Goal: Information Seeking & Learning: Learn about a topic

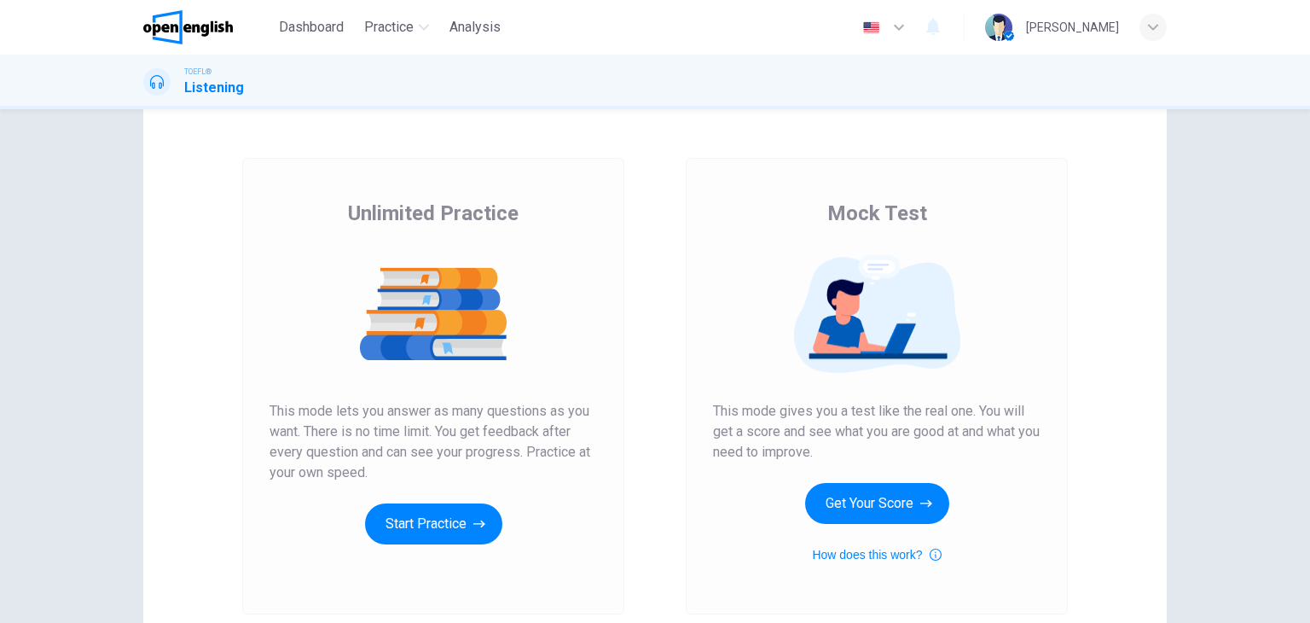
scroll to position [85, 0]
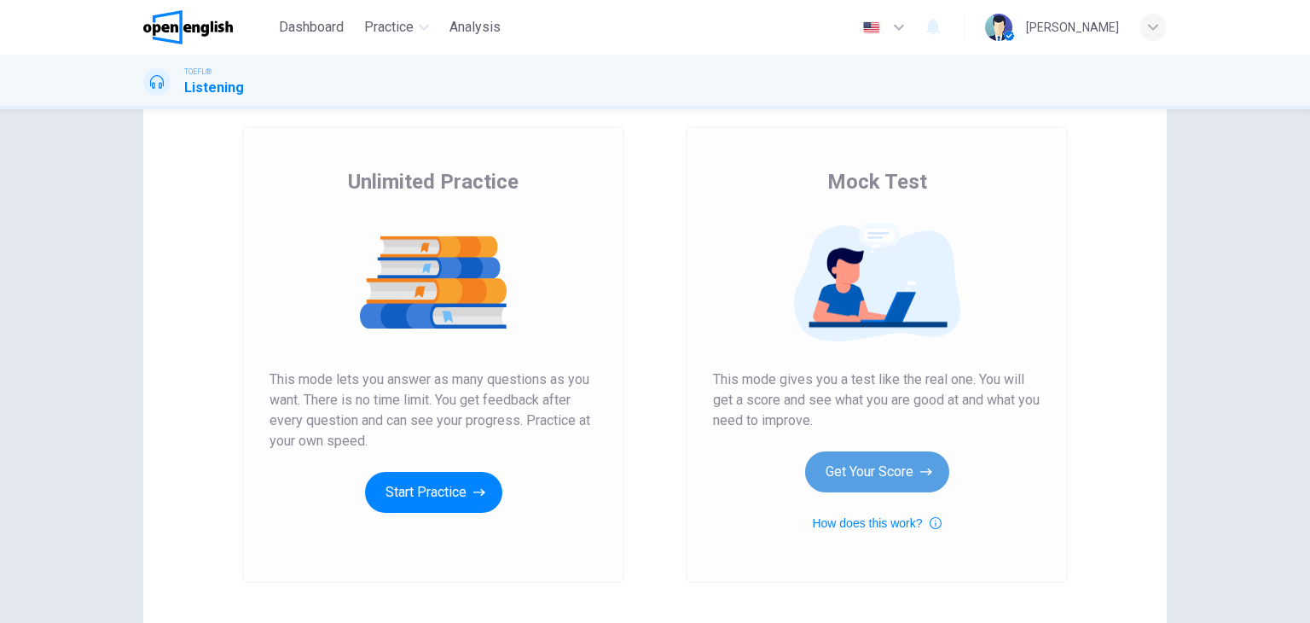
click at [898, 471] on button "Get Your Score" at bounding box center [877, 471] width 144 height 41
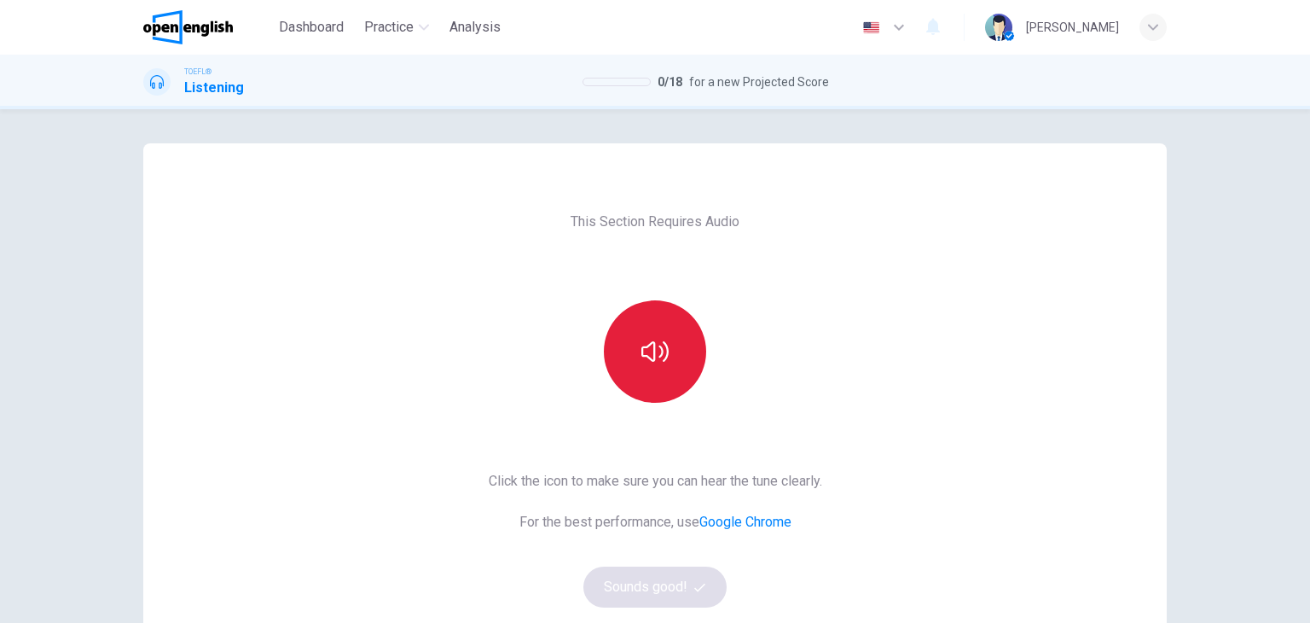
click at [642, 341] on icon "button" at bounding box center [655, 351] width 27 height 27
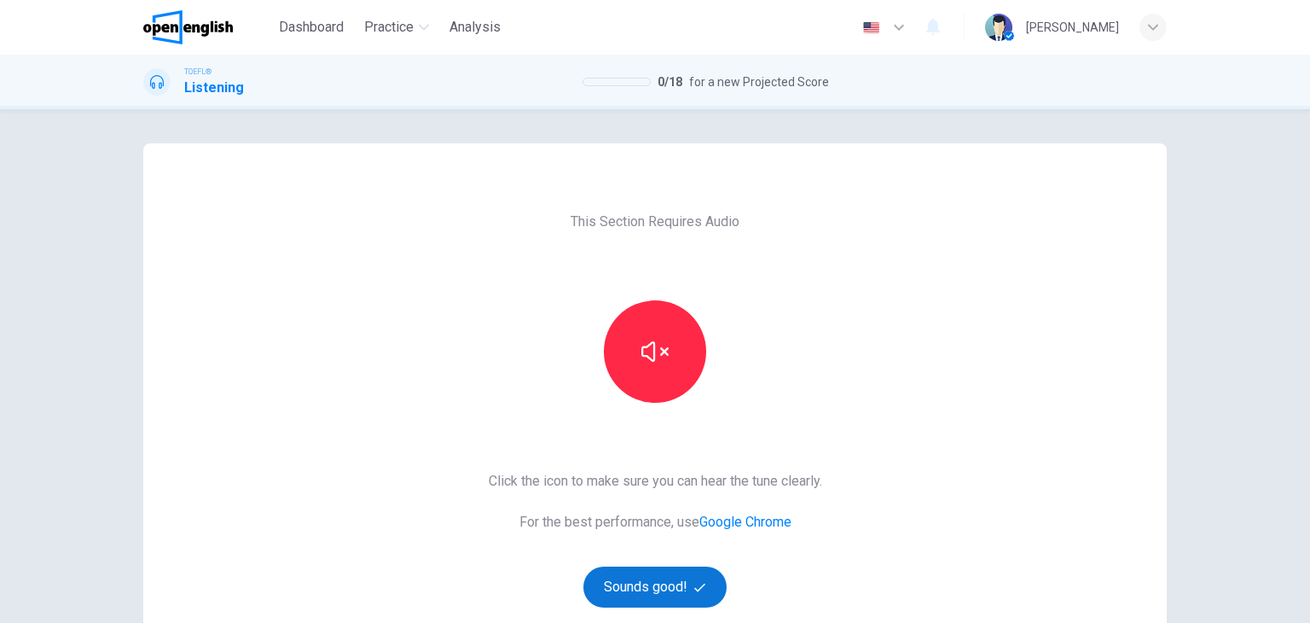
click at [646, 588] on button "Sounds good!" at bounding box center [655, 587] width 143 height 41
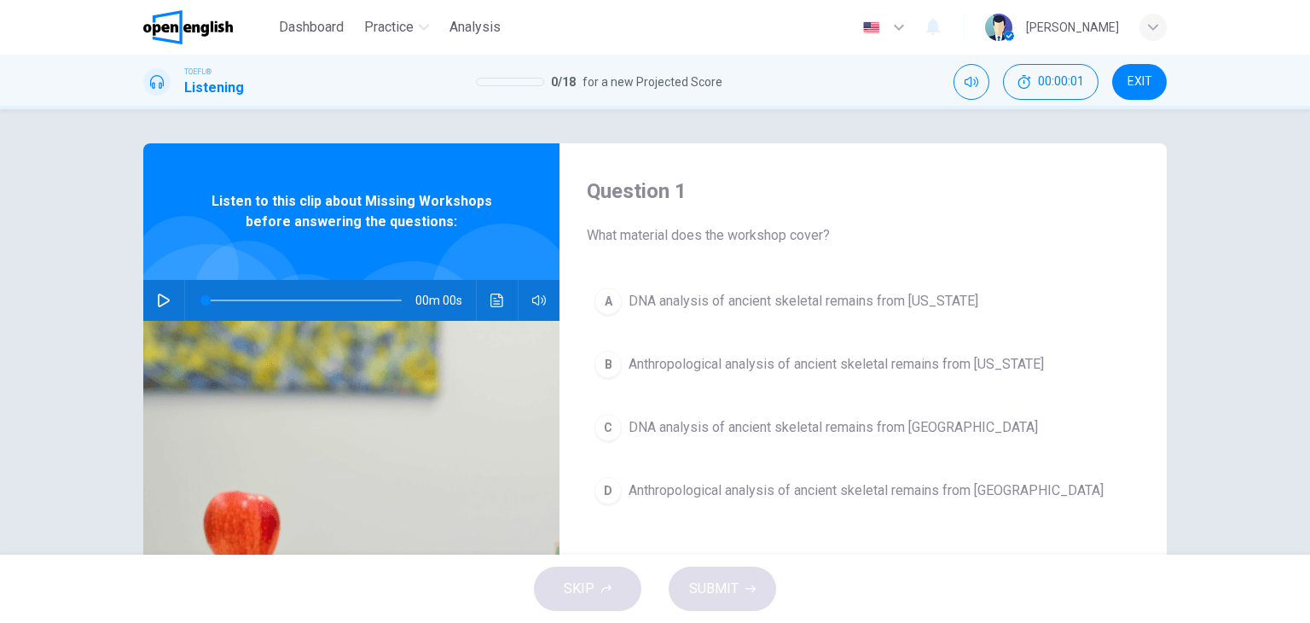
click at [160, 297] on icon "button" at bounding box center [164, 300] width 12 height 14
drag, startPoint x: 573, startPoint y: 334, endPoint x: 593, endPoint y: 337, distance: 19.9
click at [593, 337] on body "This site uses cookies, as explained in our Privacy Policy . If you agree to th…" at bounding box center [655, 311] width 1310 height 623
click at [491, 305] on icon "Click to see the audio transcription" at bounding box center [498, 300] width 14 height 14
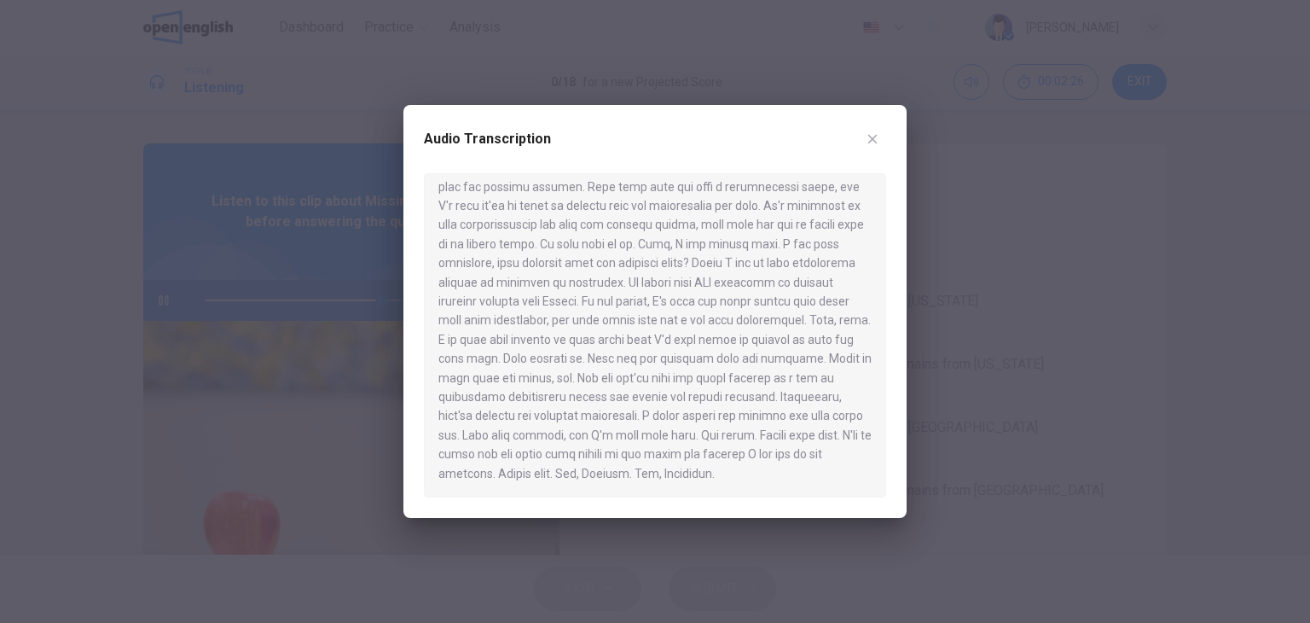
scroll to position [354, 0]
type input "*"
click at [1144, 395] on div at bounding box center [655, 311] width 1310 height 623
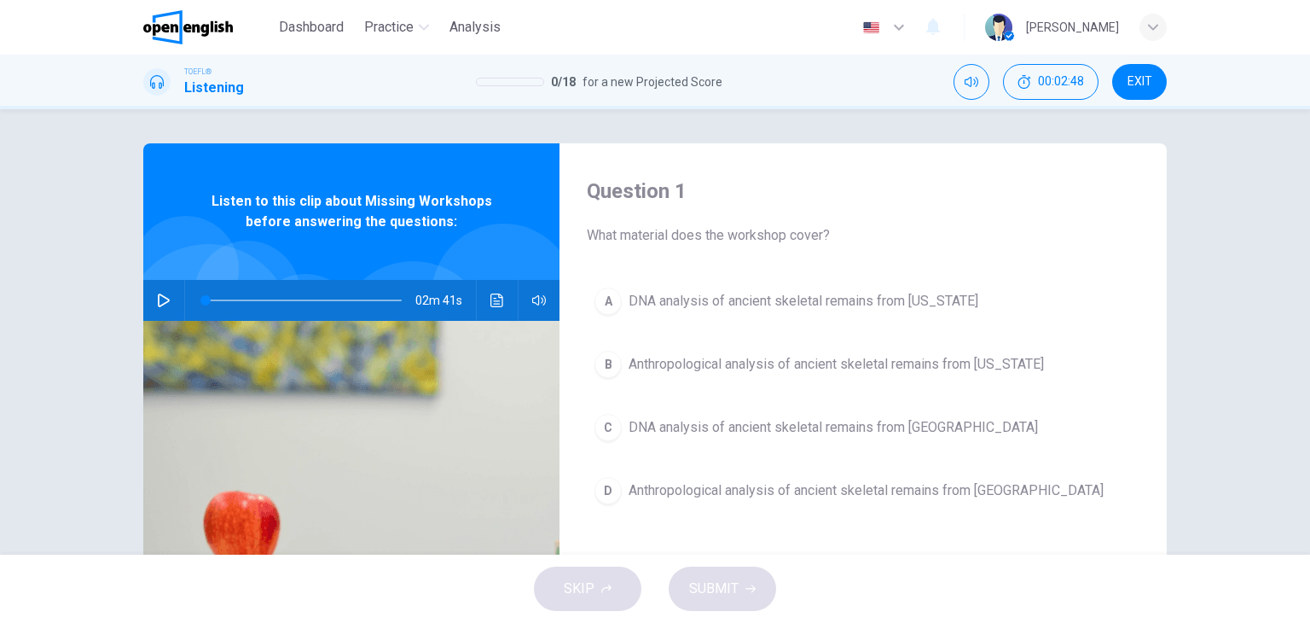
click at [842, 322] on div "A DNA analysis of ancient skeletal remains from [US_STATE] B Anthropological an…" at bounding box center [863, 413] width 553 height 266
click at [886, 311] on button "A DNA analysis of ancient skeletal remains from [US_STATE]" at bounding box center [863, 301] width 553 height 43
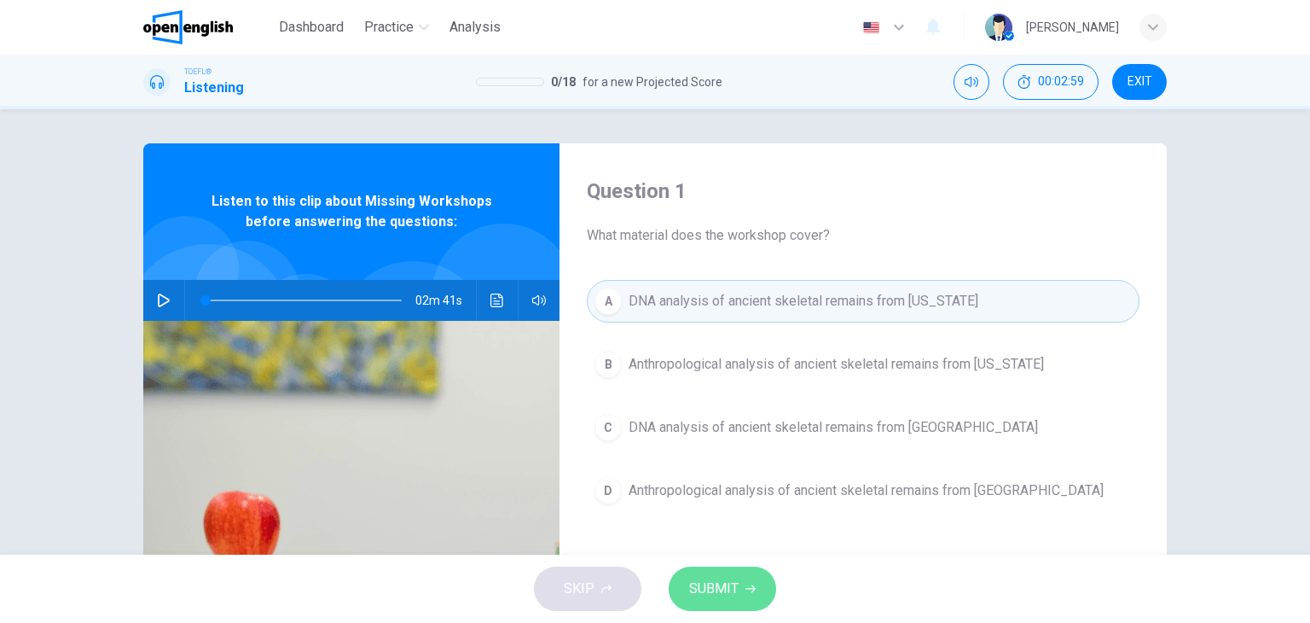
click at [723, 592] on span "SUBMIT" at bounding box center [713, 589] width 49 height 24
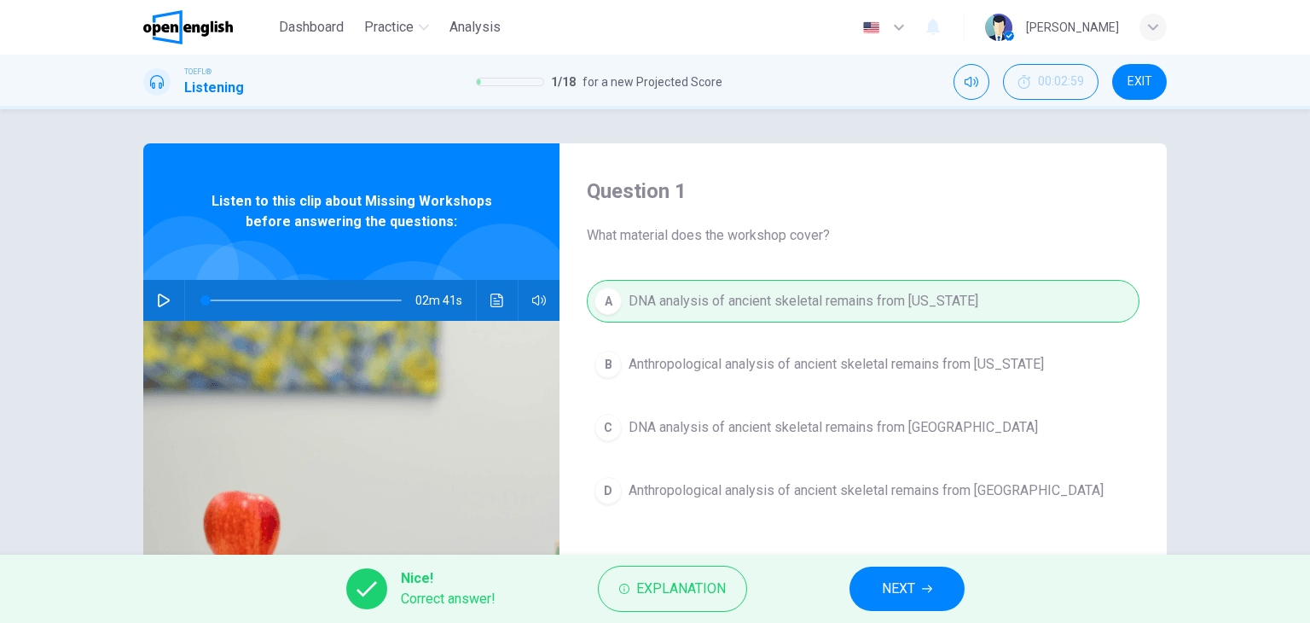
click at [917, 599] on button "NEXT" at bounding box center [907, 589] width 115 height 44
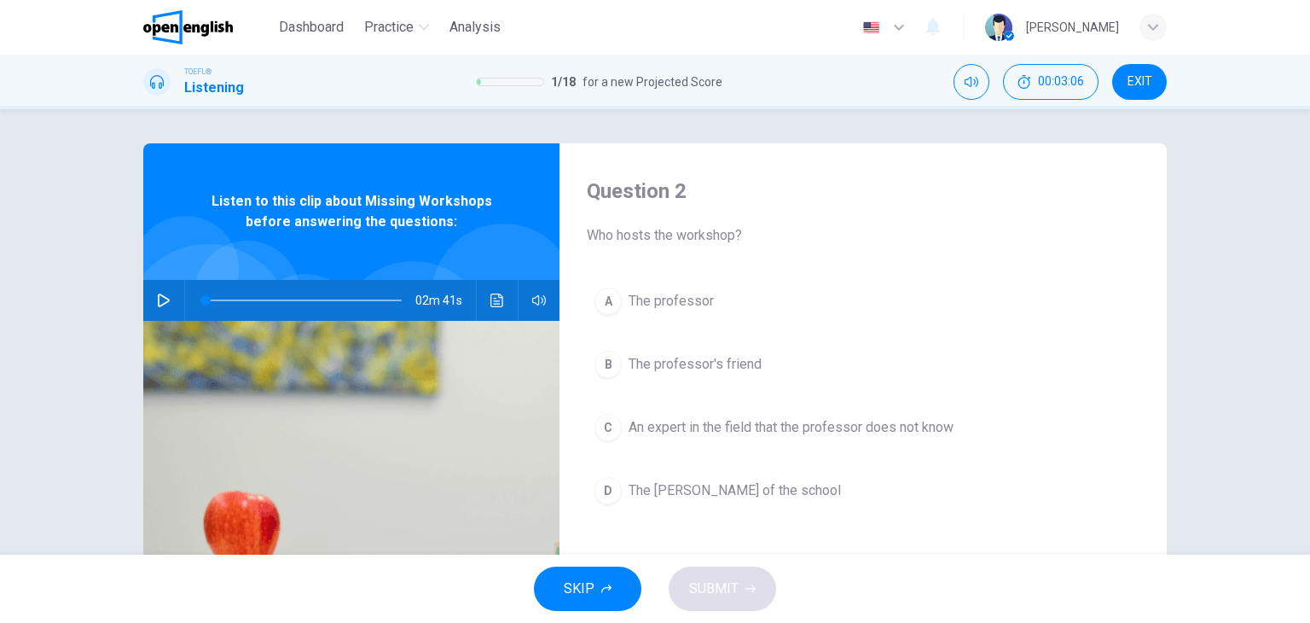
click at [700, 360] on span "The professor's friend" at bounding box center [695, 364] width 133 height 20
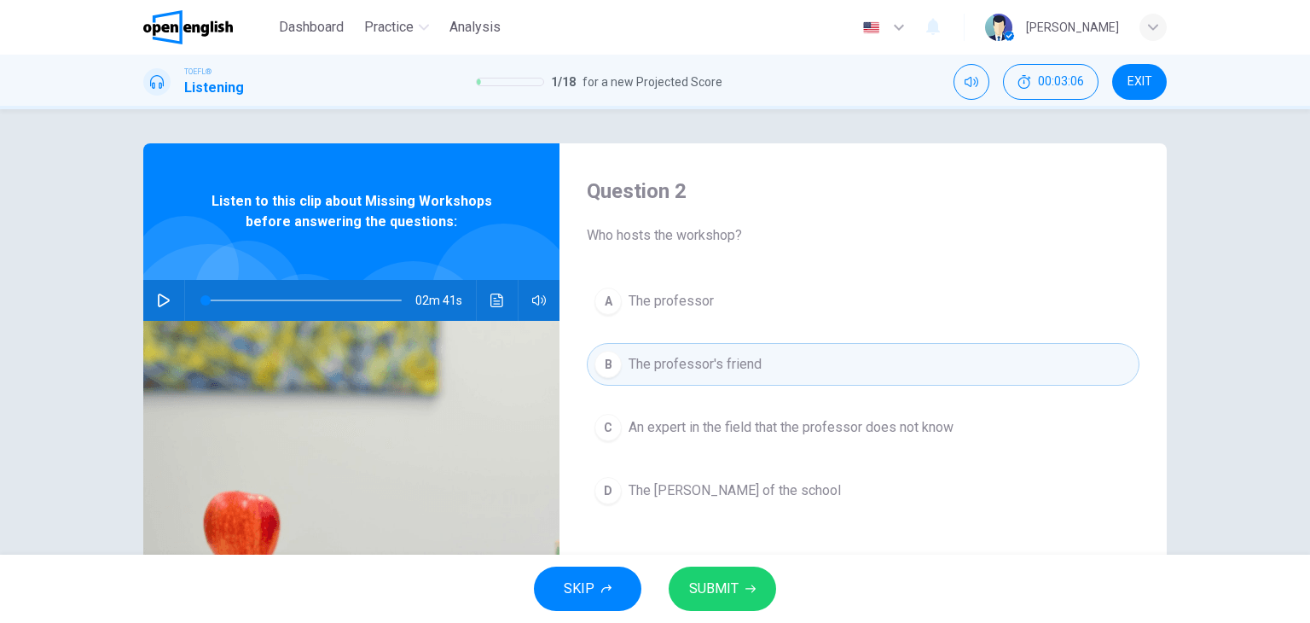
click at [743, 597] on button "SUBMIT" at bounding box center [723, 589] width 108 height 44
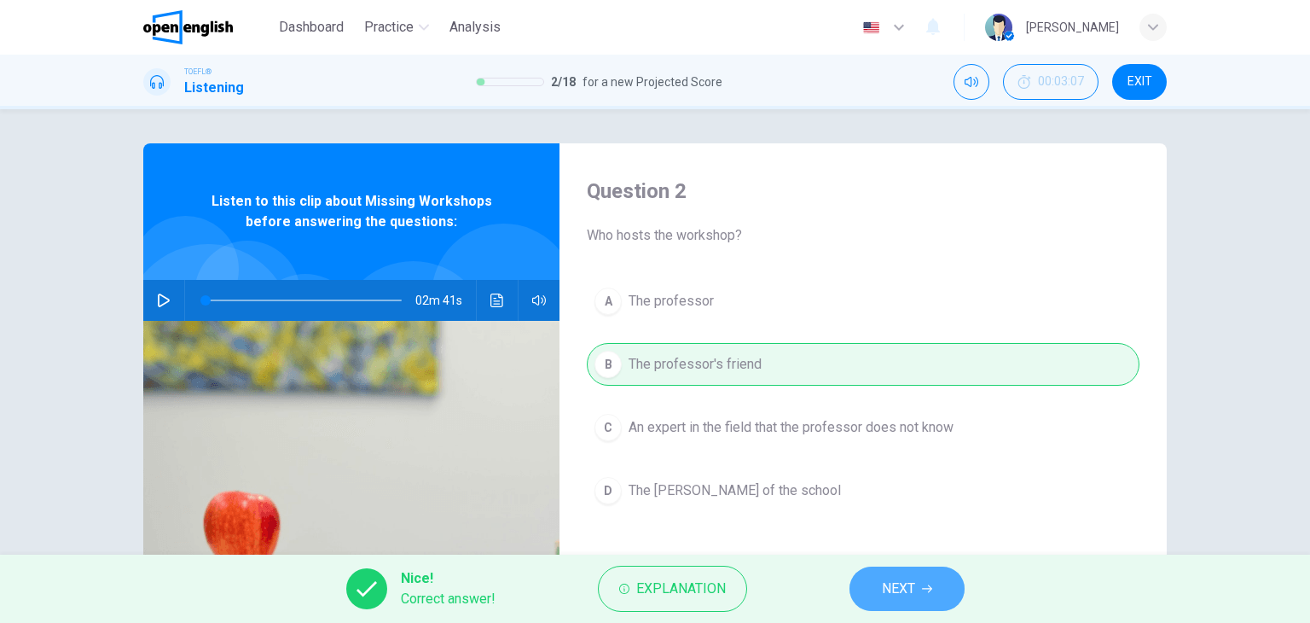
click at [938, 591] on button "NEXT" at bounding box center [907, 589] width 115 height 44
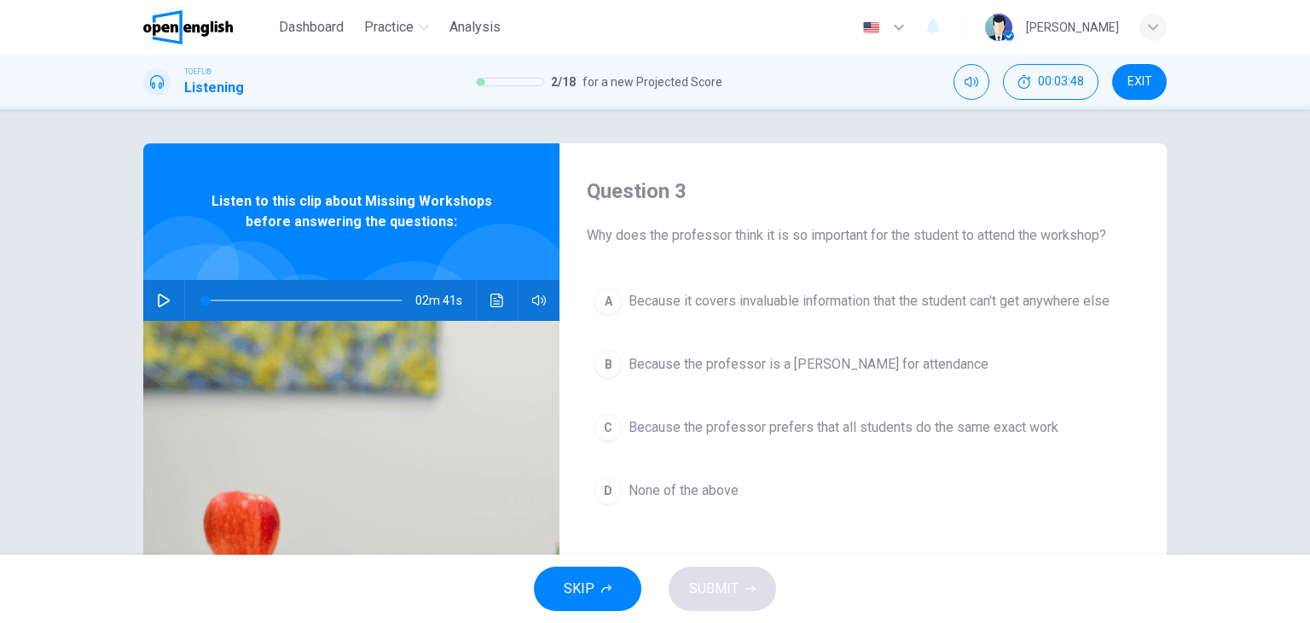
click at [686, 487] on span "None of the above" at bounding box center [684, 490] width 110 height 20
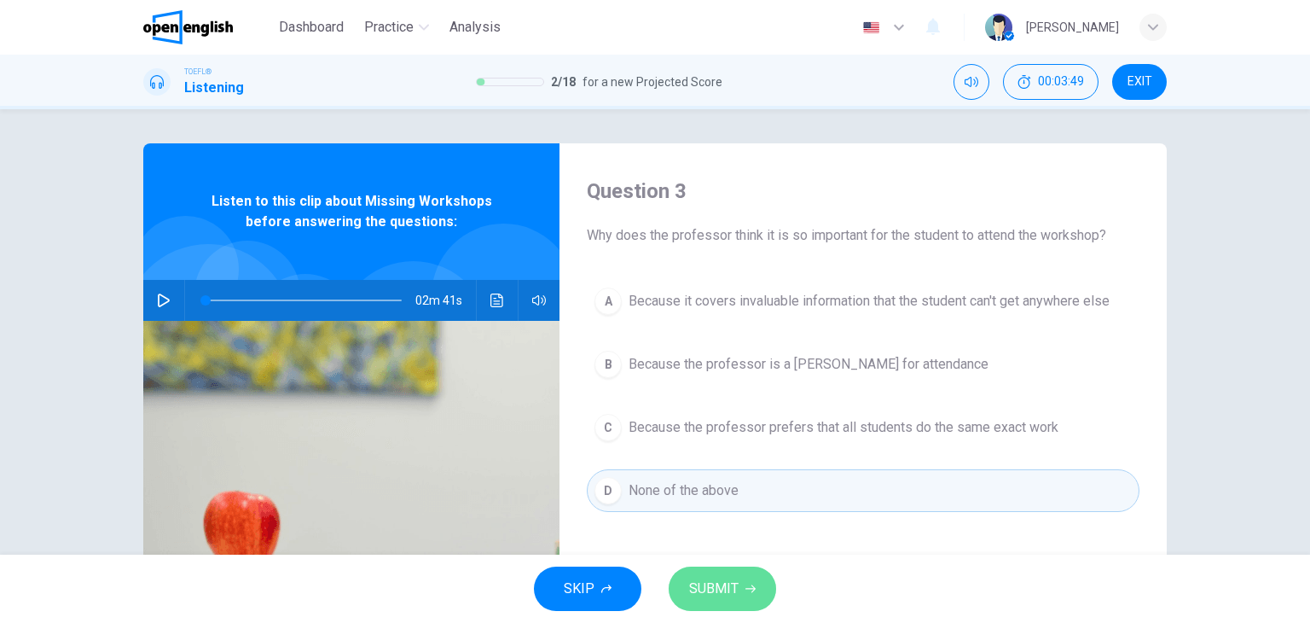
click at [733, 599] on span "SUBMIT" at bounding box center [713, 589] width 49 height 24
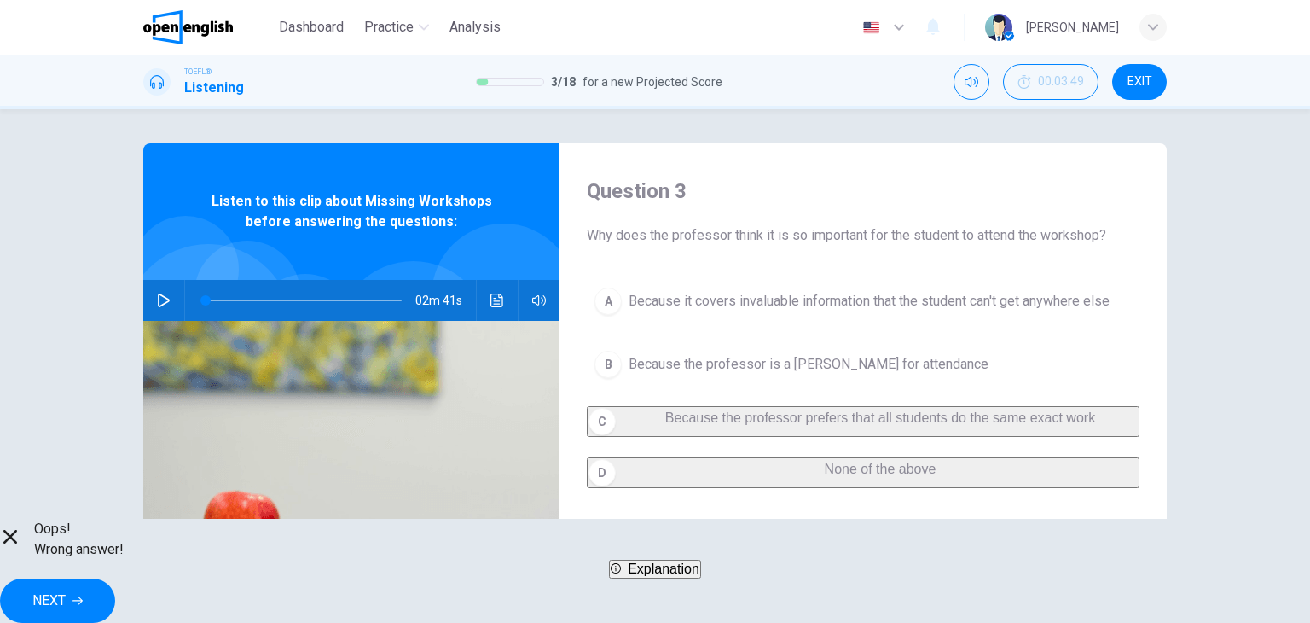
click at [115, 578] on button "NEXT" at bounding box center [57, 600] width 115 height 44
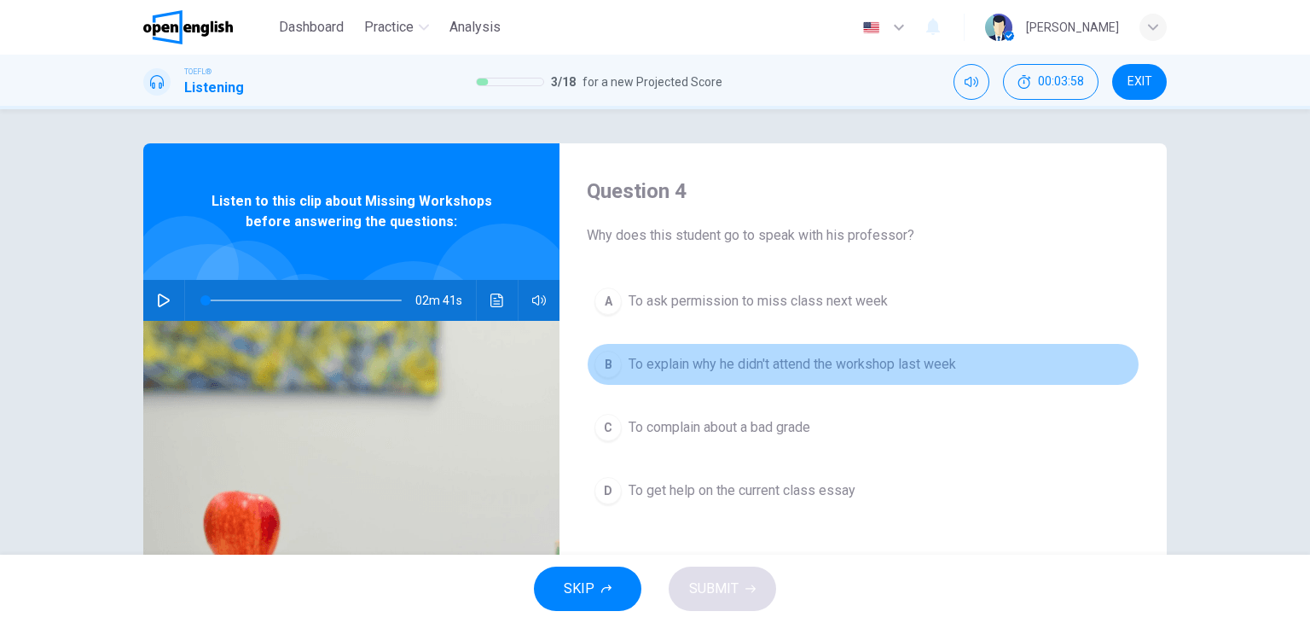
click at [938, 375] on button "B To explain why he didn't attend the workshop last week" at bounding box center [863, 364] width 553 height 43
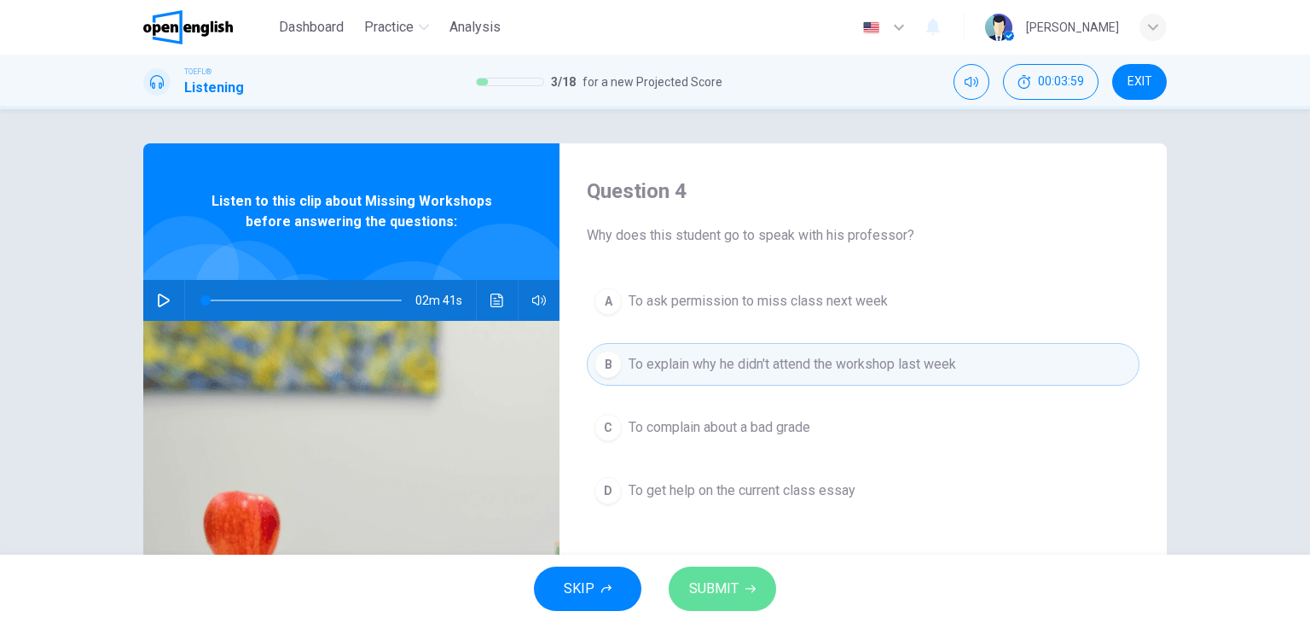
click at [753, 593] on icon "button" at bounding box center [751, 589] width 10 height 10
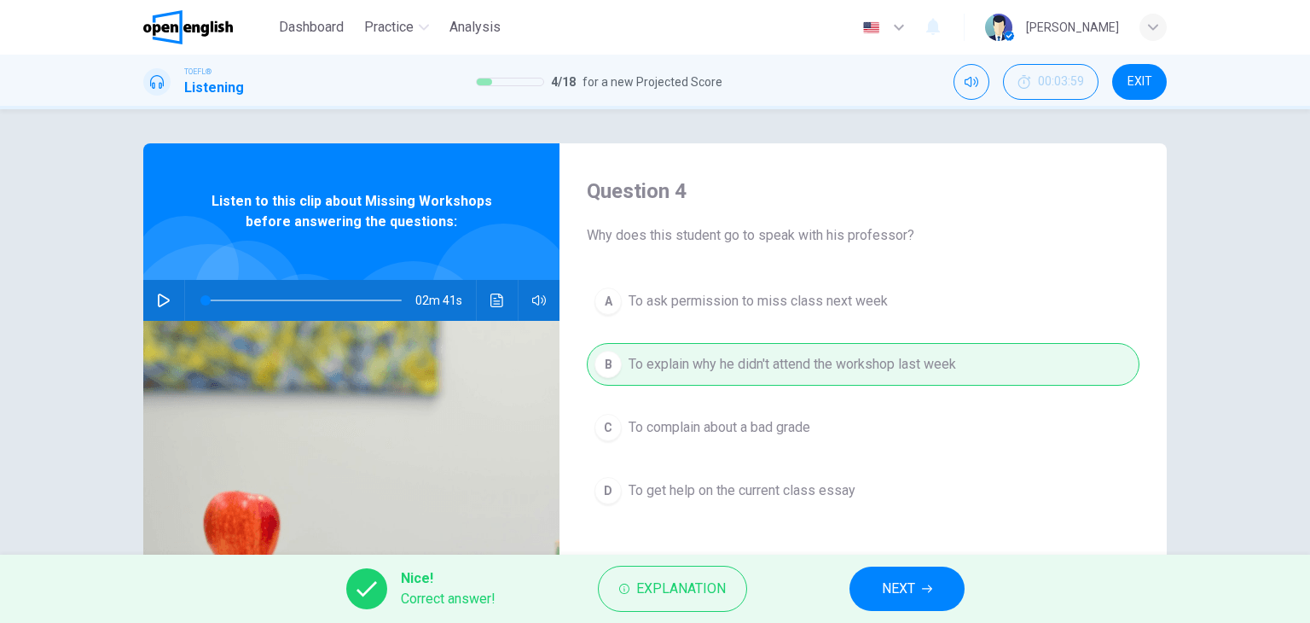
click at [933, 598] on button "NEXT" at bounding box center [907, 589] width 115 height 44
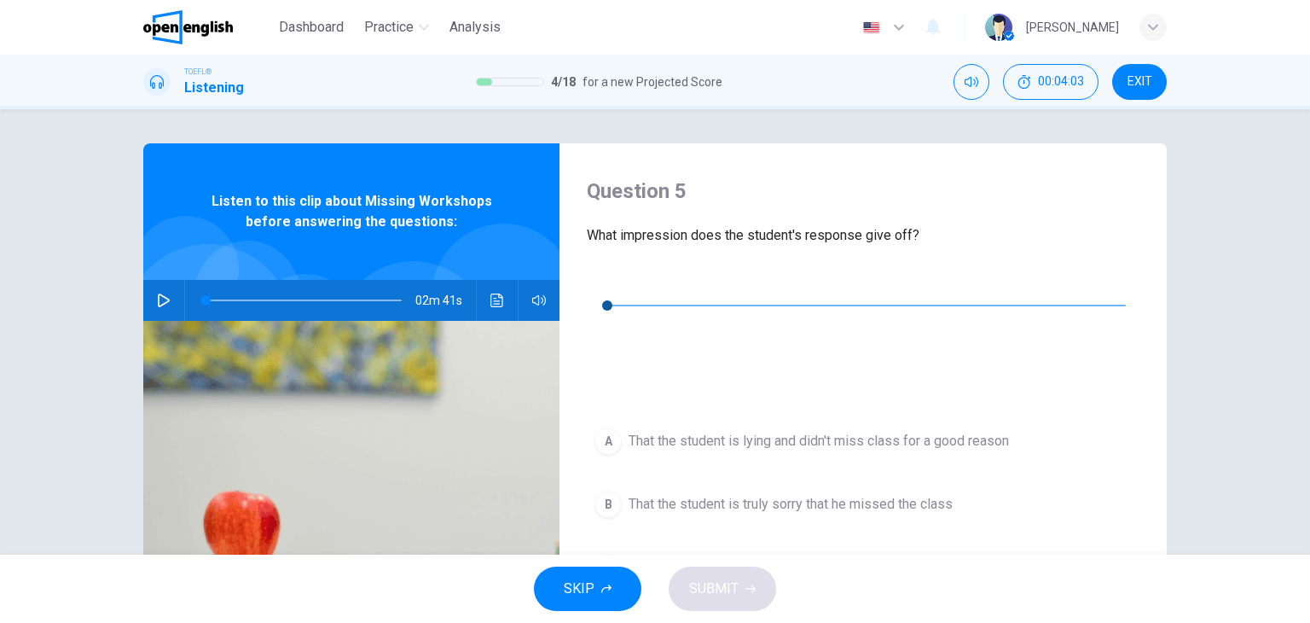
click at [605, 281] on icon "button" at bounding box center [601, 280] width 12 height 14
type input "*"
click at [607, 338] on icon "Click to see the audio transcription" at bounding box center [601, 345] width 14 height 14
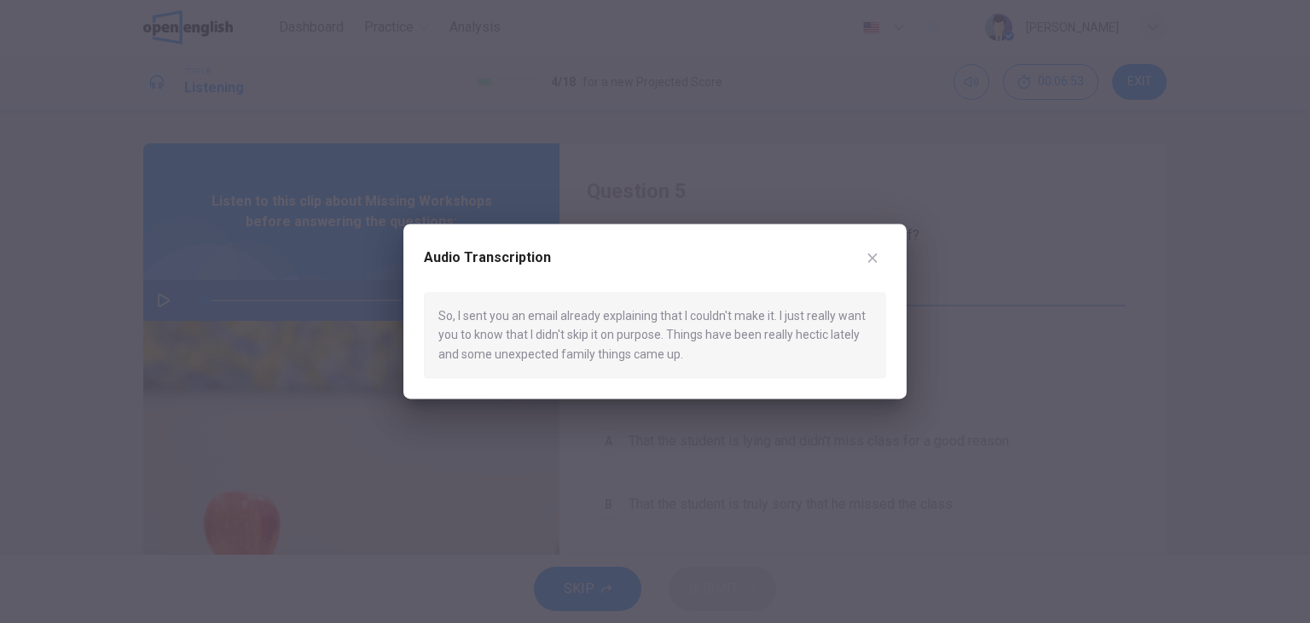
click at [873, 264] on icon "button" at bounding box center [873, 258] width 14 height 14
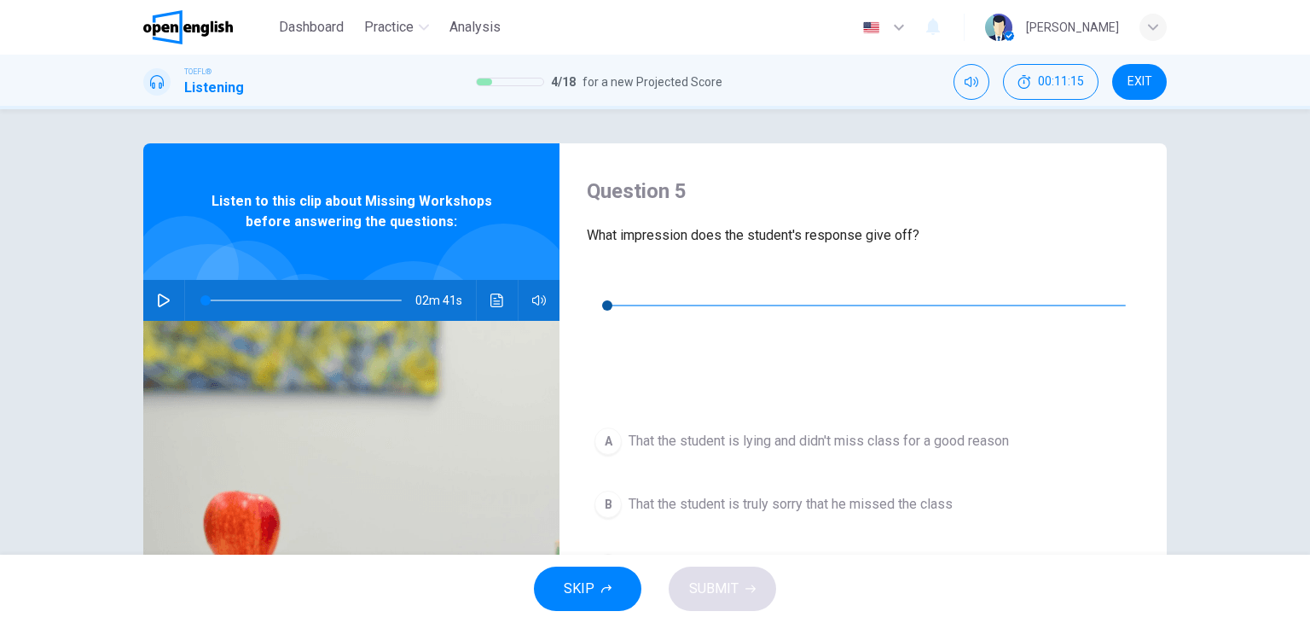
click at [789, 494] on span "That the student is truly sorry that he missed the class" at bounding box center [791, 504] width 324 height 20
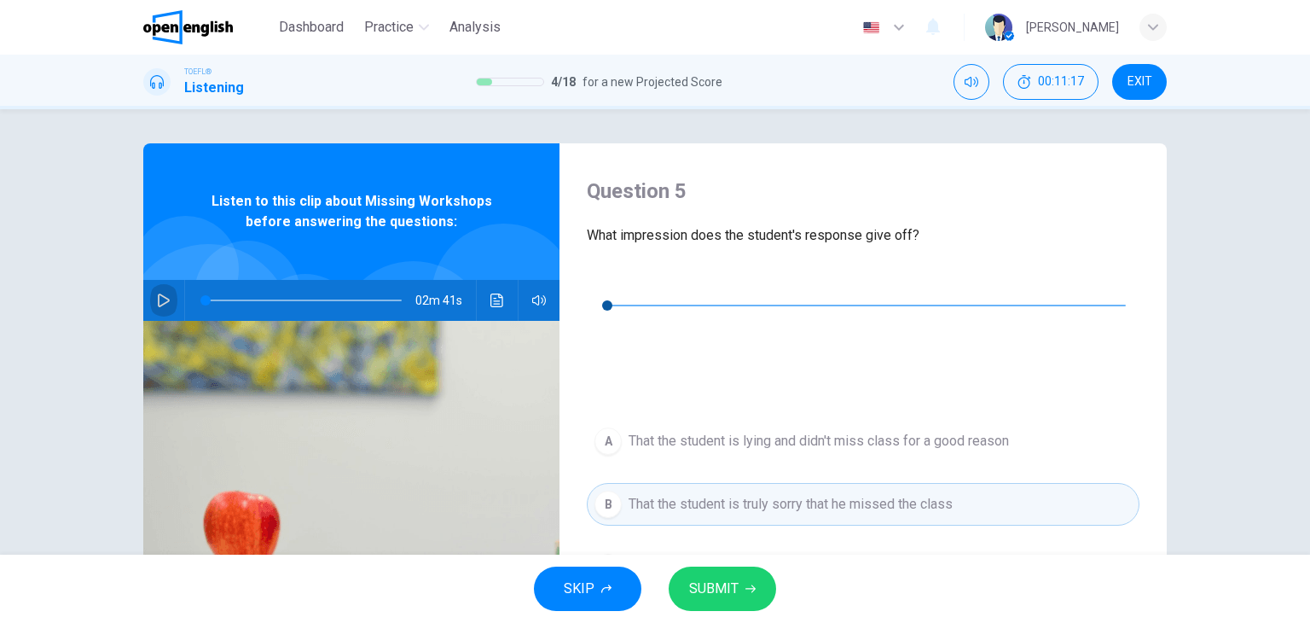
click at [164, 296] on icon "button" at bounding box center [164, 300] width 14 height 14
click at [232, 296] on span at bounding box center [304, 300] width 196 height 24
click at [208, 301] on span at bounding box center [304, 300] width 196 height 24
click at [159, 302] on icon "button" at bounding box center [164, 300] width 14 height 14
click at [718, 598] on span "SUBMIT" at bounding box center [713, 589] width 49 height 24
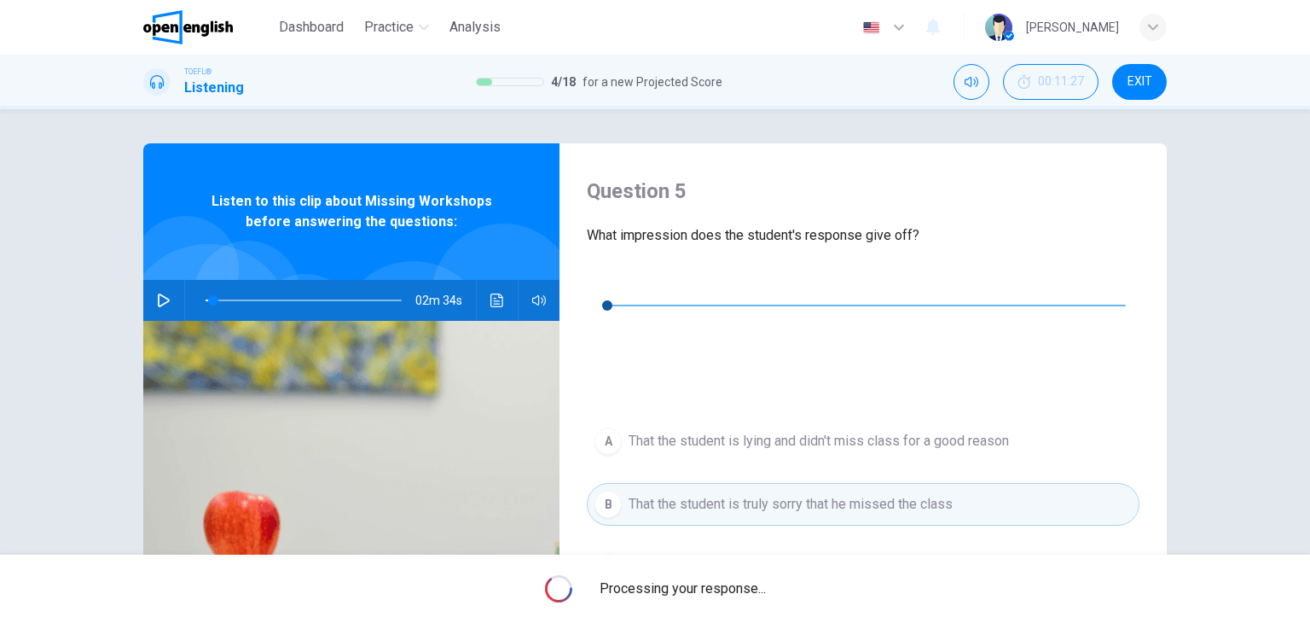
type input "*"
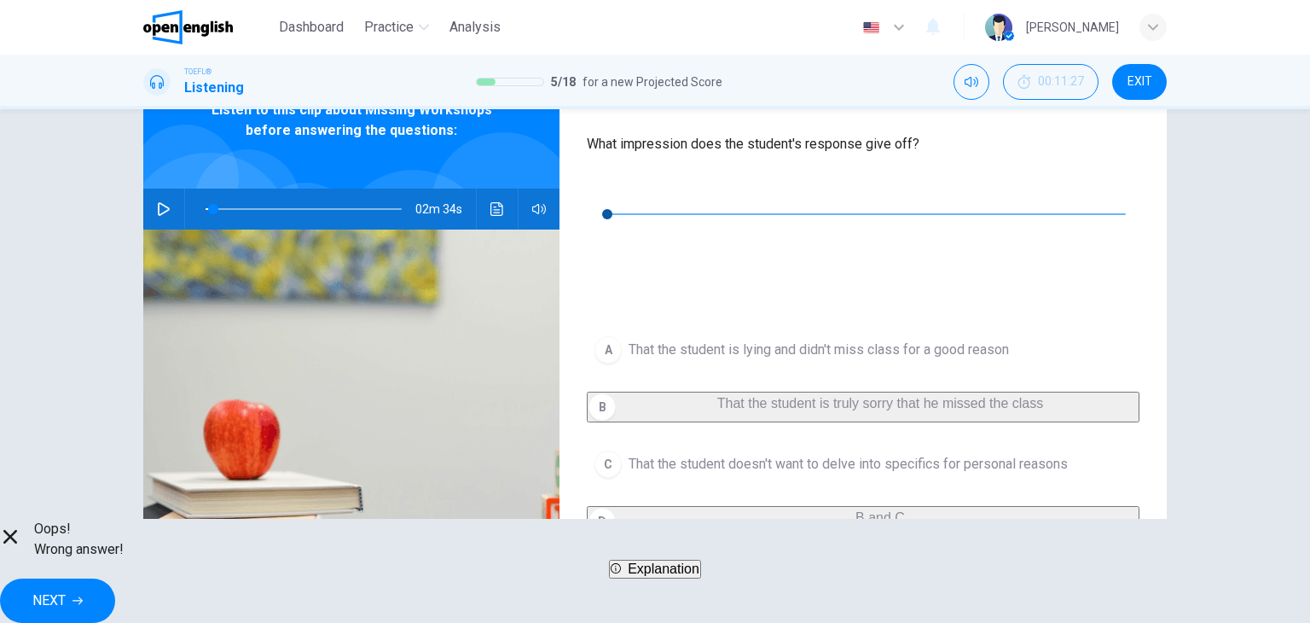
scroll to position [85, 0]
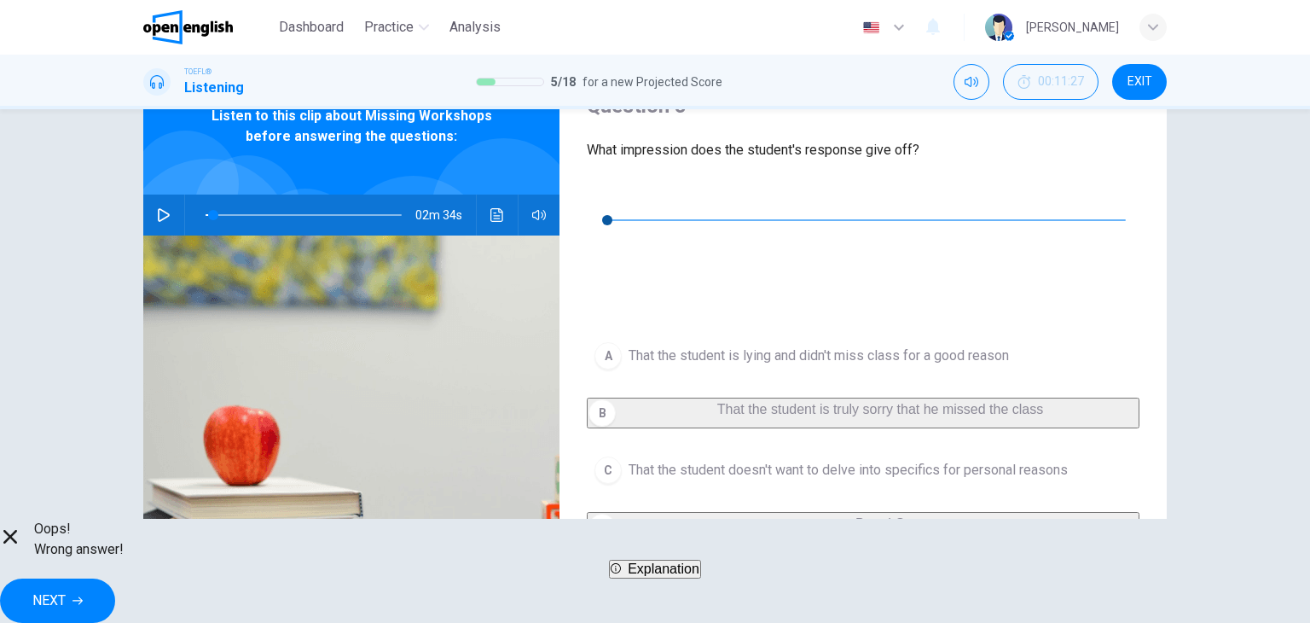
click at [115, 602] on button "NEXT" at bounding box center [57, 600] width 115 height 44
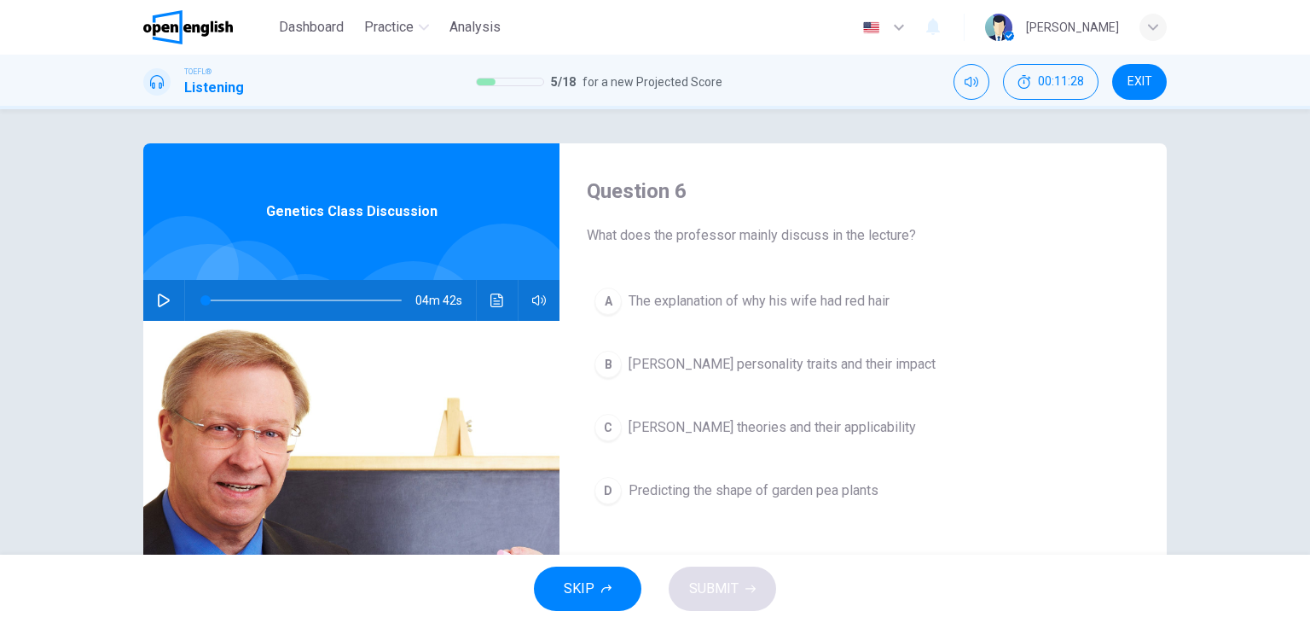
click at [157, 303] on icon "button" at bounding box center [164, 300] width 14 height 14
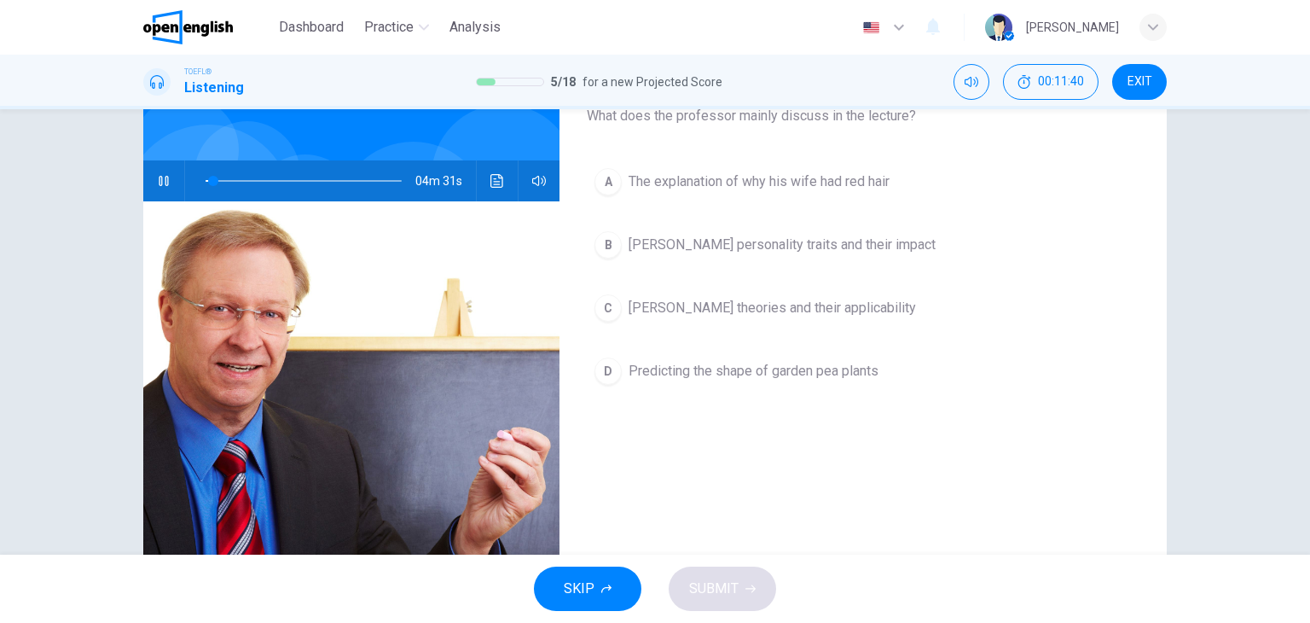
scroll to position [45, 0]
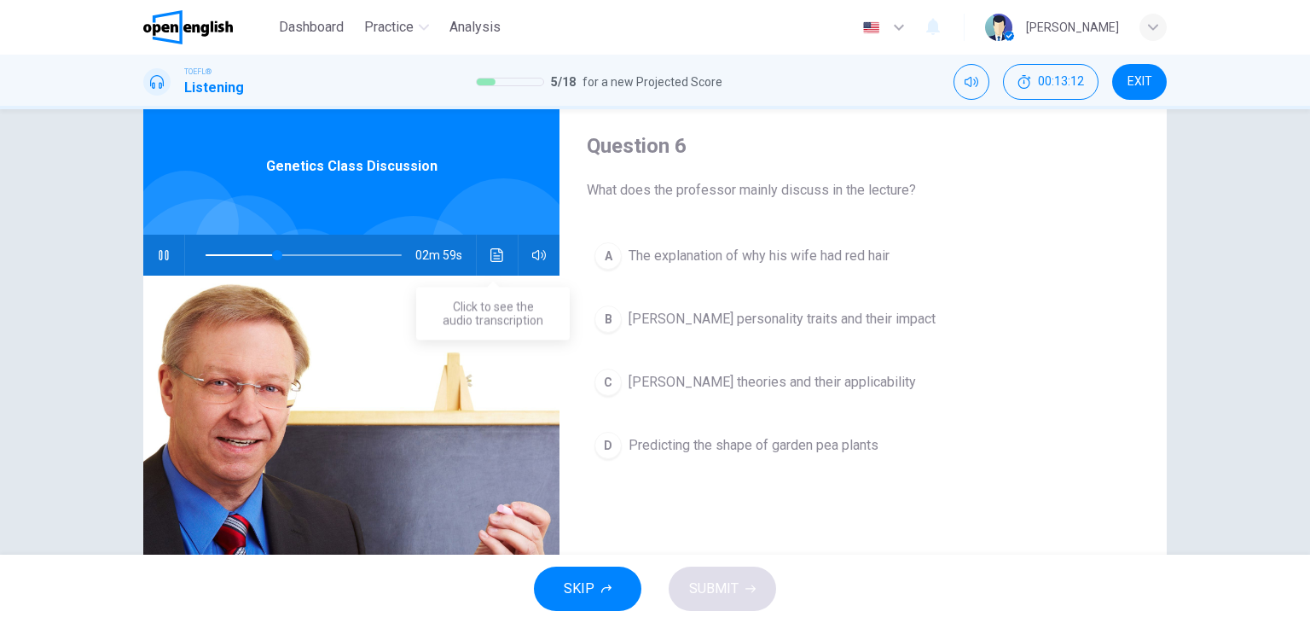
click at [491, 253] on icon "Click to see the audio transcription" at bounding box center [497, 255] width 13 height 14
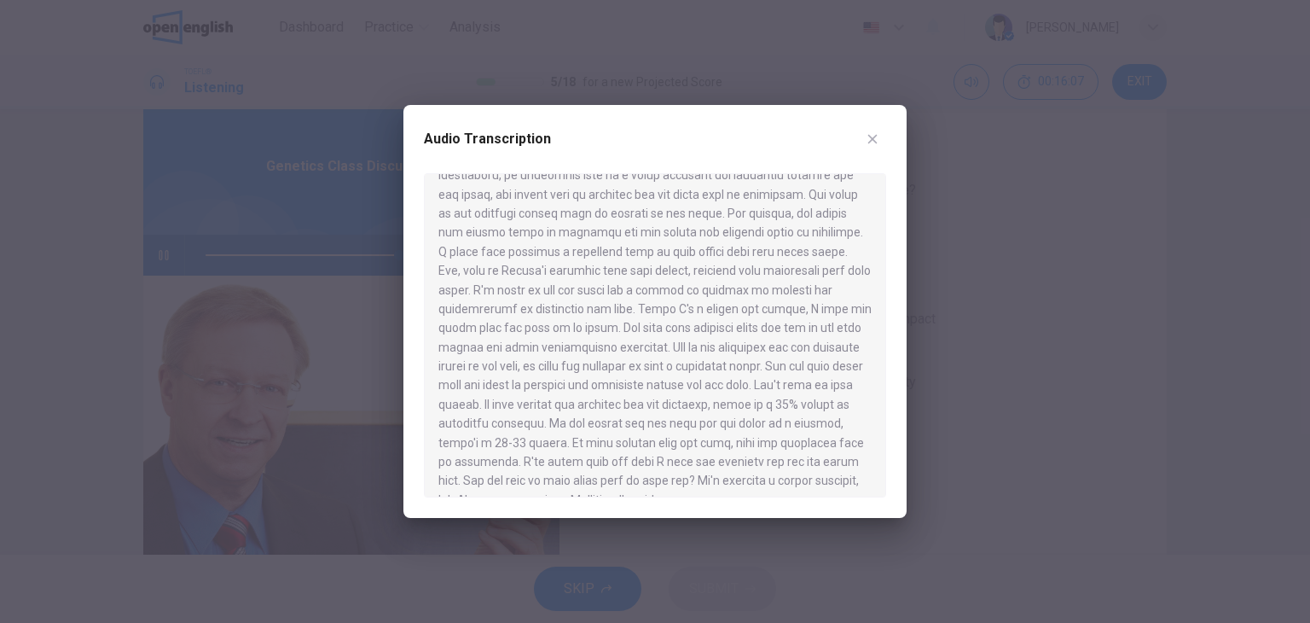
scroll to position [526, 0]
click at [875, 131] on button "button" at bounding box center [872, 138] width 27 height 27
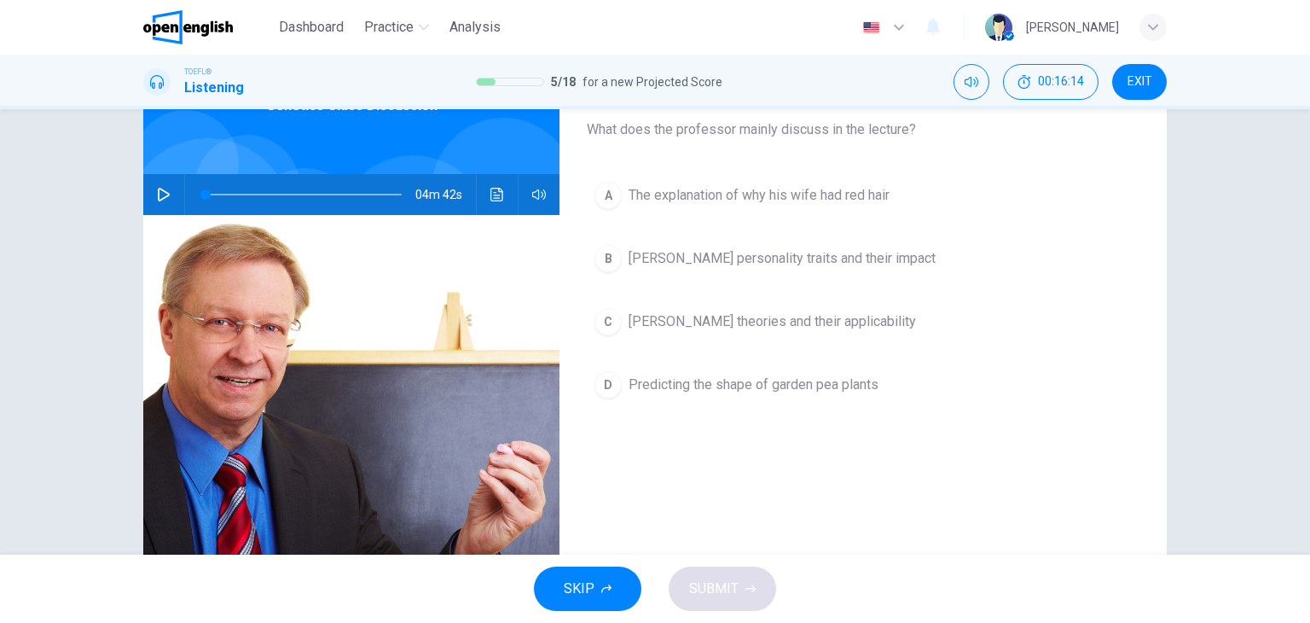
scroll to position [45, 0]
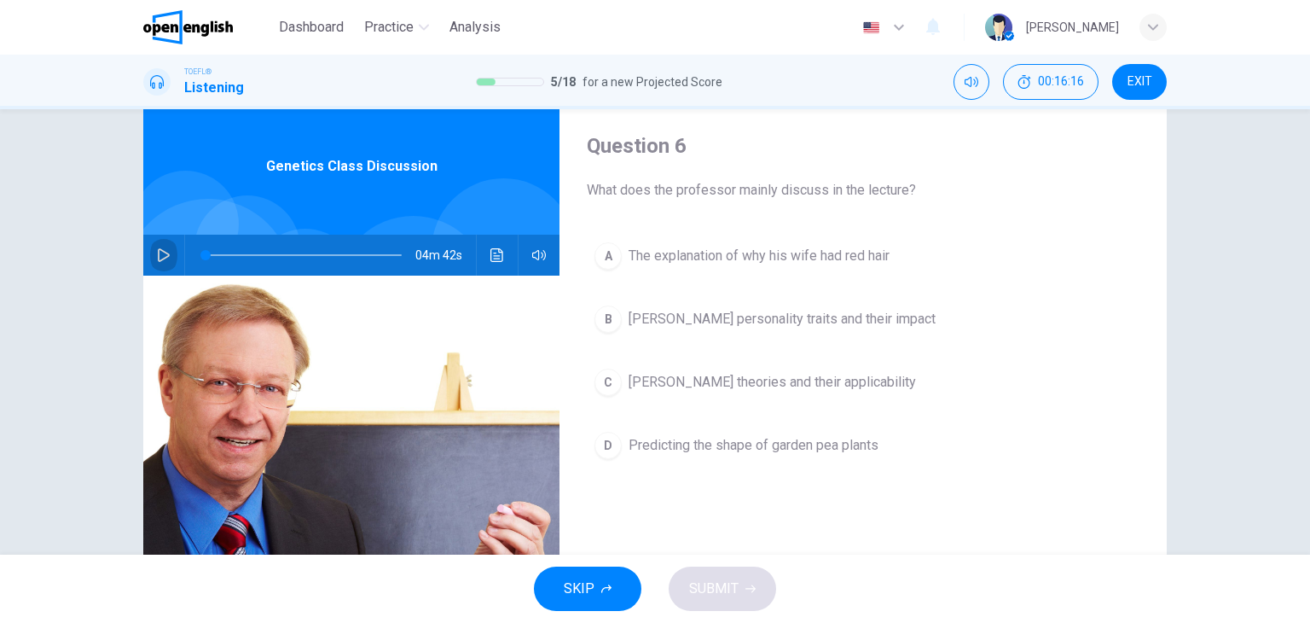
click at [157, 257] on icon "button" at bounding box center [164, 255] width 14 height 14
click at [502, 259] on button "Click to see the audio transcription" at bounding box center [497, 255] width 27 height 41
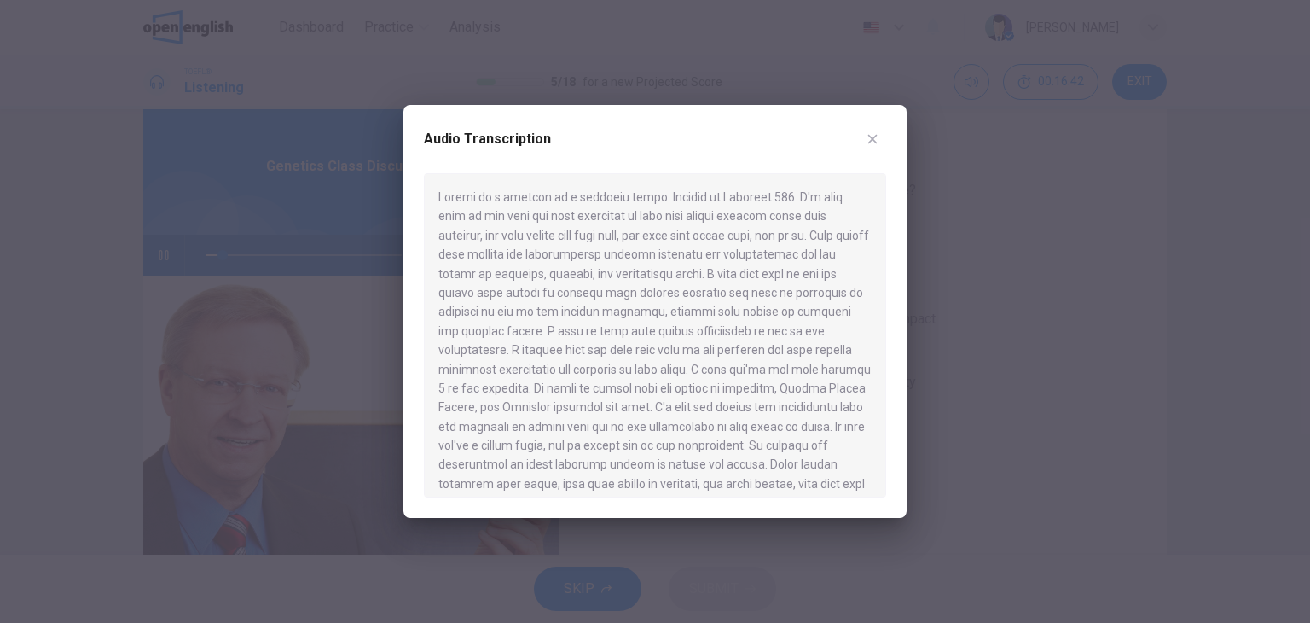
click at [331, 186] on div at bounding box center [655, 311] width 1310 height 623
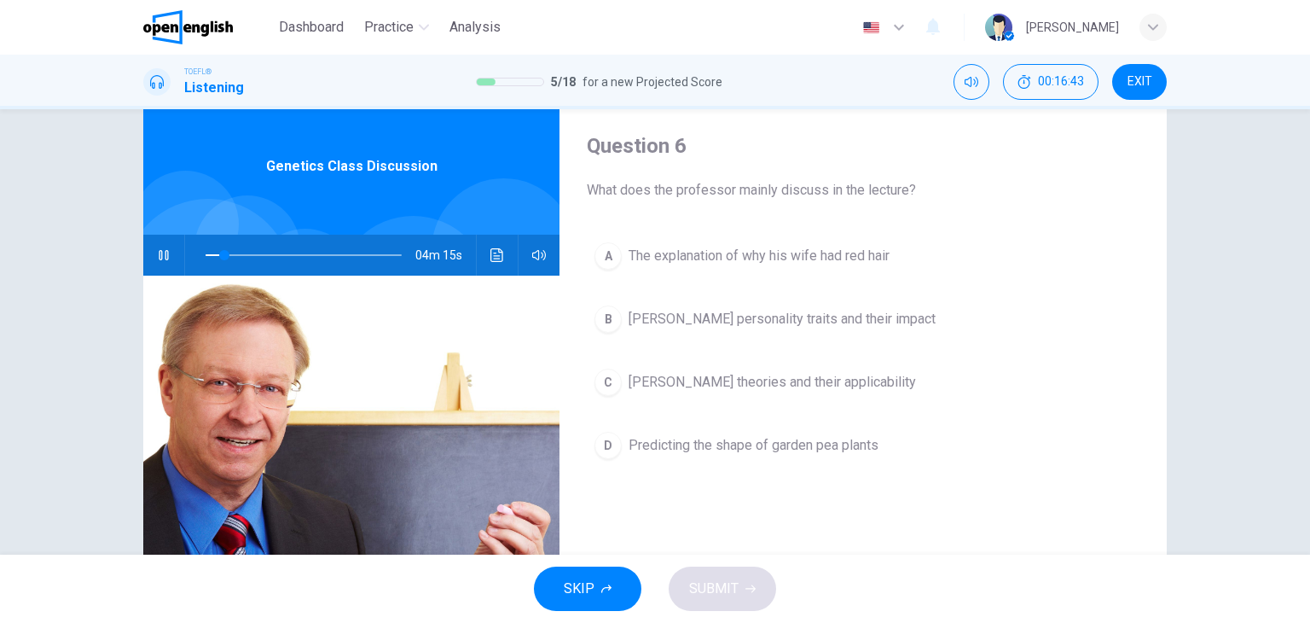
click at [157, 250] on icon "button" at bounding box center [164, 255] width 14 height 14
click at [211, 253] on span at bounding box center [216, 255] width 10 height 10
click at [160, 248] on icon "button" at bounding box center [164, 255] width 14 height 14
click at [493, 263] on button "Click to see the audio transcription" at bounding box center [497, 255] width 27 height 41
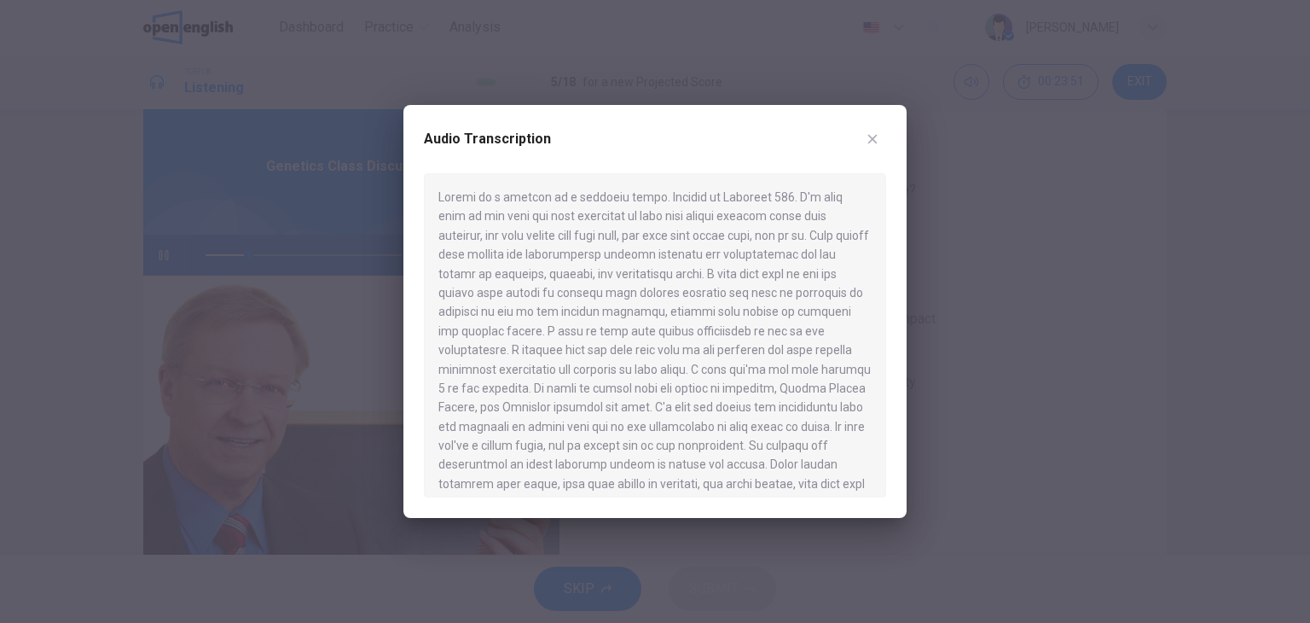
click at [94, 171] on div at bounding box center [655, 311] width 1310 height 623
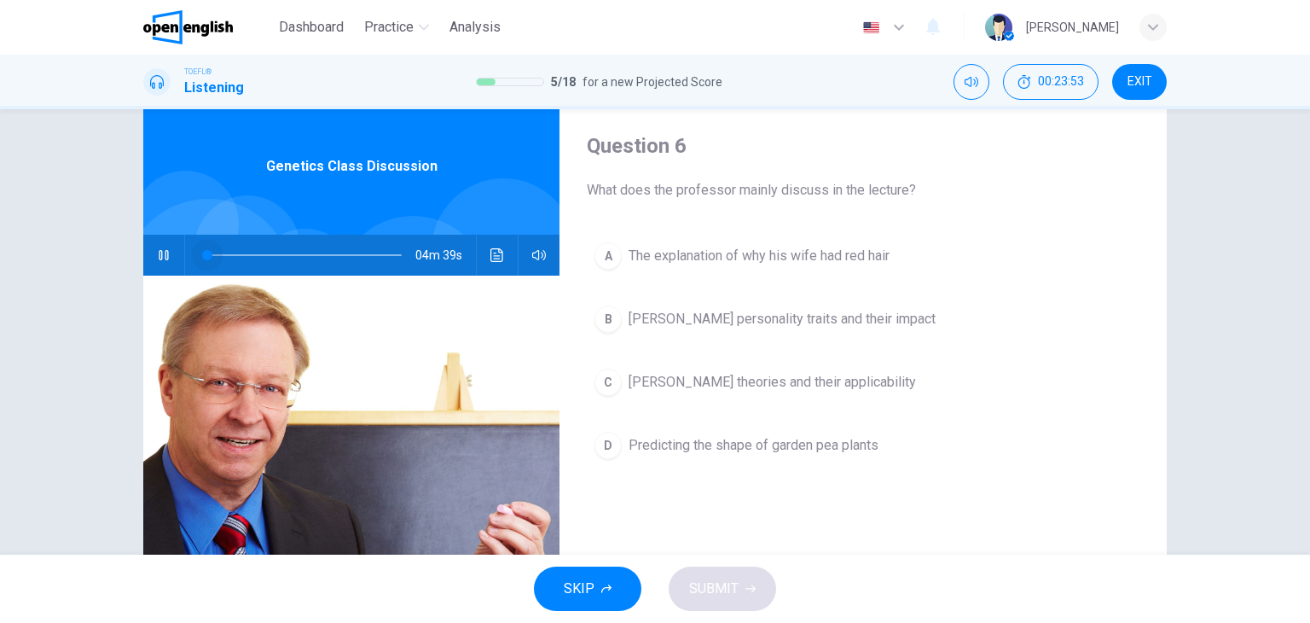
click at [206, 253] on span at bounding box center [304, 255] width 196 height 24
click at [497, 250] on icon "Click to see the audio transcription" at bounding box center [497, 255] width 13 height 14
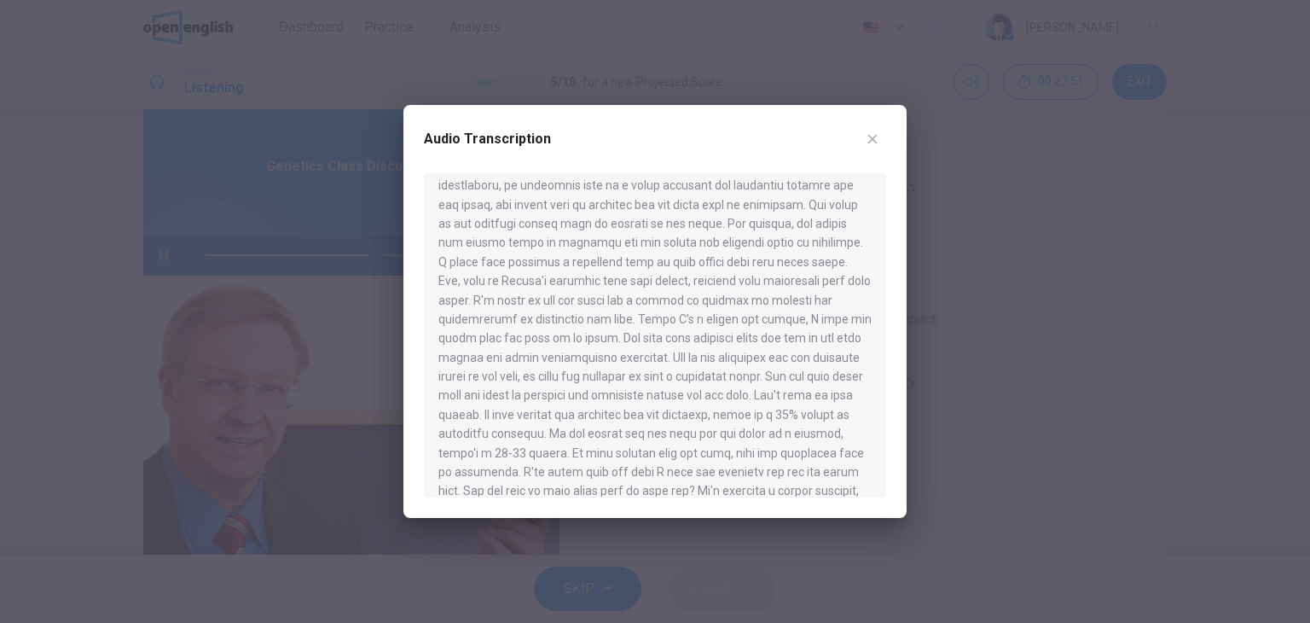
scroll to position [512, 0]
type input "*"
drag, startPoint x: 605, startPoint y: 334, endPoint x: 677, endPoint y: 352, distance: 74.5
click at [677, 352] on div at bounding box center [655, 335] width 462 height 324
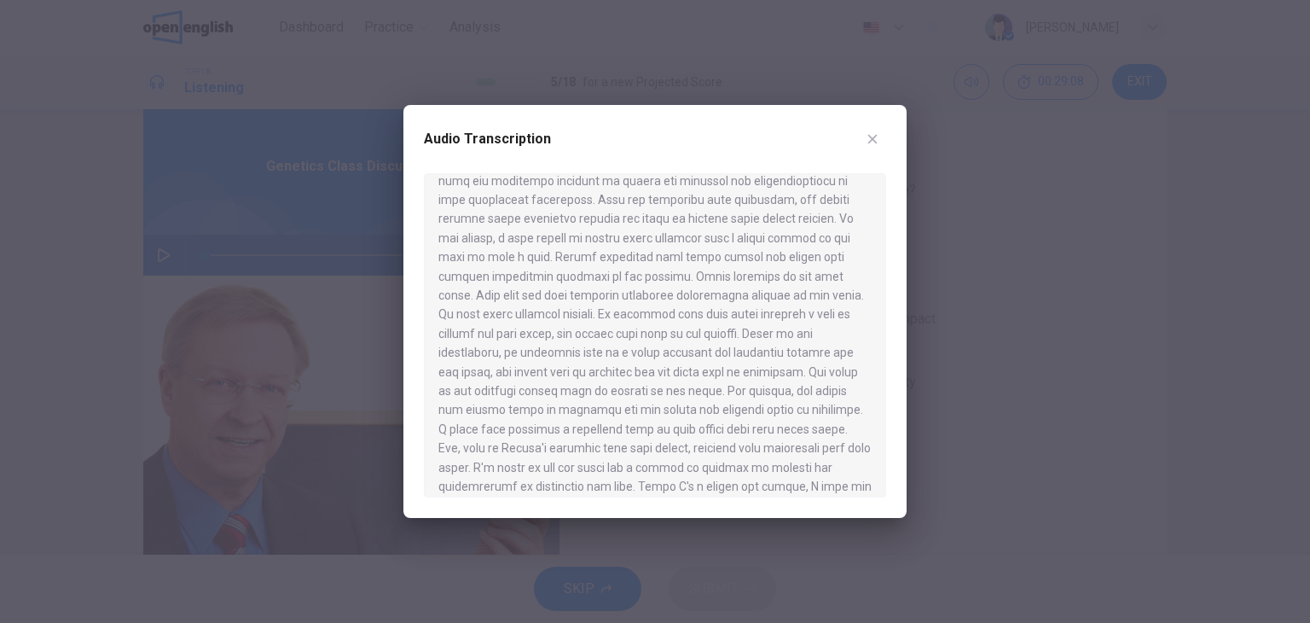
click at [1121, 305] on div at bounding box center [655, 311] width 1310 height 623
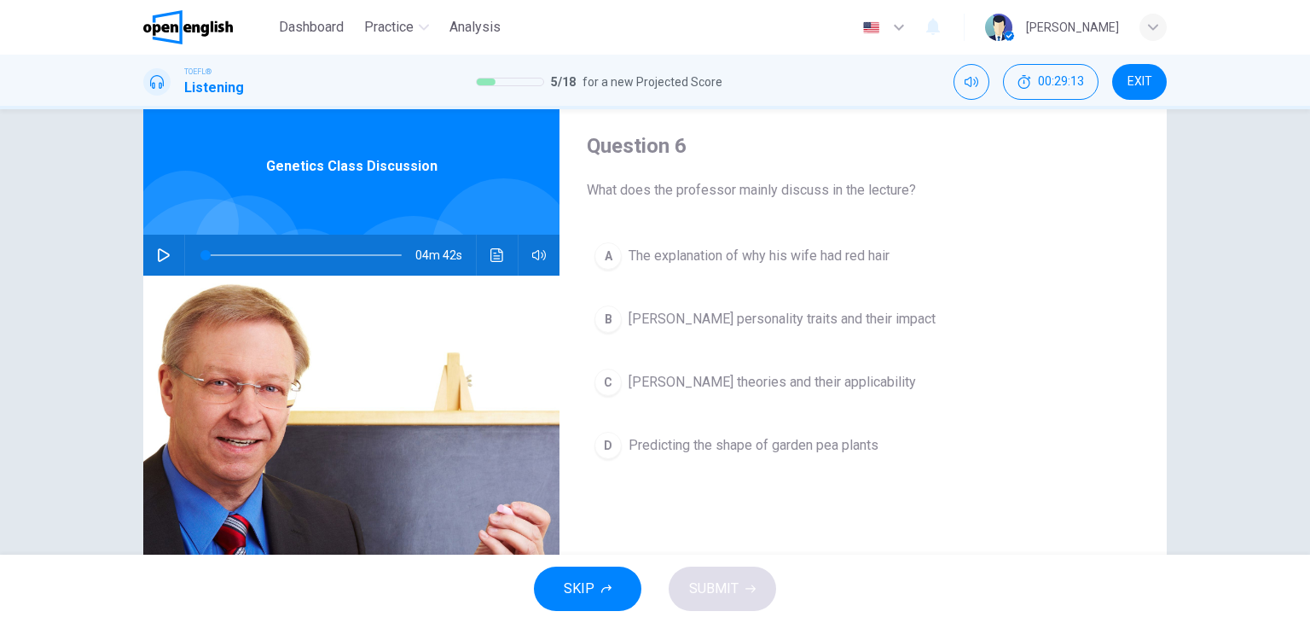
click at [806, 389] on span "[PERSON_NAME] theories and their applicability" at bounding box center [773, 382] width 288 height 20
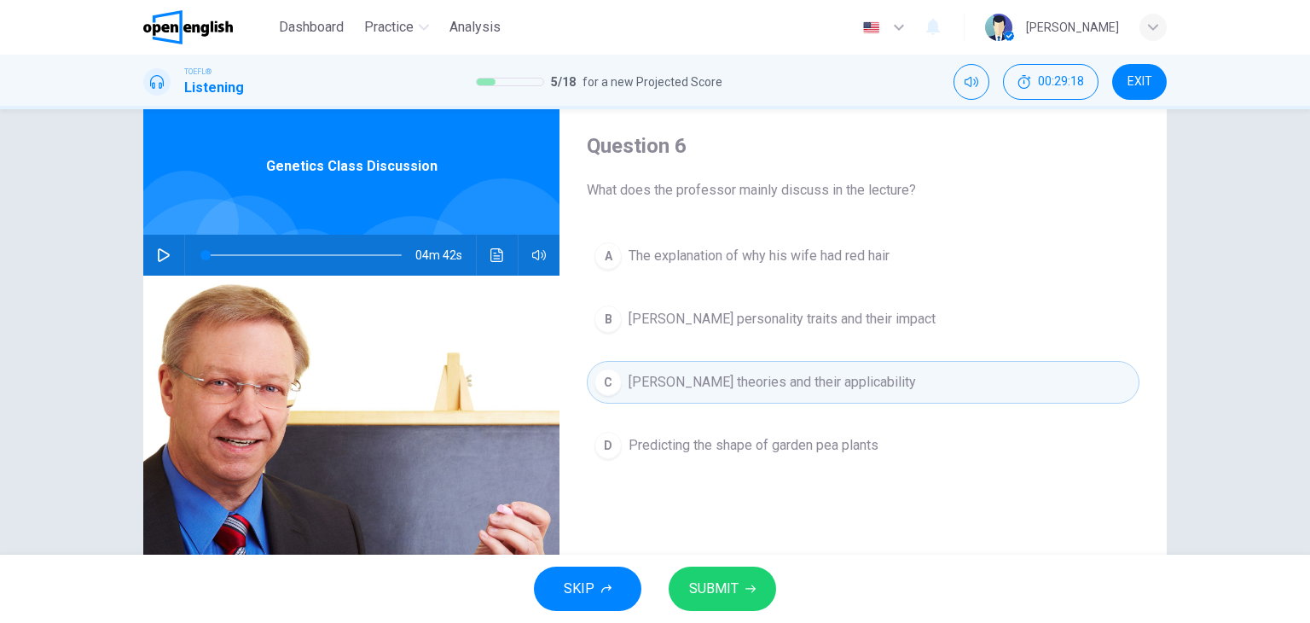
click at [737, 592] on span "SUBMIT" at bounding box center [713, 589] width 49 height 24
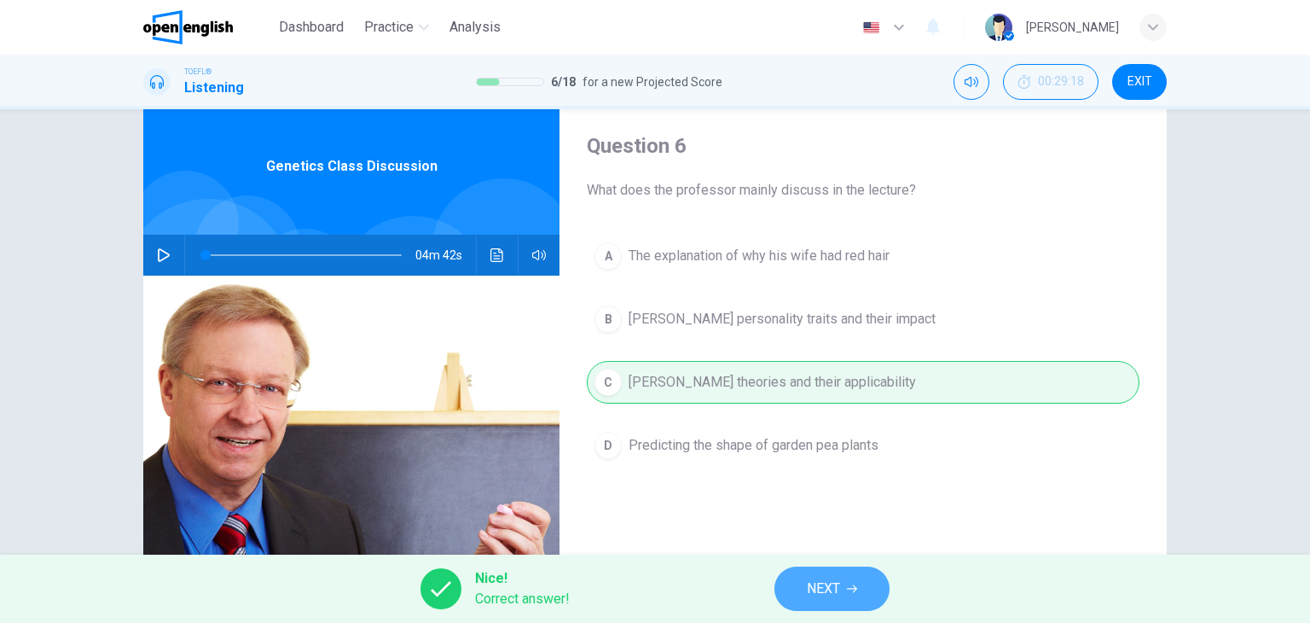
click at [833, 608] on button "NEXT" at bounding box center [832, 589] width 115 height 44
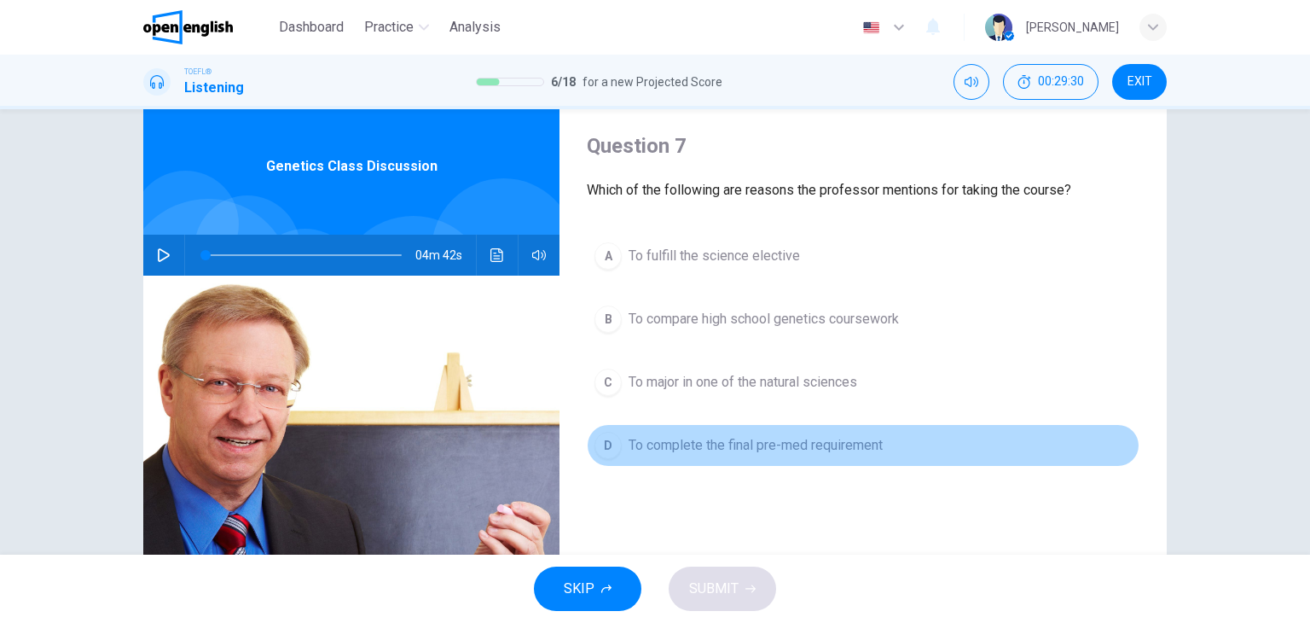
click at [744, 458] on button "D To complete the final pre-med requirement" at bounding box center [863, 445] width 553 height 43
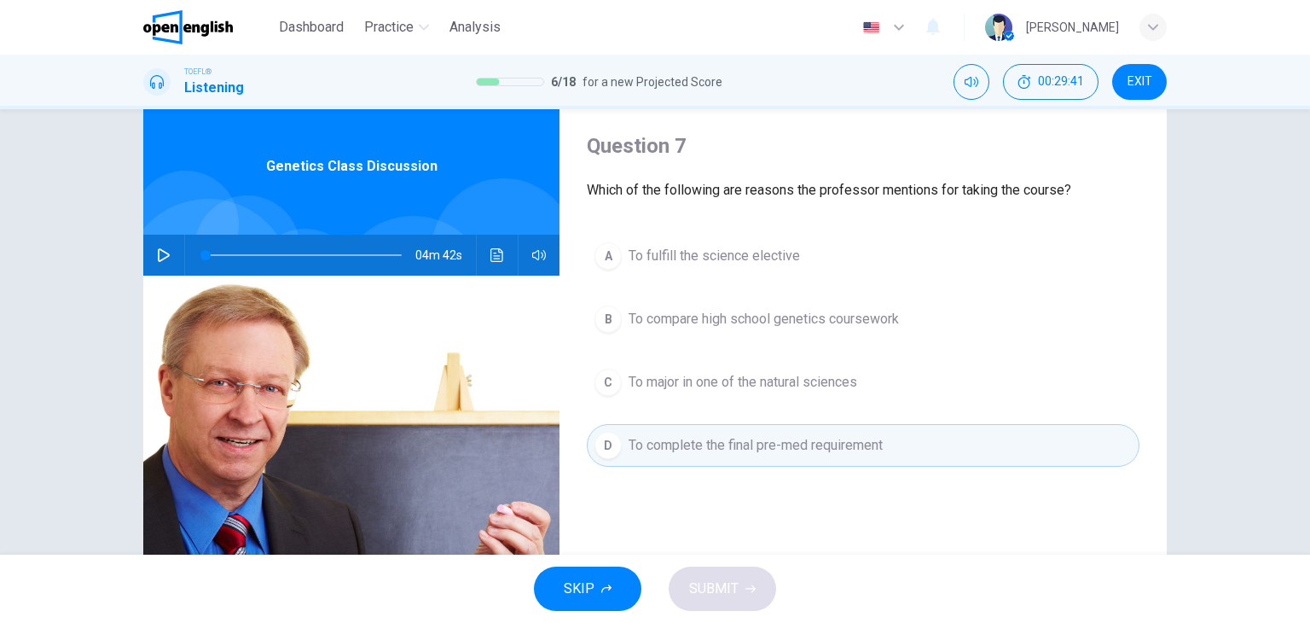
click at [776, 376] on span "To major in one of the natural sciences" at bounding box center [743, 382] width 229 height 20
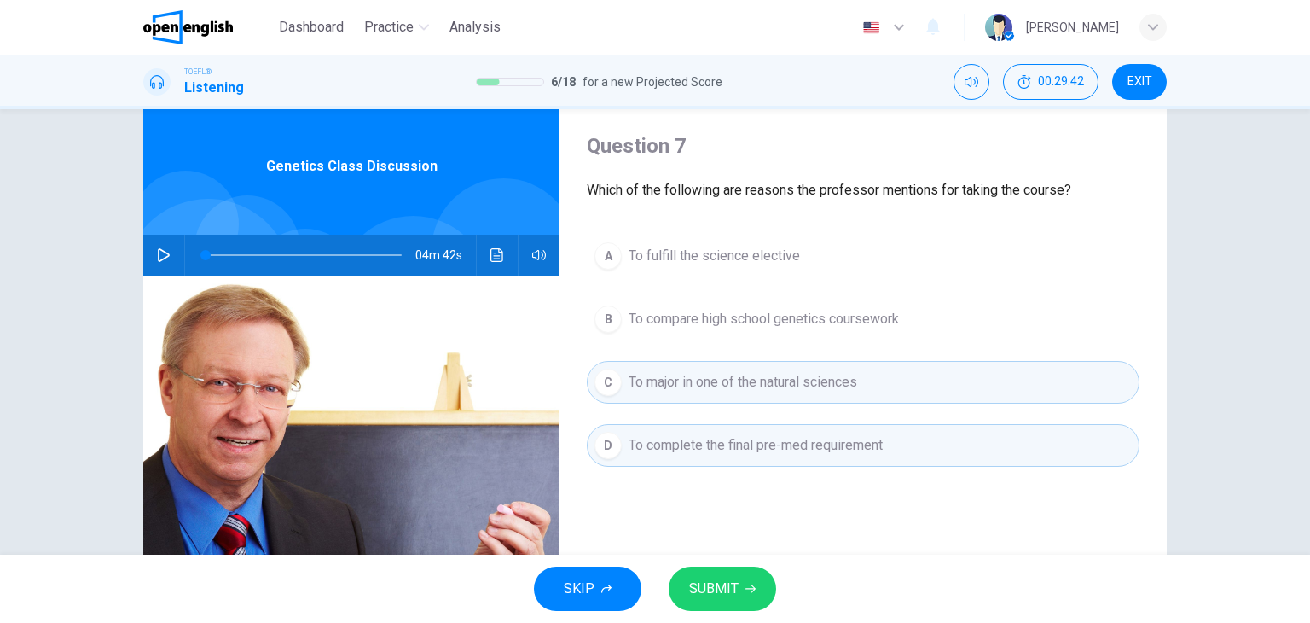
click at [737, 584] on span "SUBMIT" at bounding box center [713, 589] width 49 height 24
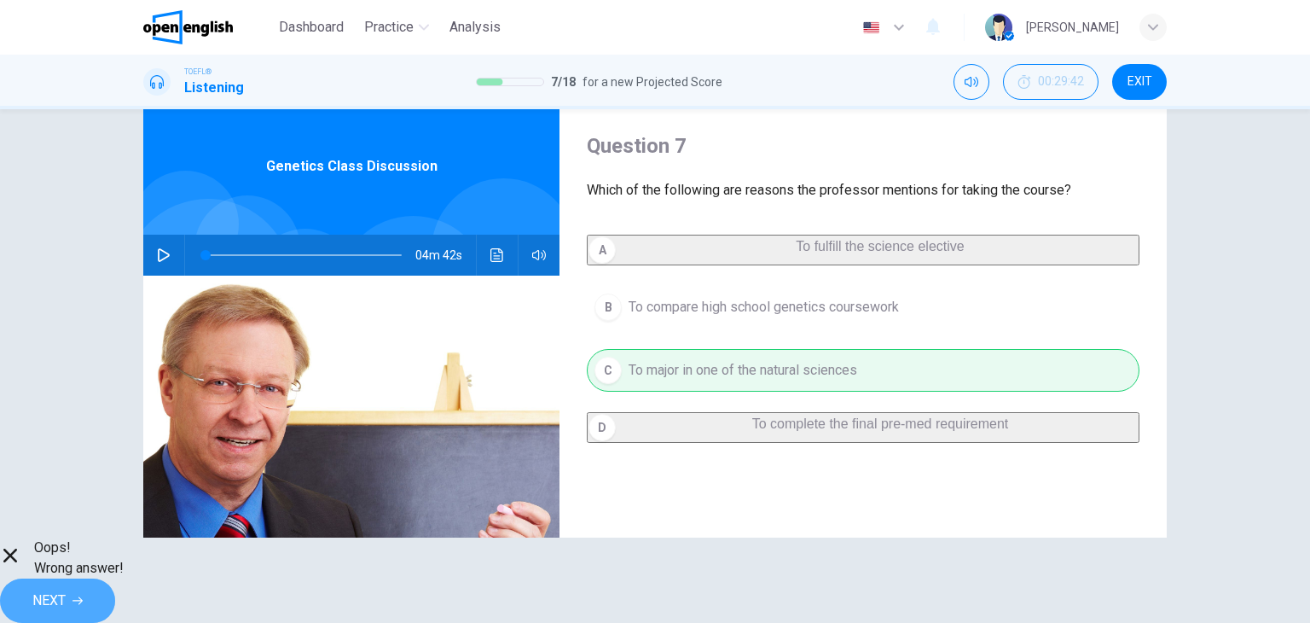
click at [66, 589] on span "NEXT" at bounding box center [48, 601] width 33 height 24
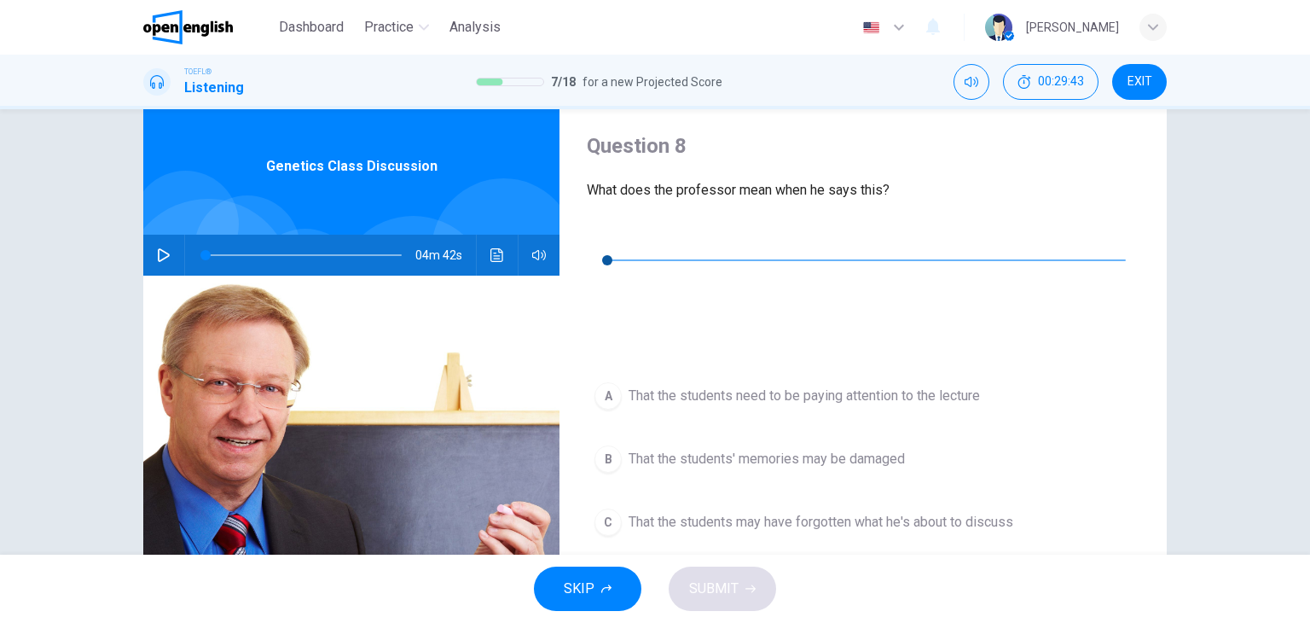
click at [604, 230] on icon "button" at bounding box center [601, 235] width 14 height 14
click at [607, 293] on icon "Click to see the audio transcription" at bounding box center [600, 300] width 13 height 14
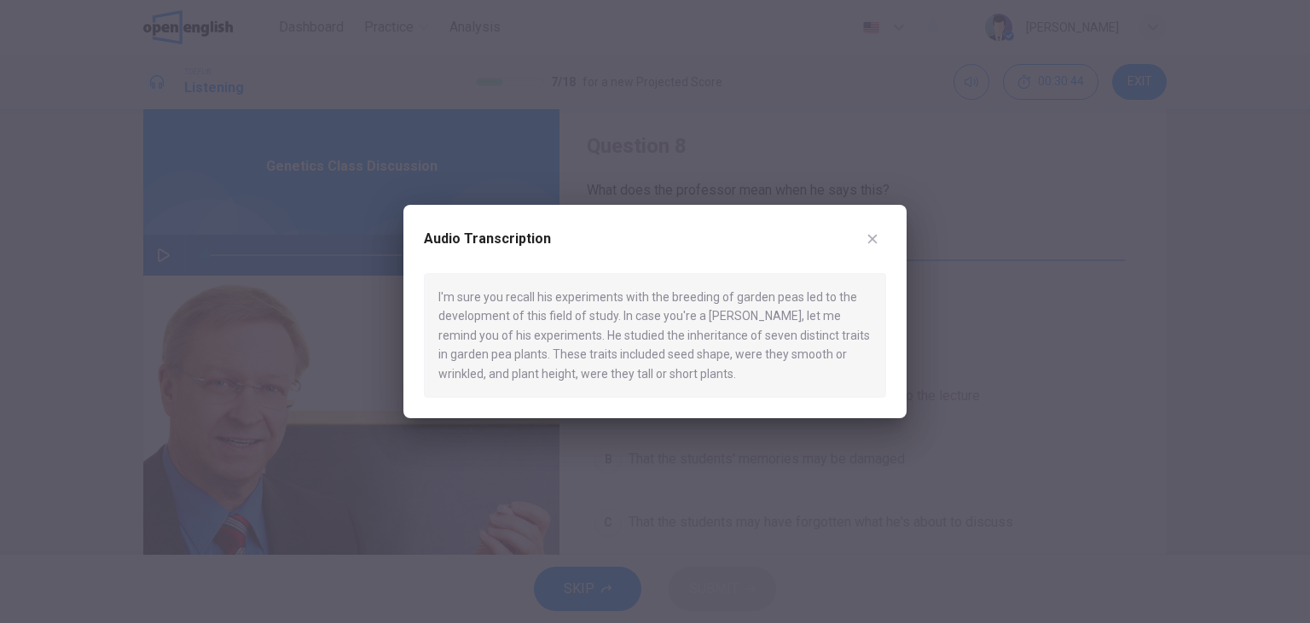
click at [879, 232] on icon "button" at bounding box center [873, 239] width 14 height 14
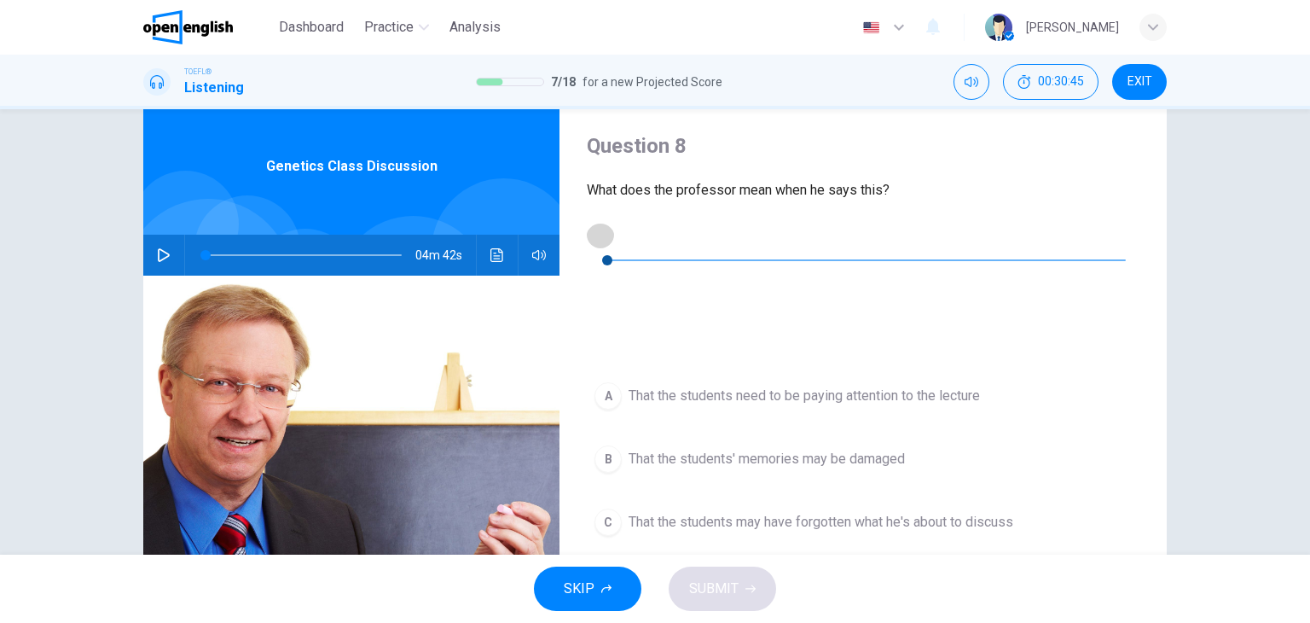
click at [602, 240] on icon "button" at bounding box center [601, 235] width 14 height 14
click at [601, 245] on button "button" at bounding box center [600, 234] width 27 height 27
drag, startPoint x: 671, startPoint y: 231, endPoint x: 637, endPoint y: 235, distance: 33.5
click at [613, 255] on span at bounding box center [607, 260] width 10 height 10
click at [611, 229] on button "button" at bounding box center [600, 234] width 27 height 27
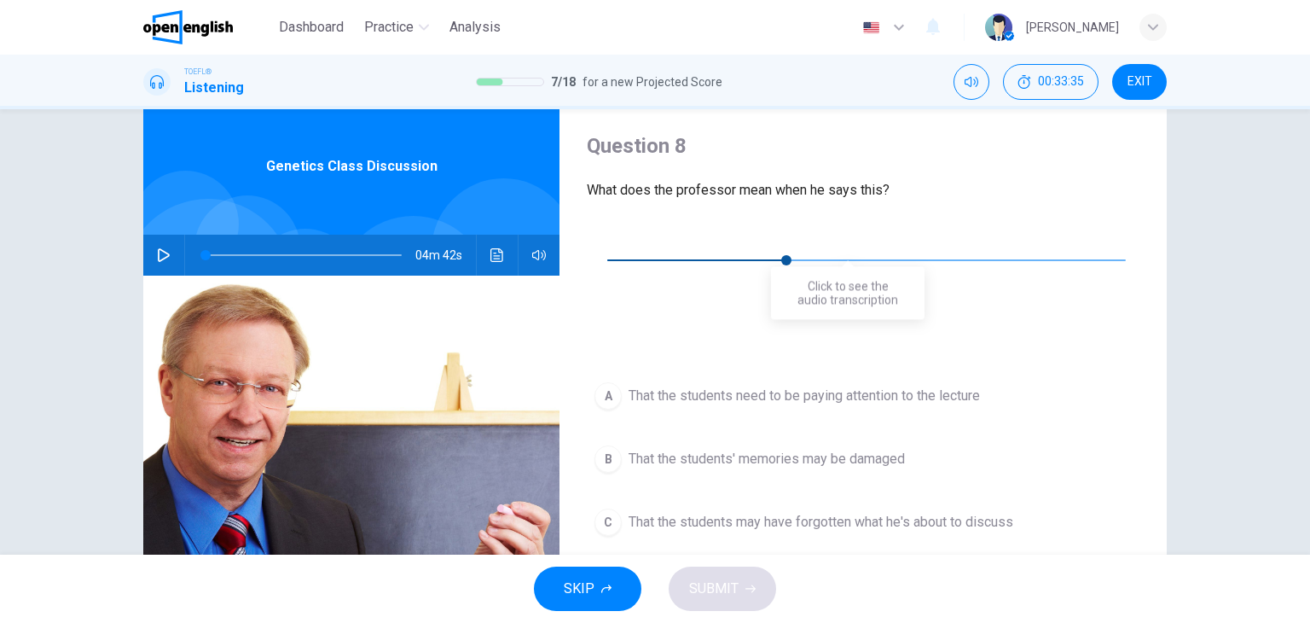
click at [614, 286] on button "Click to see the audio transcription" at bounding box center [600, 299] width 27 height 27
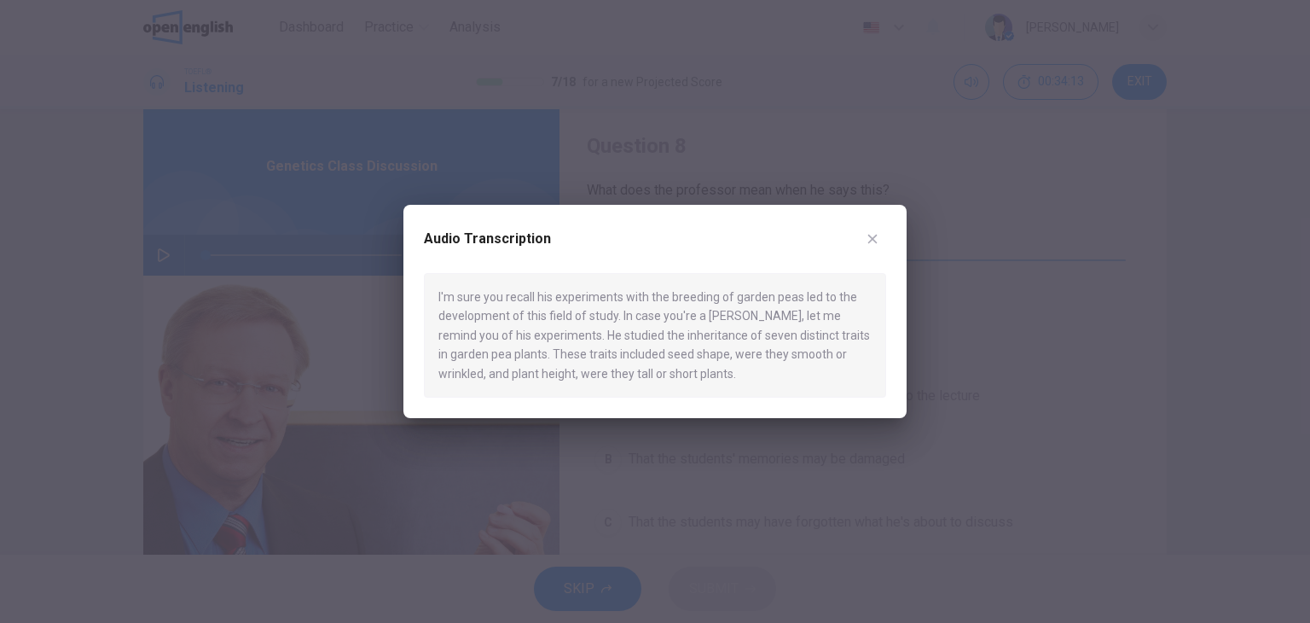
click at [875, 243] on icon "button" at bounding box center [873, 239] width 14 height 14
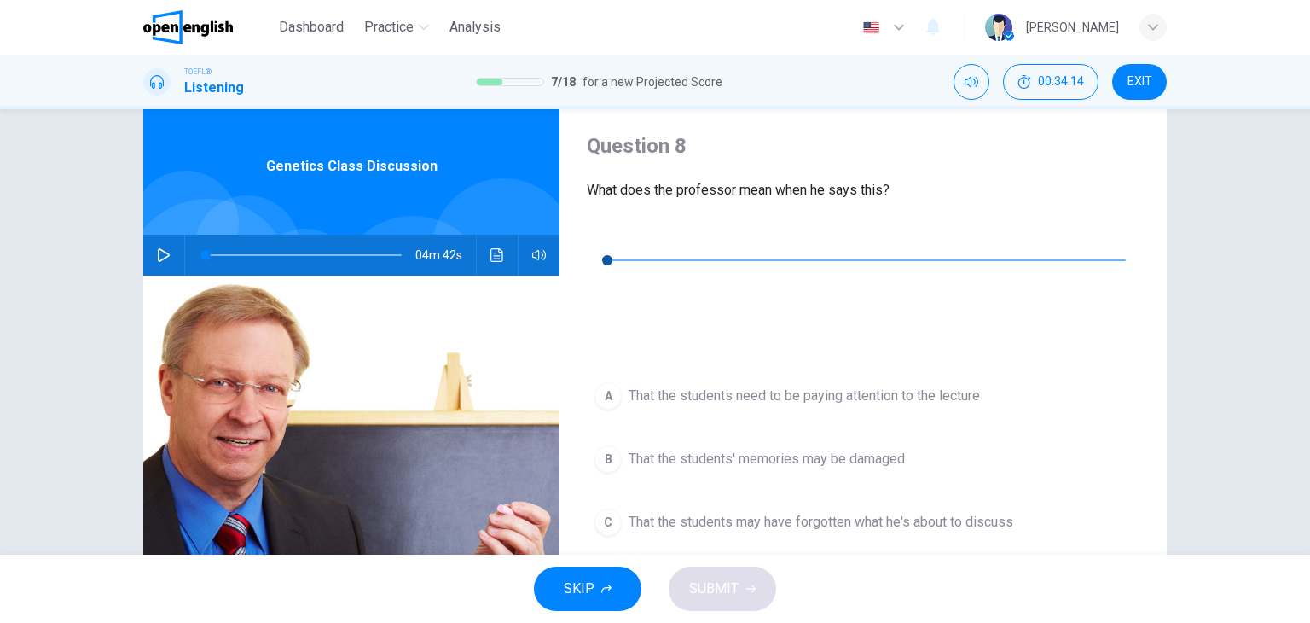
click at [602, 236] on icon "button" at bounding box center [601, 235] width 14 height 14
type input "*"
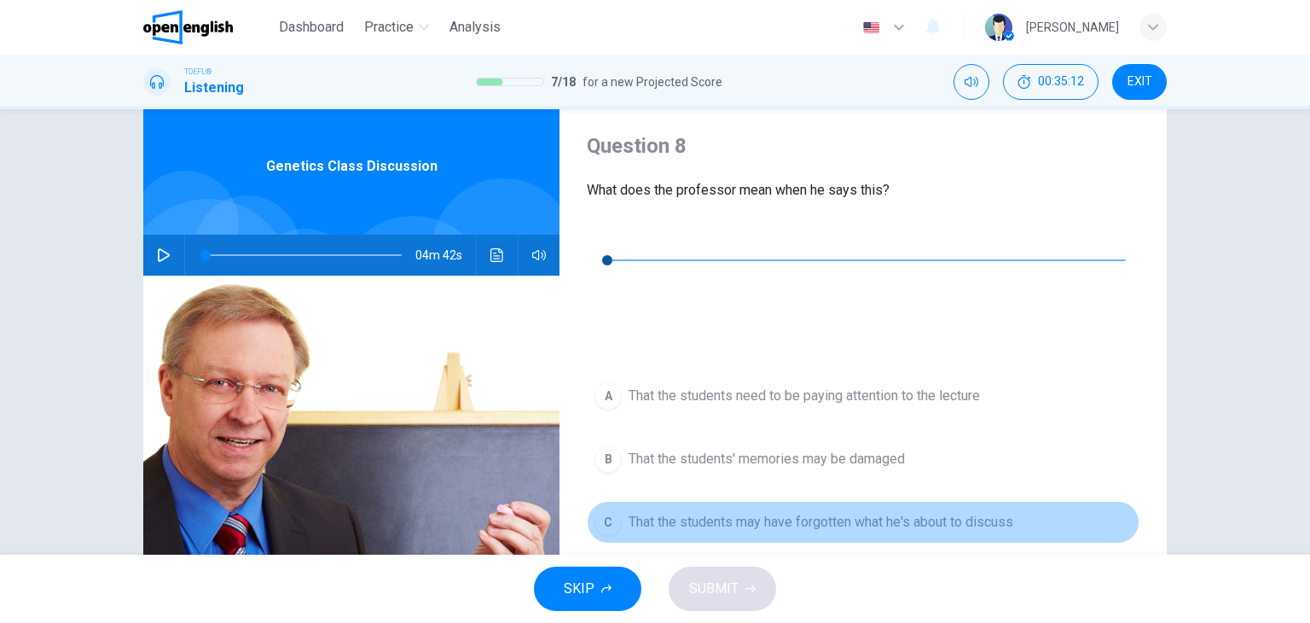
click at [997, 512] on span "That the students may have forgotten what he's about to discuss" at bounding box center [821, 522] width 385 height 20
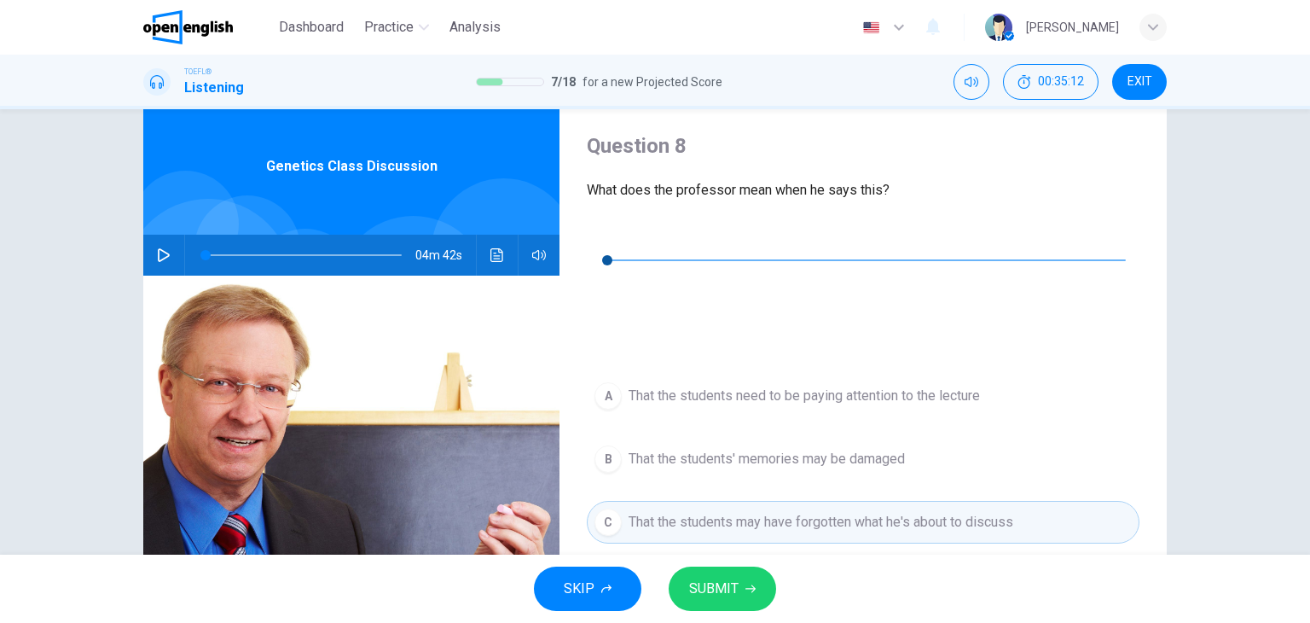
click at [758, 584] on button "SUBMIT" at bounding box center [723, 589] width 108 height 44
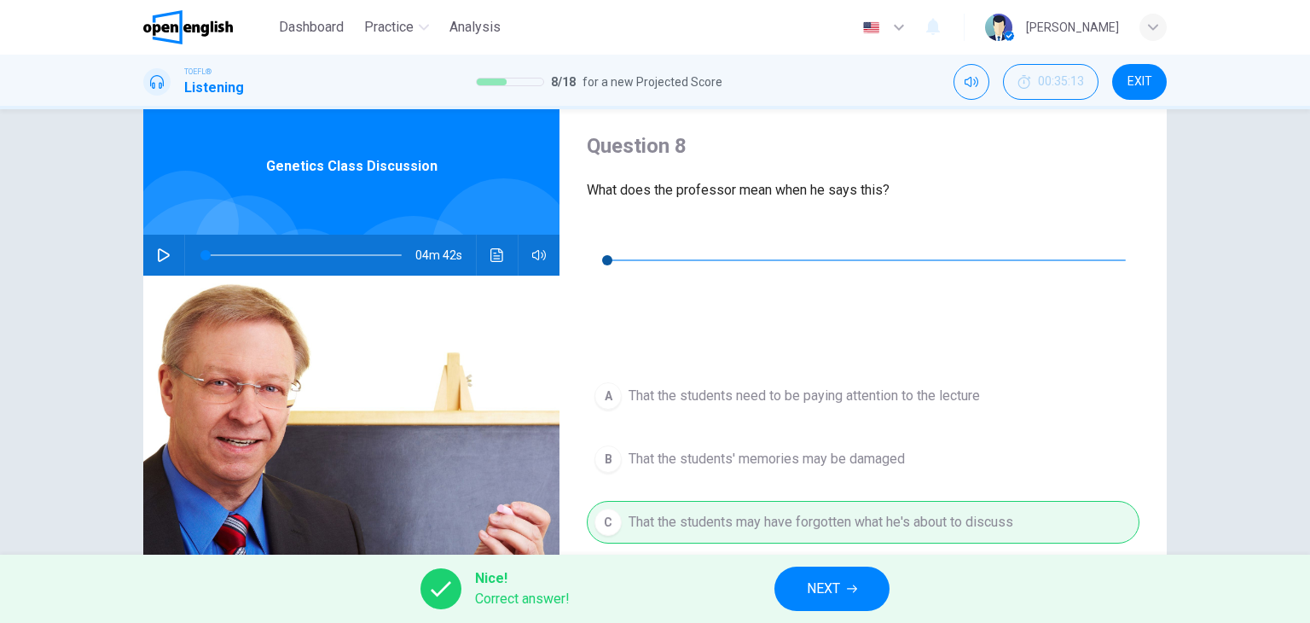
click at [827, 598] on span "NEXT" at bounding box center [823, 589] width 33 height 24
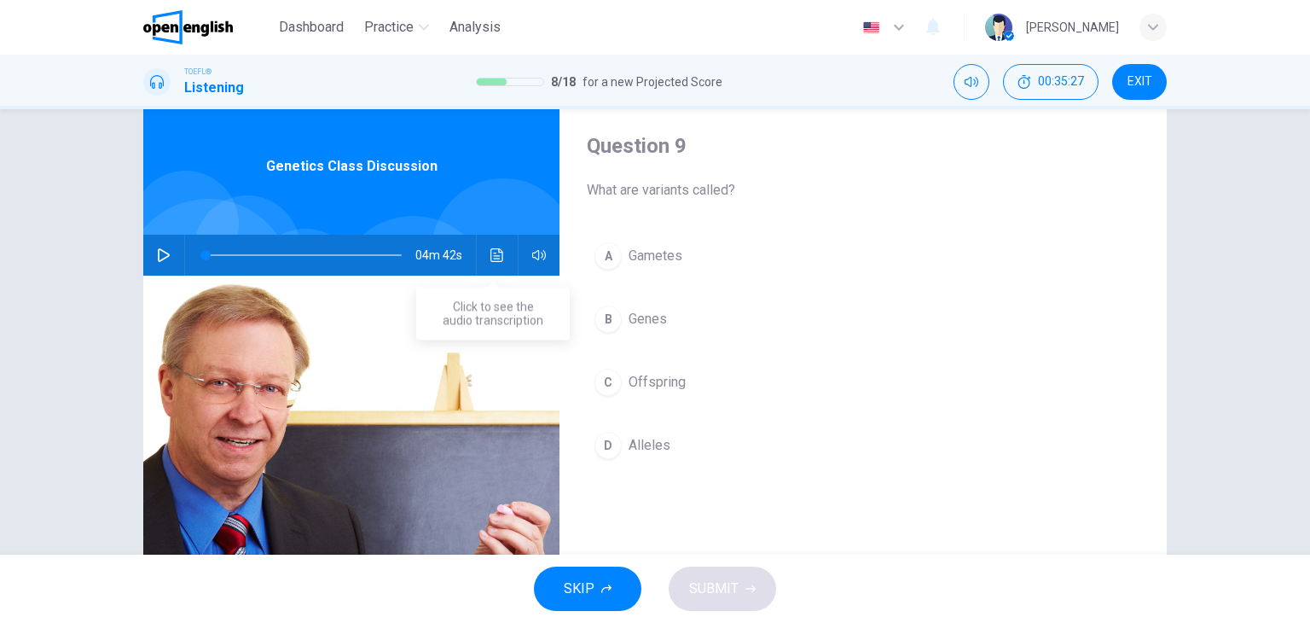
click at [494, 252] on icon "Click to see the audio transcription" at bounding box center [498, 255] width 14 height 14
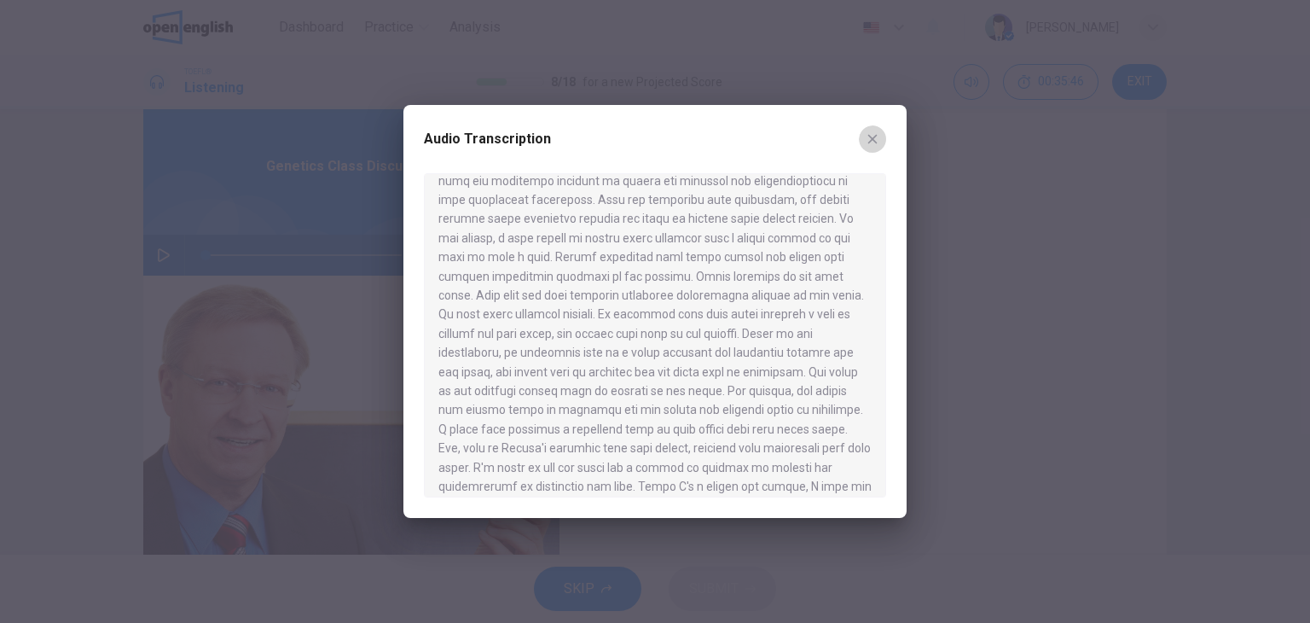
click at [866, 140] on icon "button" at bounding box center [873, 139] width 14 height 14
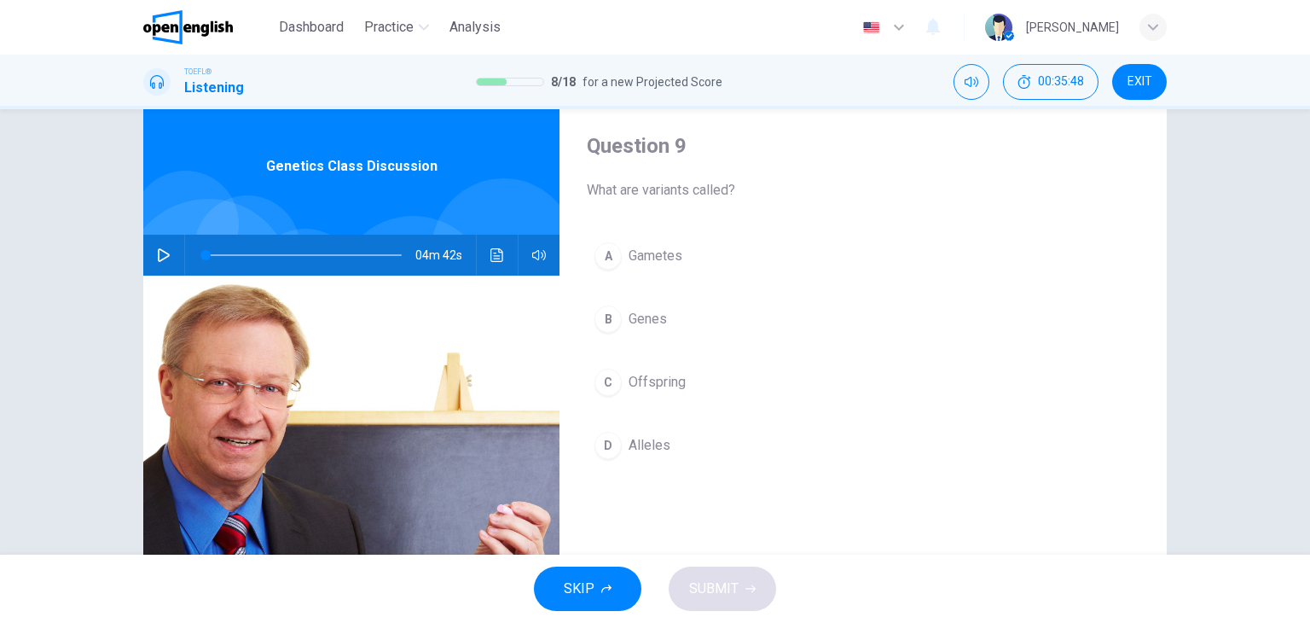
click at [491, 244] on button "Click to see the audio transcription" at bounding box center [497, 255] width 27 height 41
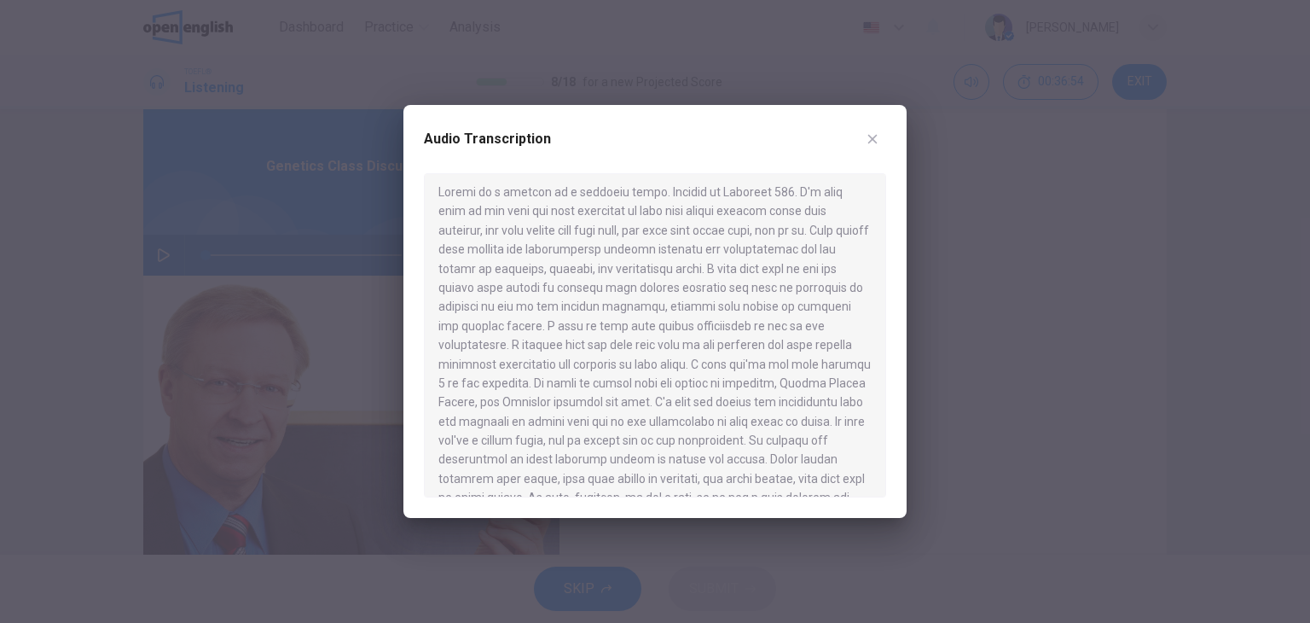
scroll to position [0, 0]
click at [872, 133] on icon "button" at bounding box center [873, 139] width 14 height 14
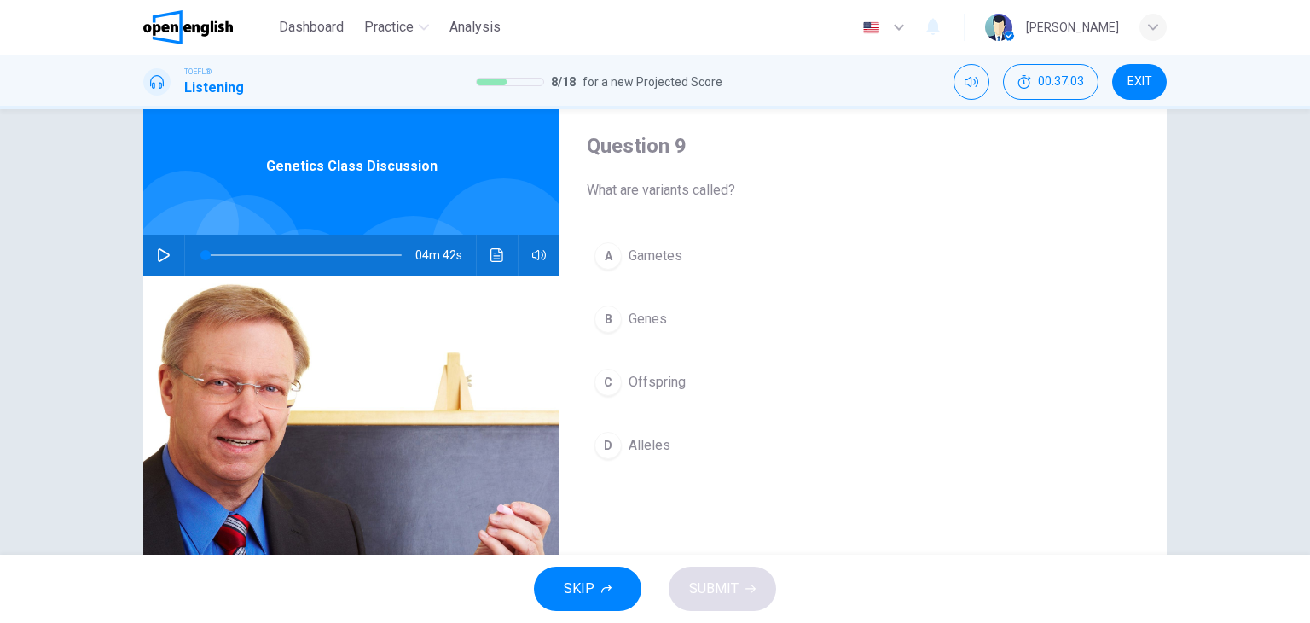
click at [642, 448] on span "Alleles" at bounding box center [650, 445] width 42 height 20
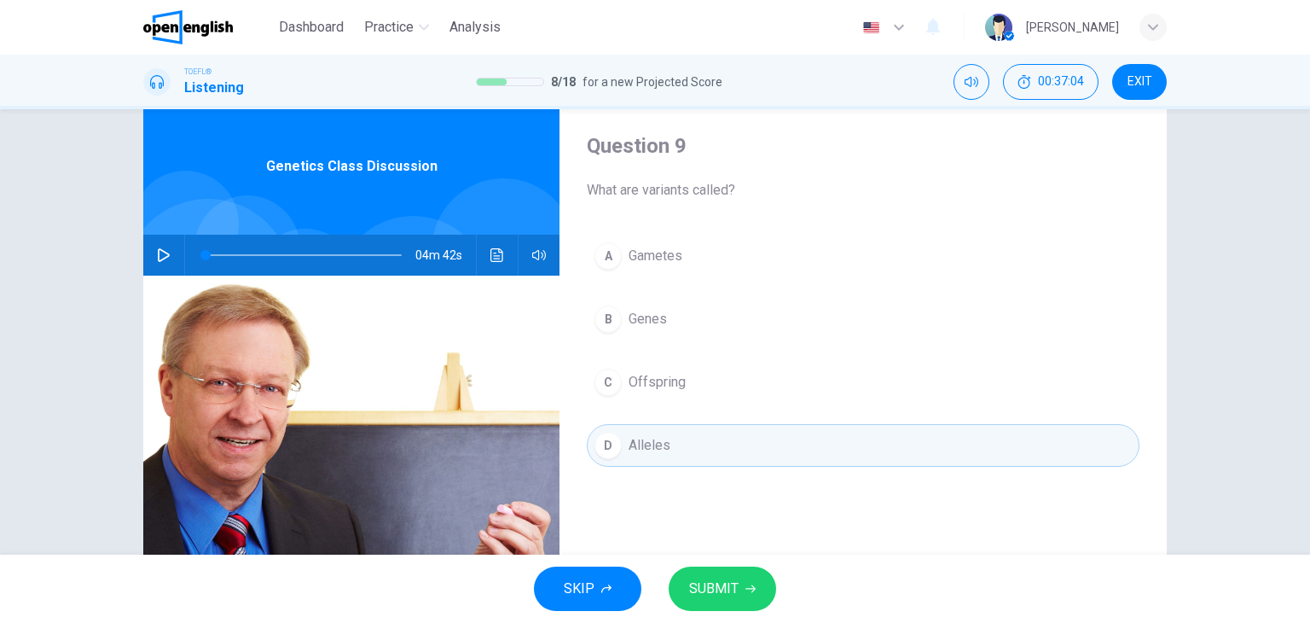
click at [721, 601] on button "SUBMIT" at bounding box center [723, 589] width 108 height 44
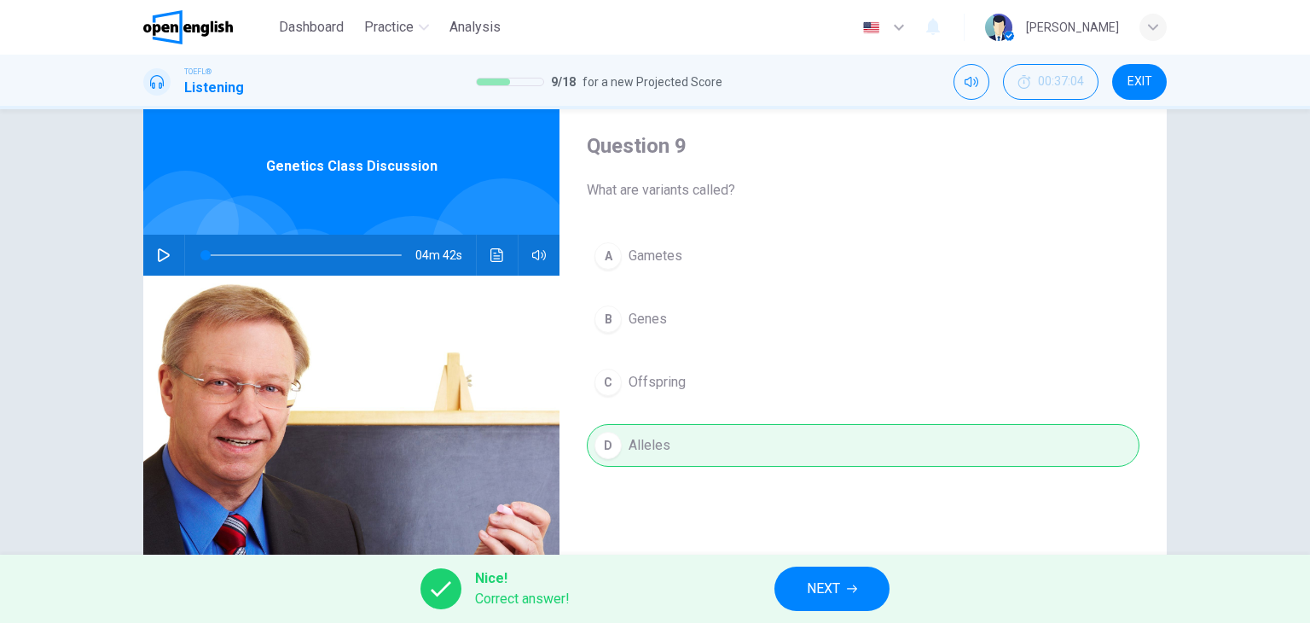
click at [830, 591] on span "NEXT" at bounding box center [823, 589] width 33 height 24
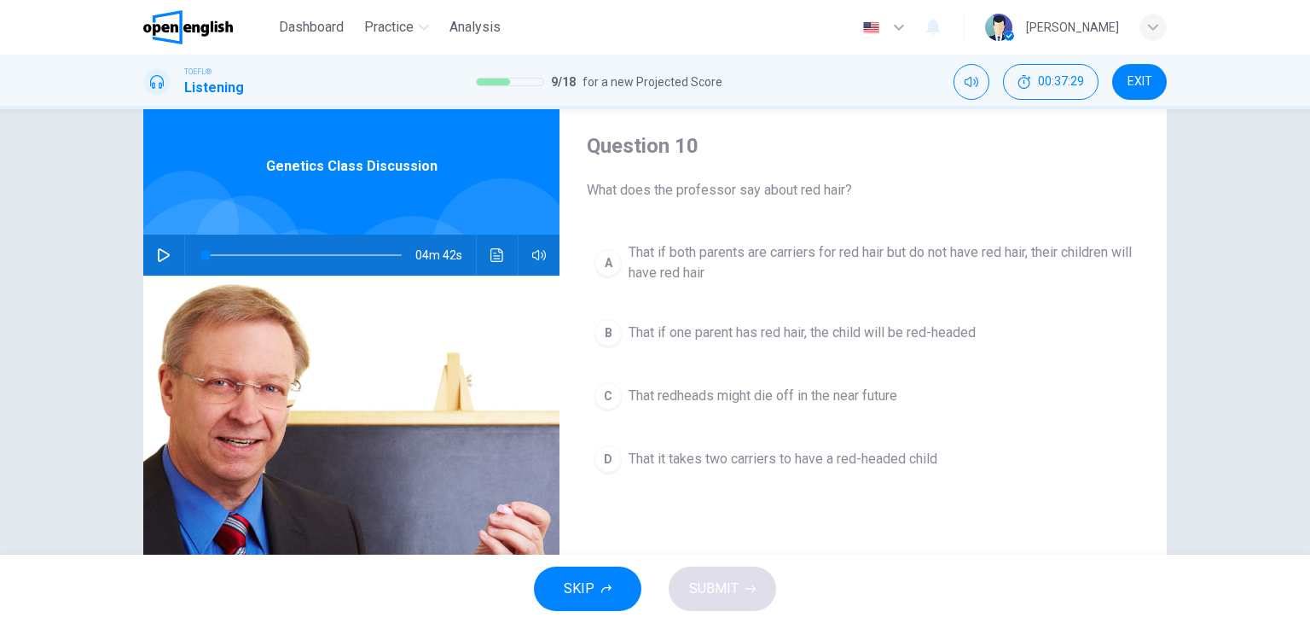
click at [880, 455] on span "That it takes two carriers to have a red-headed child" at bounding box center [783, 459] width 309 height 20
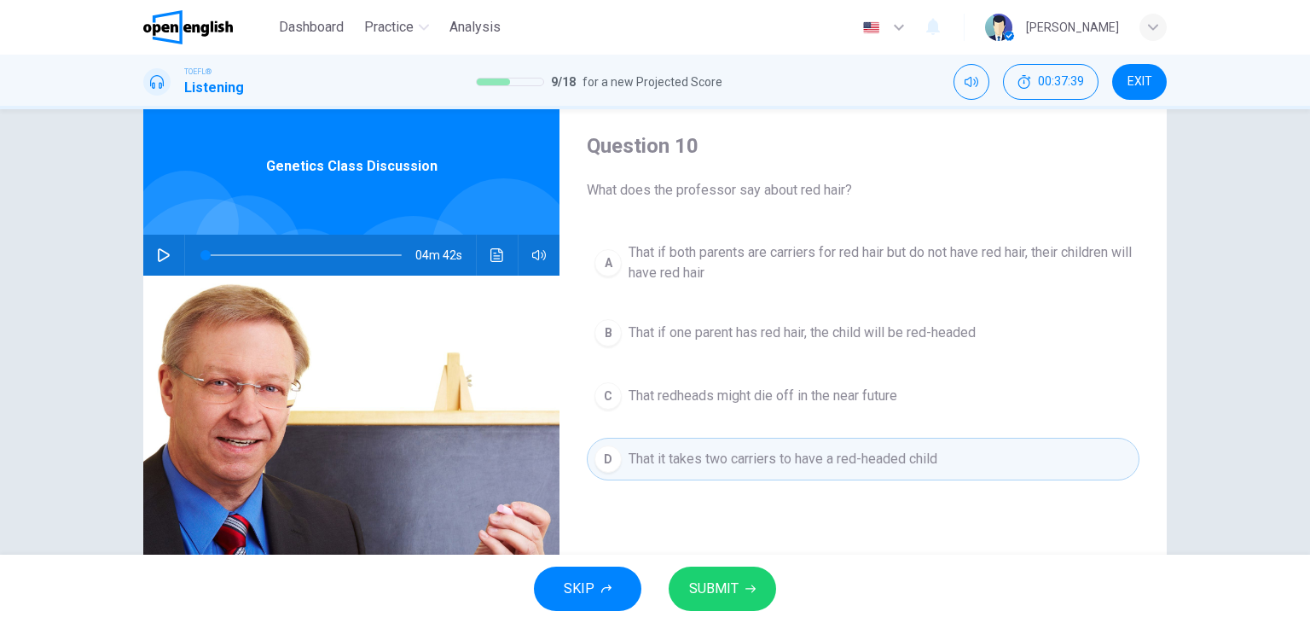
click at [805, 398] on span "That redheads might die off in the near future" at bounding box center [763, 396] width 269 height 20
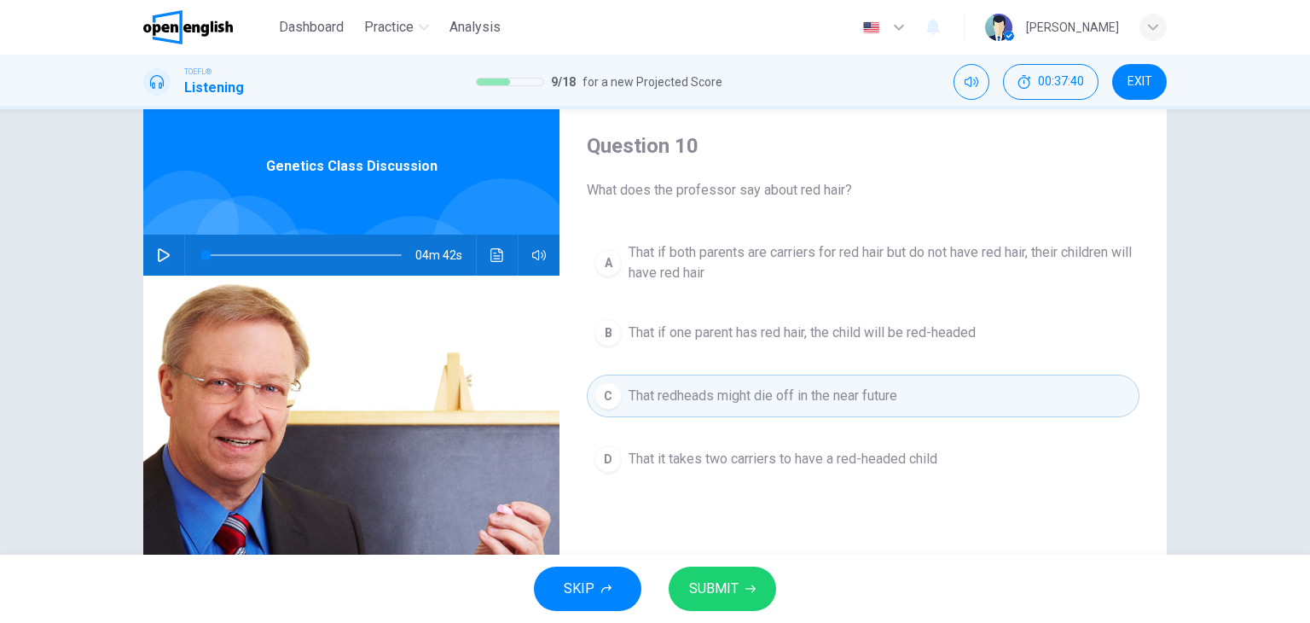
click at [811, 459] on span "That it takes two carriers to have a red-headed child" at bounding box center [783, 459] width 309 height 20
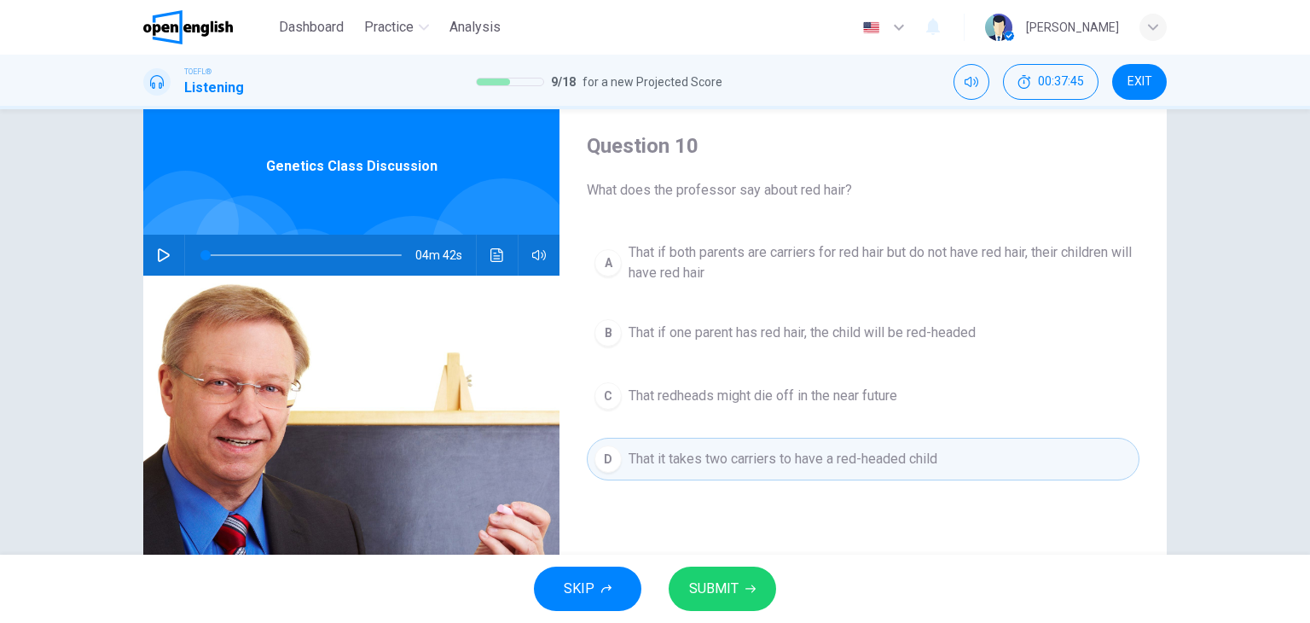
click at [728, 588] on span "SUBMIT" at bounding box center [713, 589] width 49 height 24
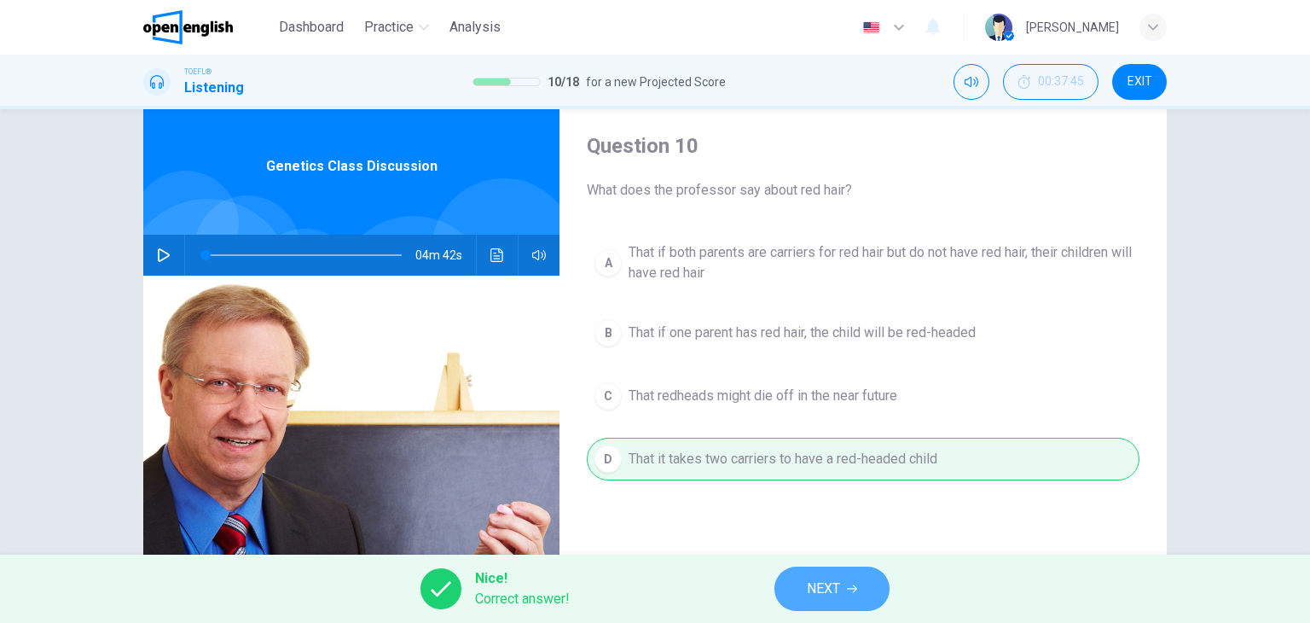
click at [859, 598] on button "NEXT" at bounding box center [832, 589] width 115 height 44
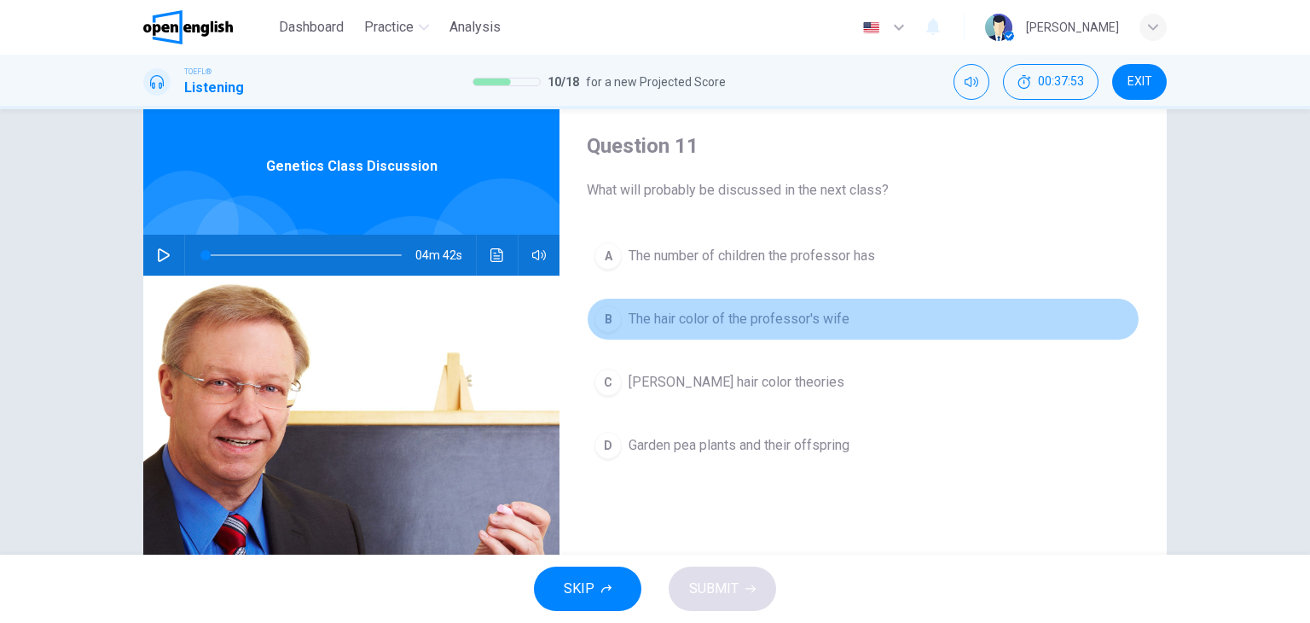
click at [733, 321] on span "The hair color of the professor's wife" at bounding box center [739, 319] width 221 height 20
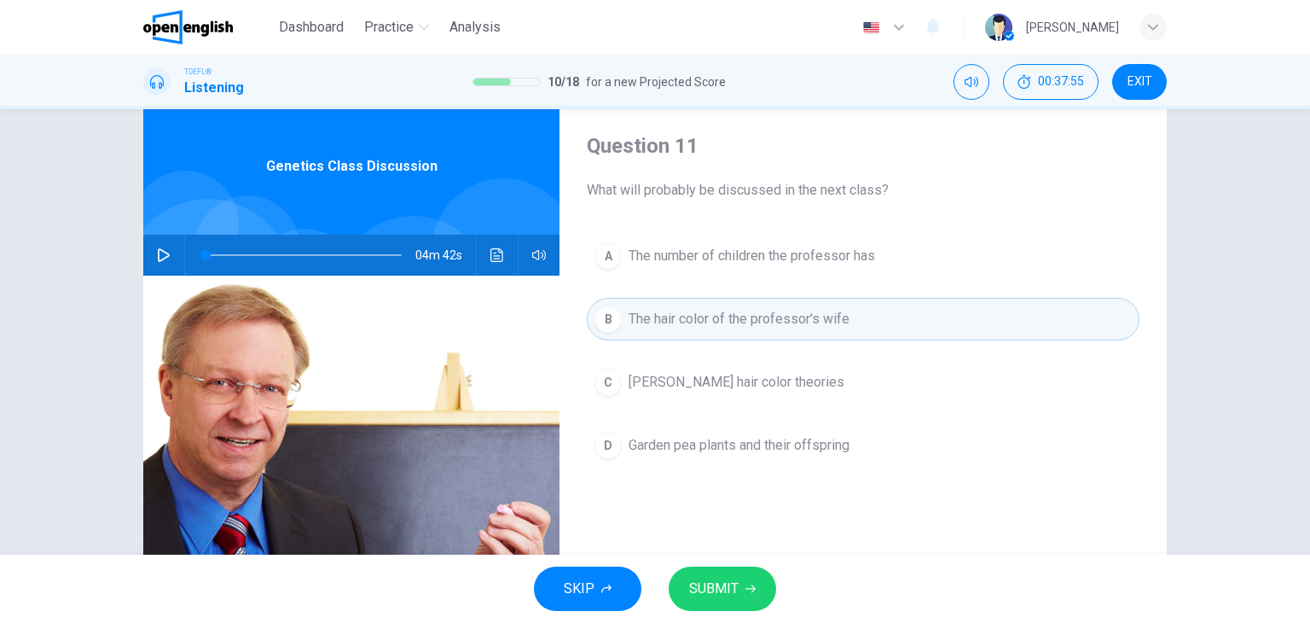
click at [735, 605] on button "SUBMIT" at bounding box center [723, 589] width 108 height 44
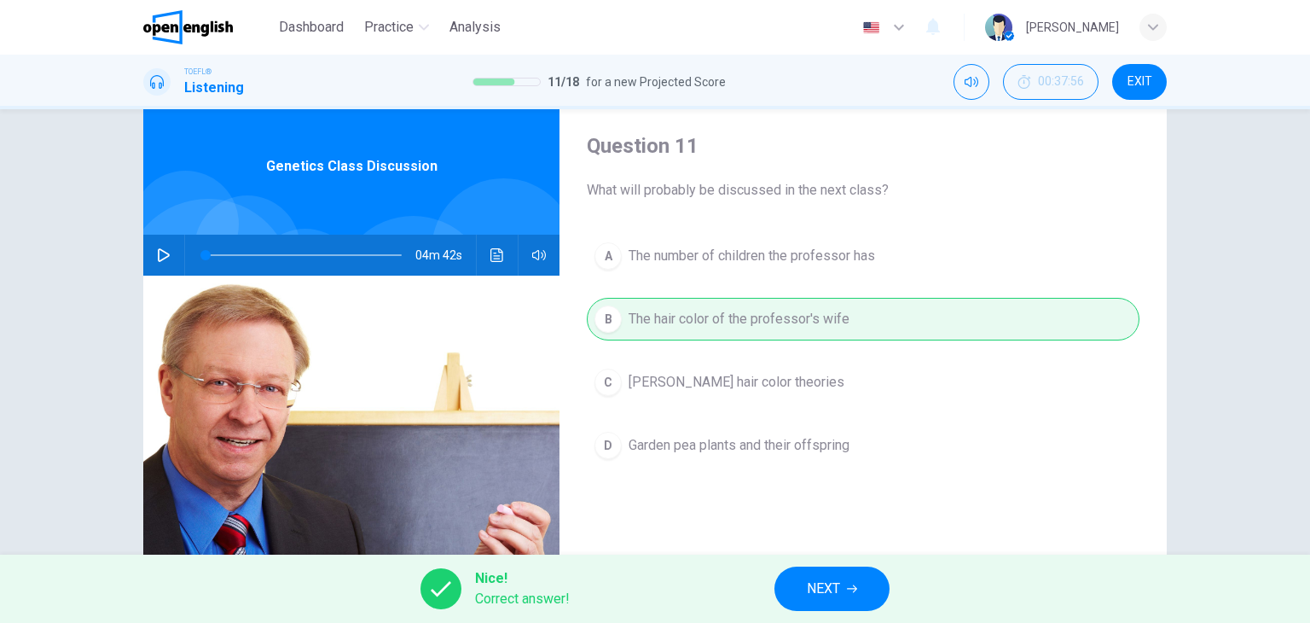
click at [850, 578] on button "NEXT" at bounding box center [832, 589] width 115 height 44
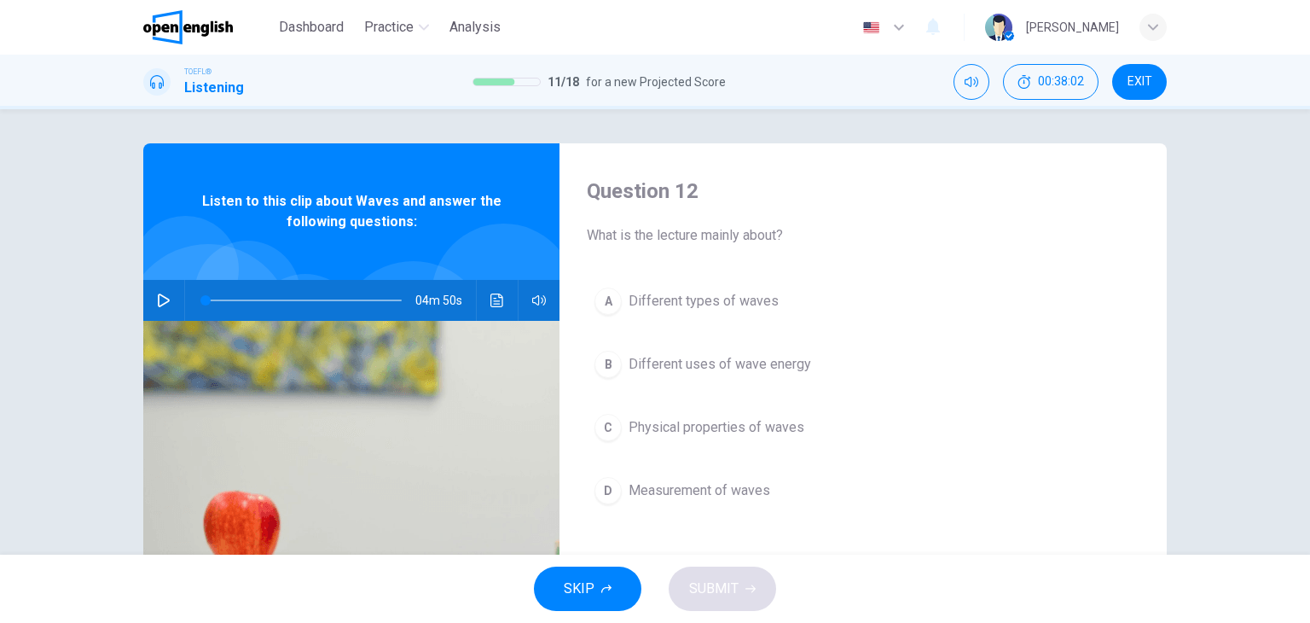
click at [159, 303] on icon "button" at bounding box center [164, 300] width 14 height 14
click at [496, 297] on icon "Click to see the audio transcription" at bounding box center [497, 300] width 13 height 14
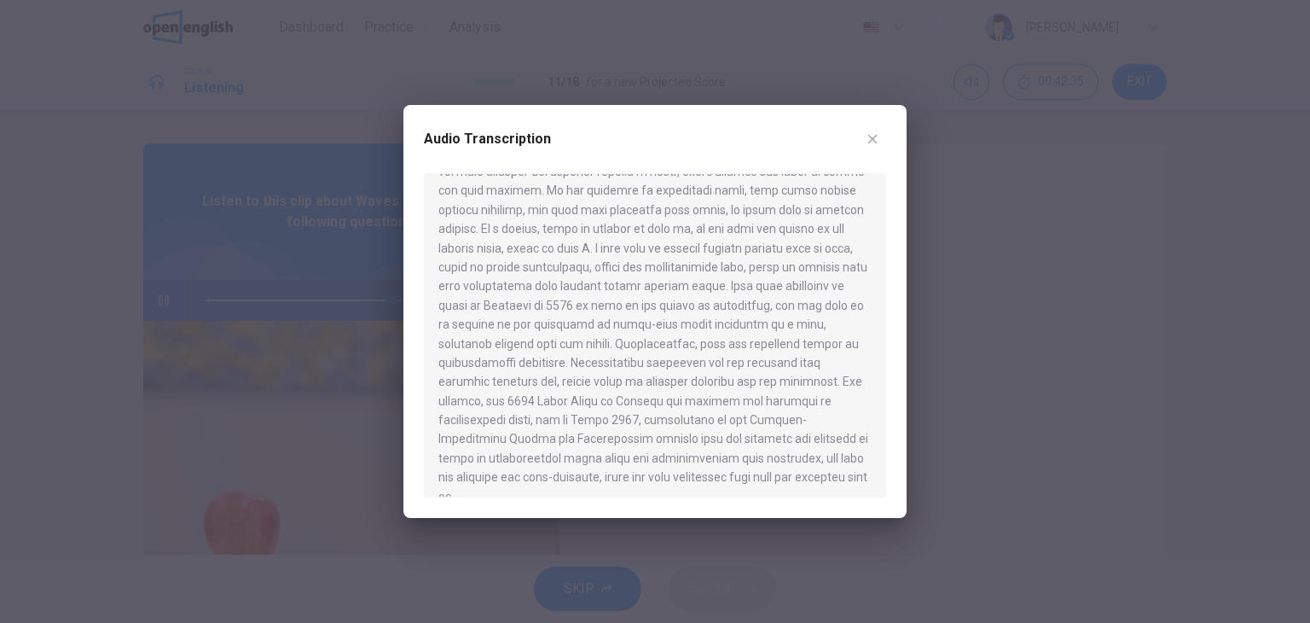
scroll to position [812, 0]
type input "*"
click at [1117, 407] on div at bounding box center [655, 311] width 1310 height 623
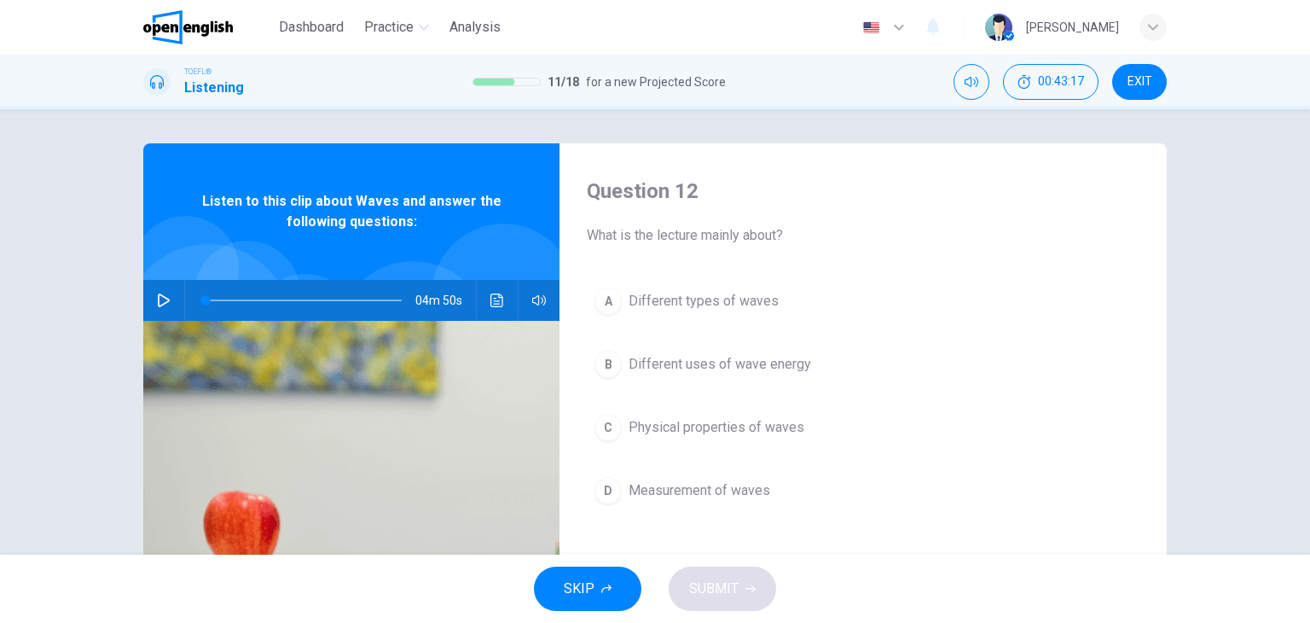
click at [750, 293] on span "Different types of waves" at bounding box center [704, 301] width 150 height 20
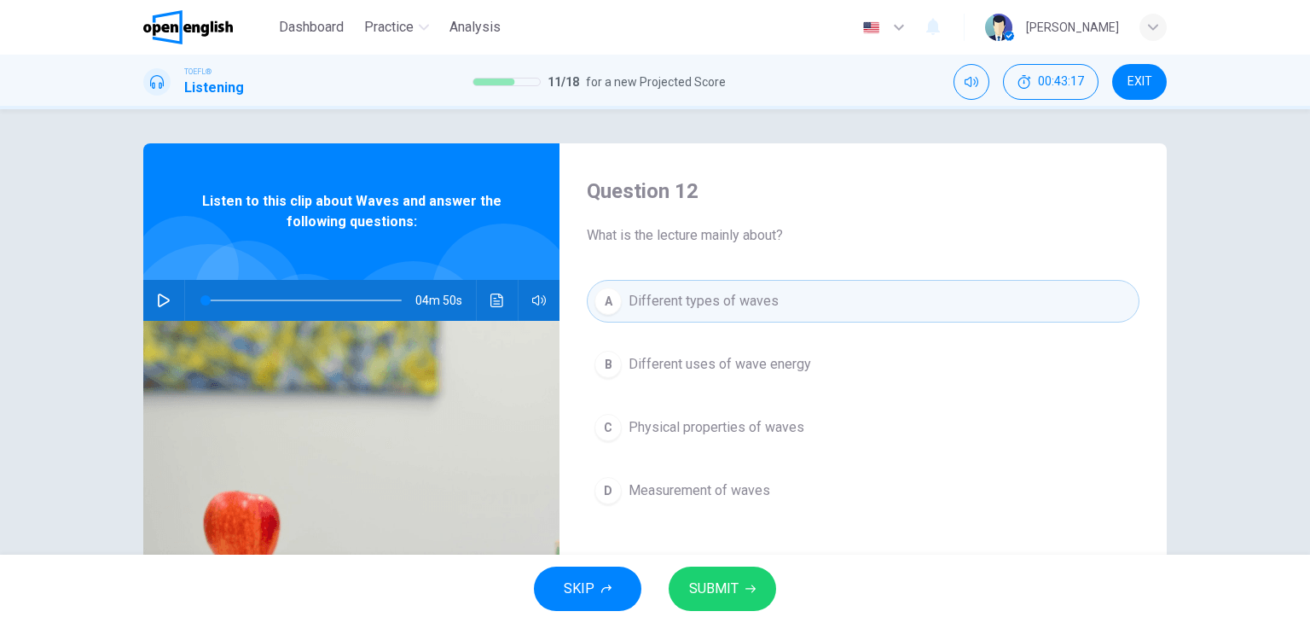
click at [747, 579] on button "SUBMIT" at bounding box center [723, 589] width 108 height 44
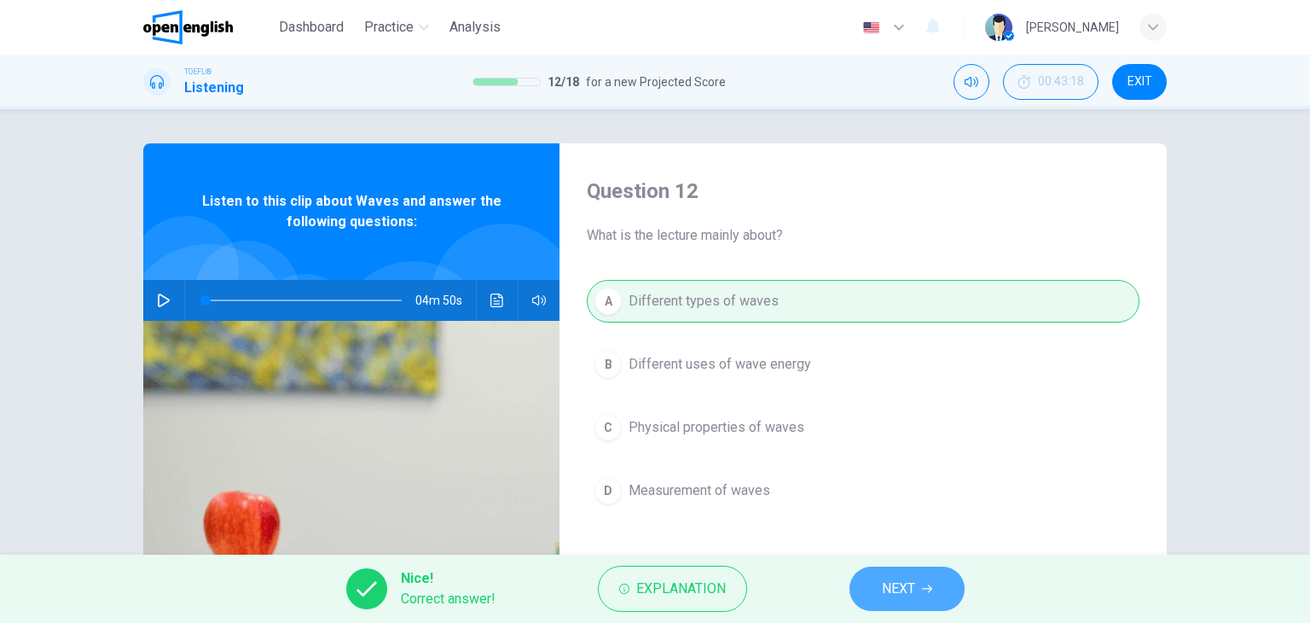
click at [900, 597] on span "NEXT" at bounding box center [898, 589] width 33 height 24
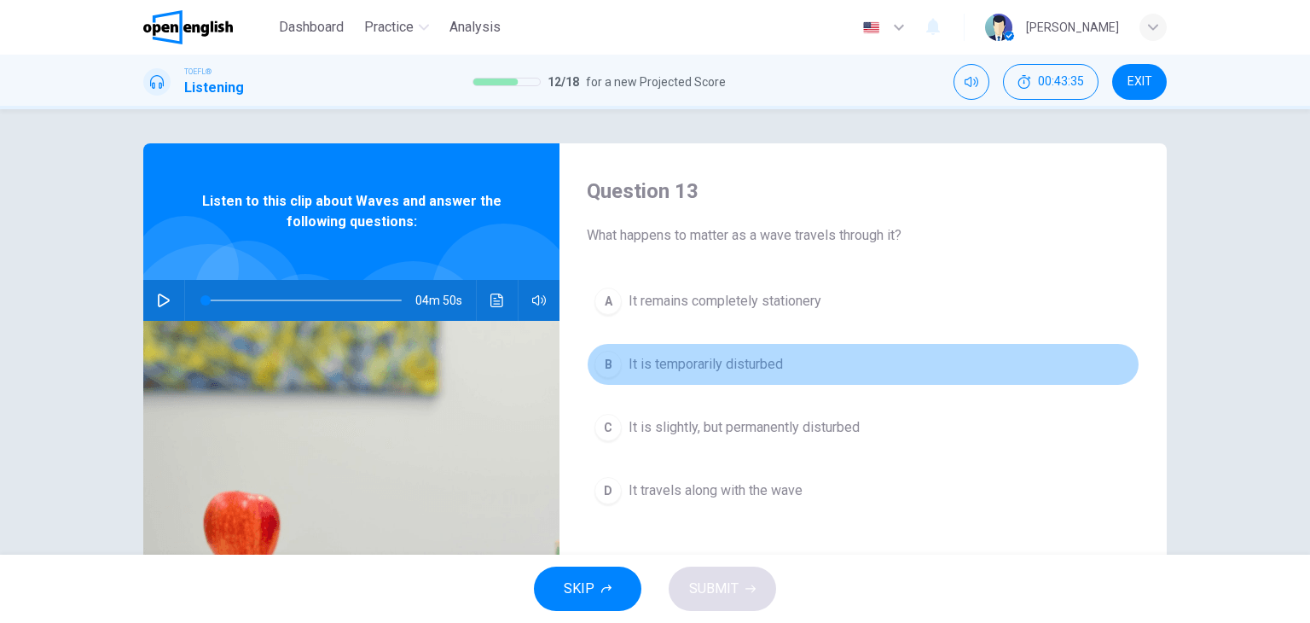
click at [710, 368] on span "It is temporarily disturbed" at bounding box center [706, 364] width 154 height 20
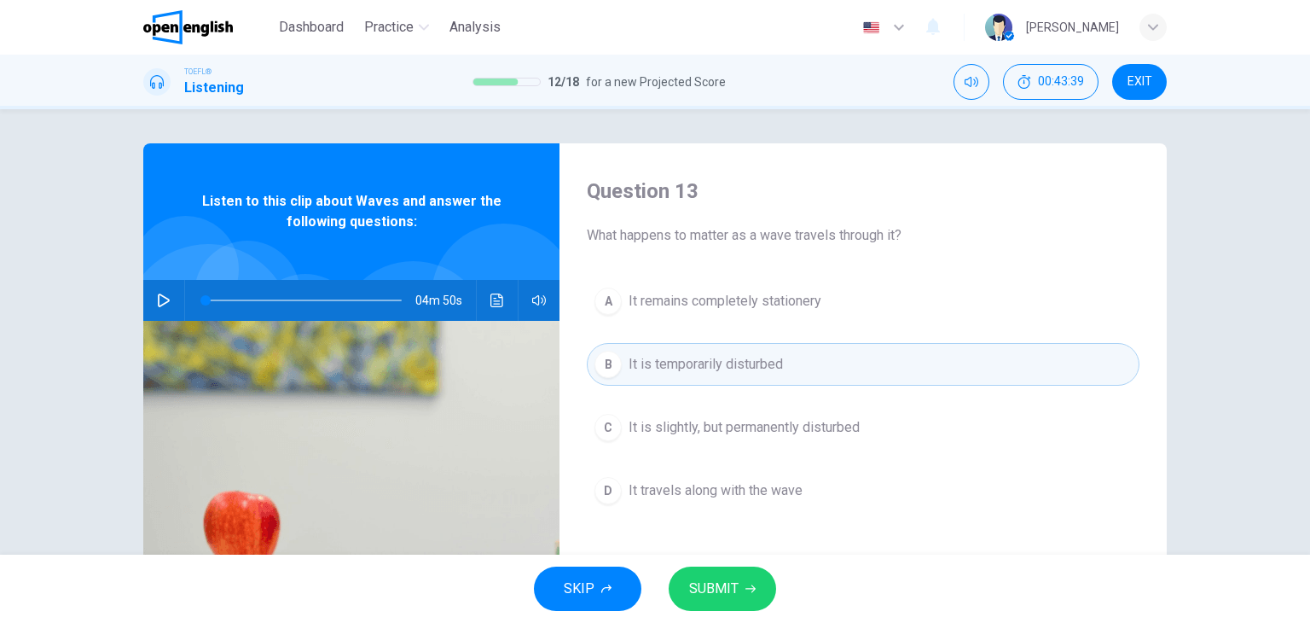
click at [712, 581] on span "SUBMIT" at bounding box center [713, 589] width 49 height 24
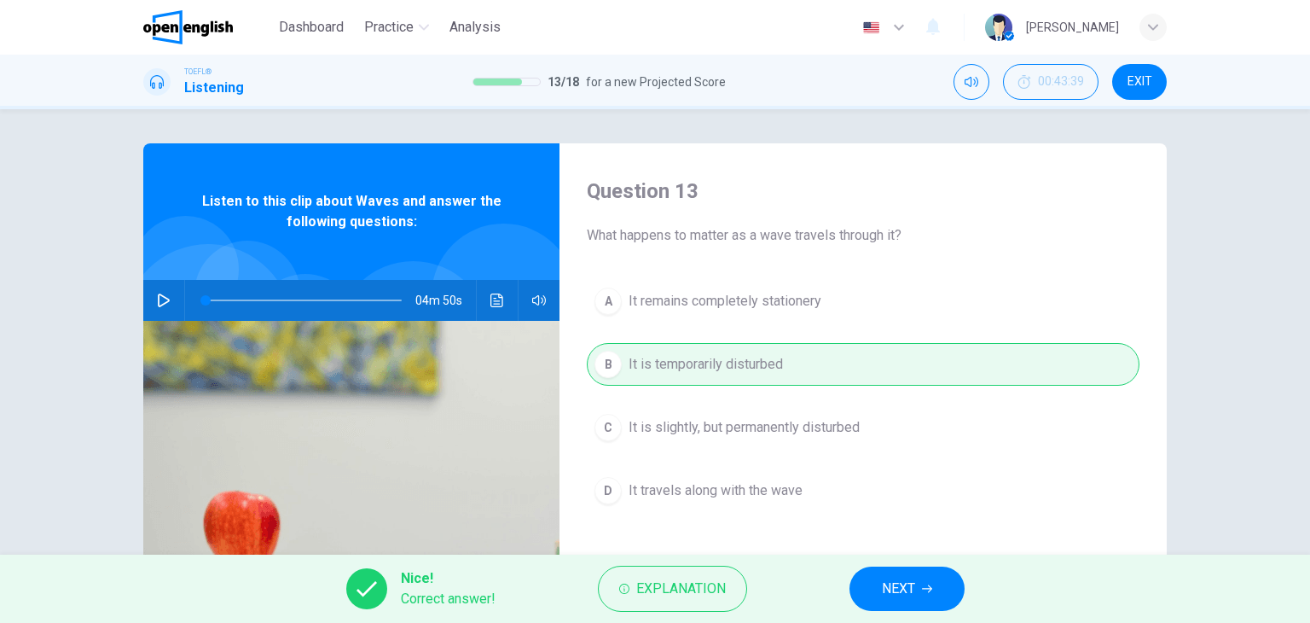
click at [938, 583] on button "NEXT" at bounding box center [907, 589] width 115 height 44
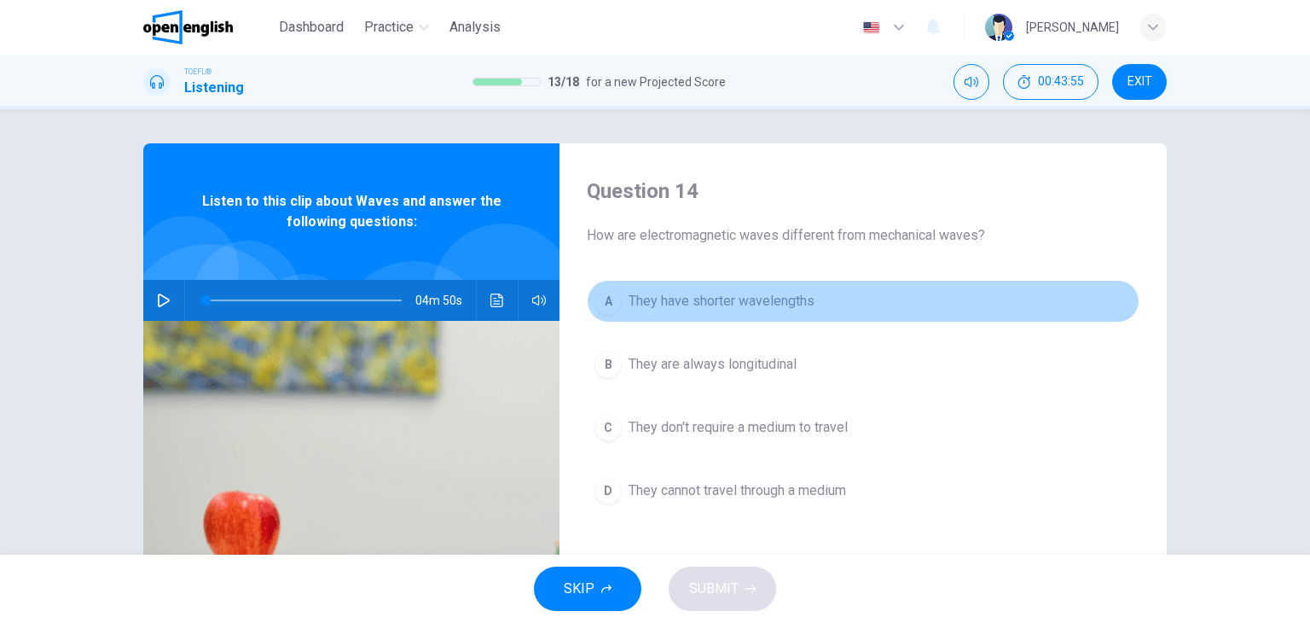
click at [718, 312] on button "A They have shorter wavelengths" at bounding box center [863, 301] width 553 height 43
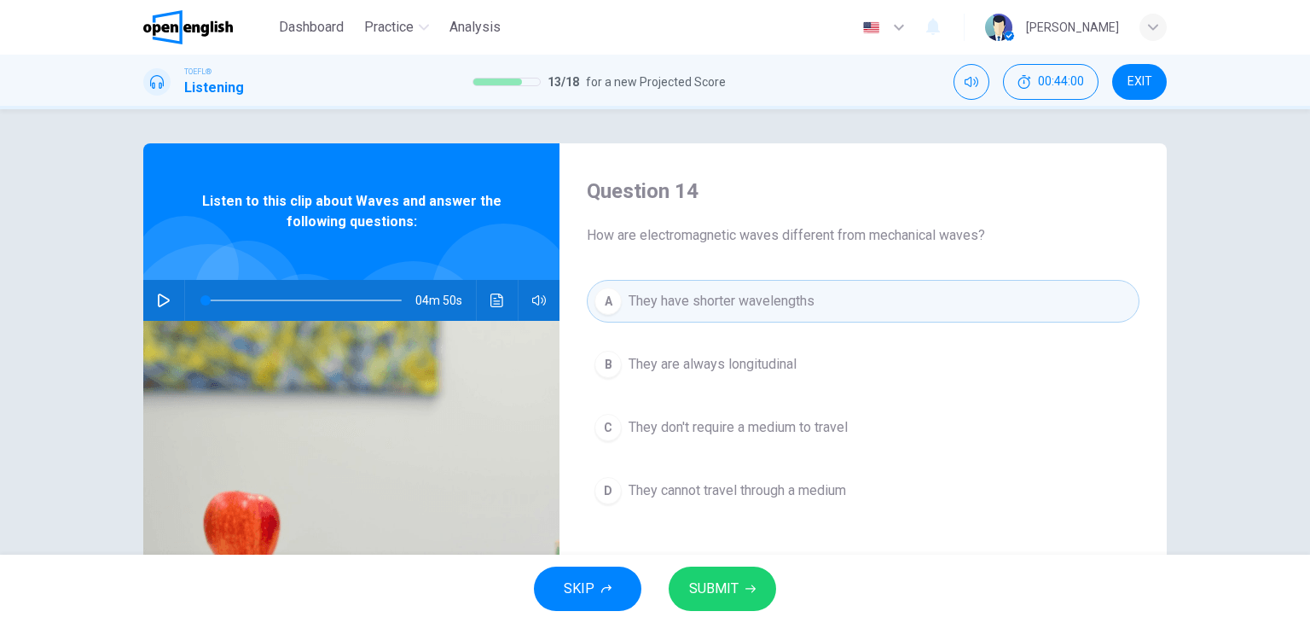
click at [741, 577] on button "SUBMIT" at bounding box center [723, 589] width 108 height 44
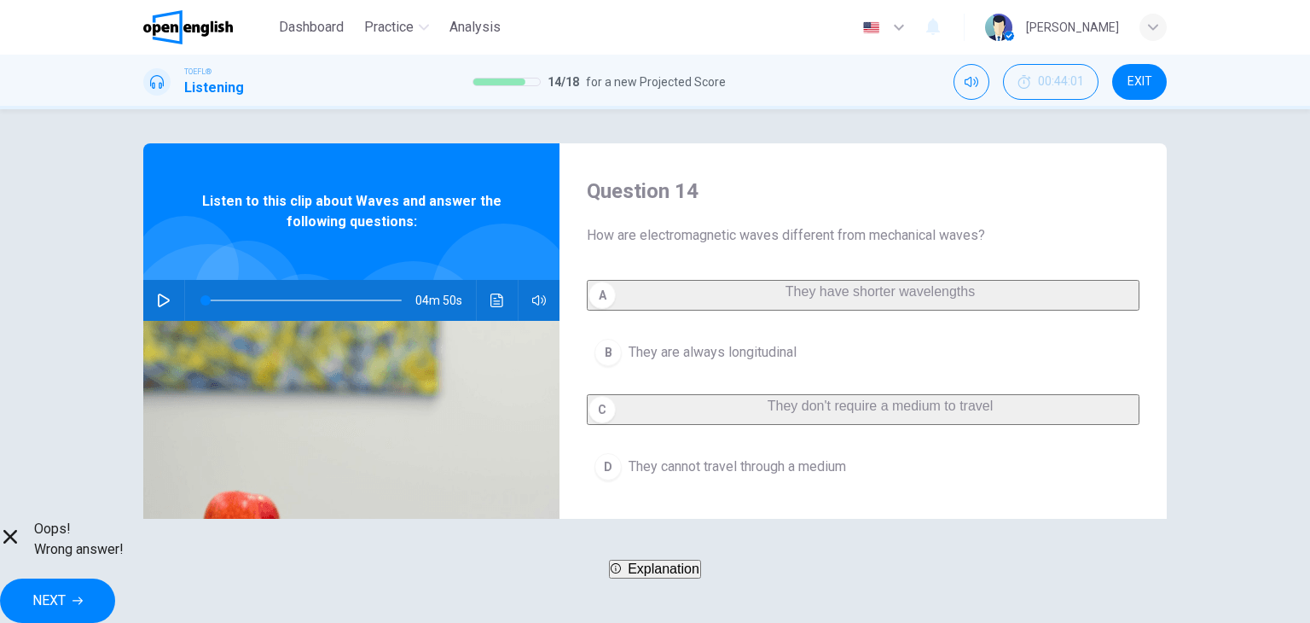
click at [83, 596] on icon "button" at bounding box center [78, 601] width 10 height 10
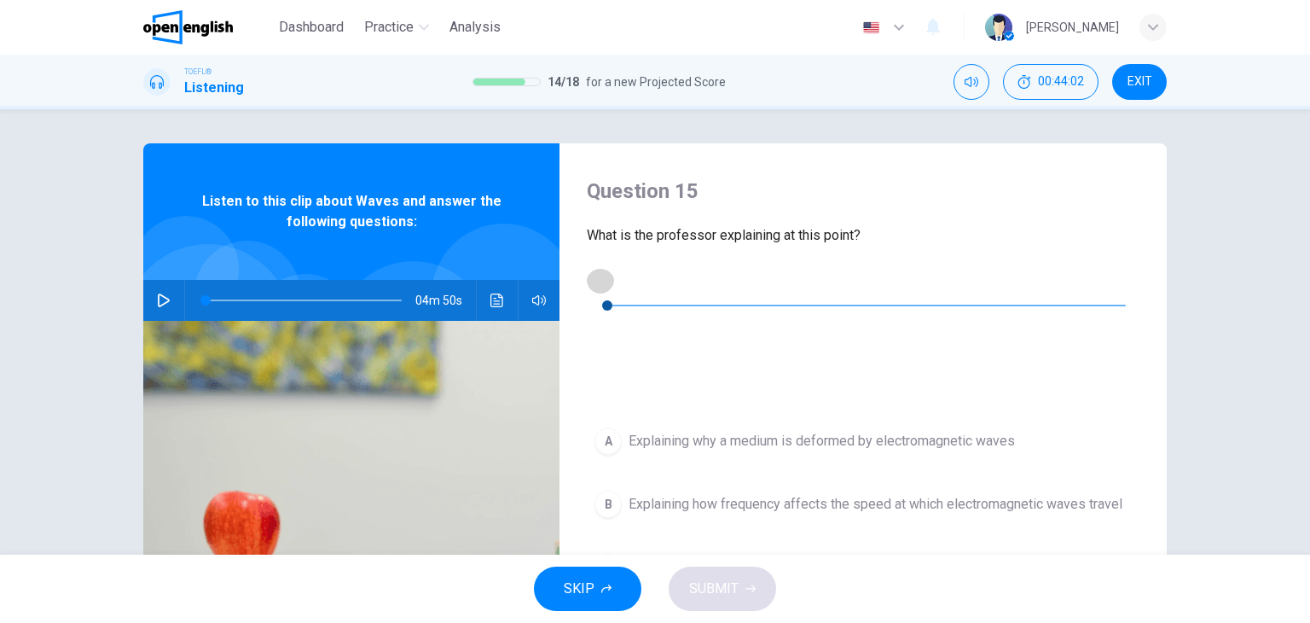
click at [605, 287] on icon "button" at bounding box center [601, 280] width 14 height 14
click at [607, 338] on icon "Click to see the audio transcription" at bounding box center [601, 345] width 14 height 14
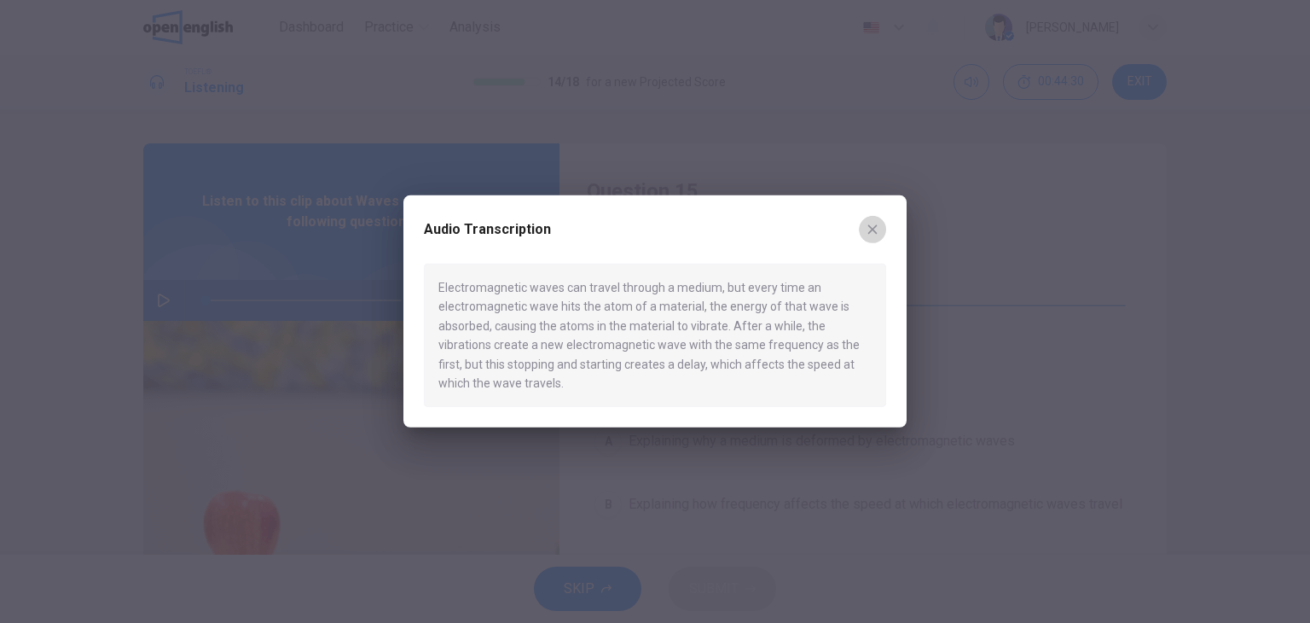
click at [880, 219] on button "button" at bounding box center [872, 229] width 27 height 27
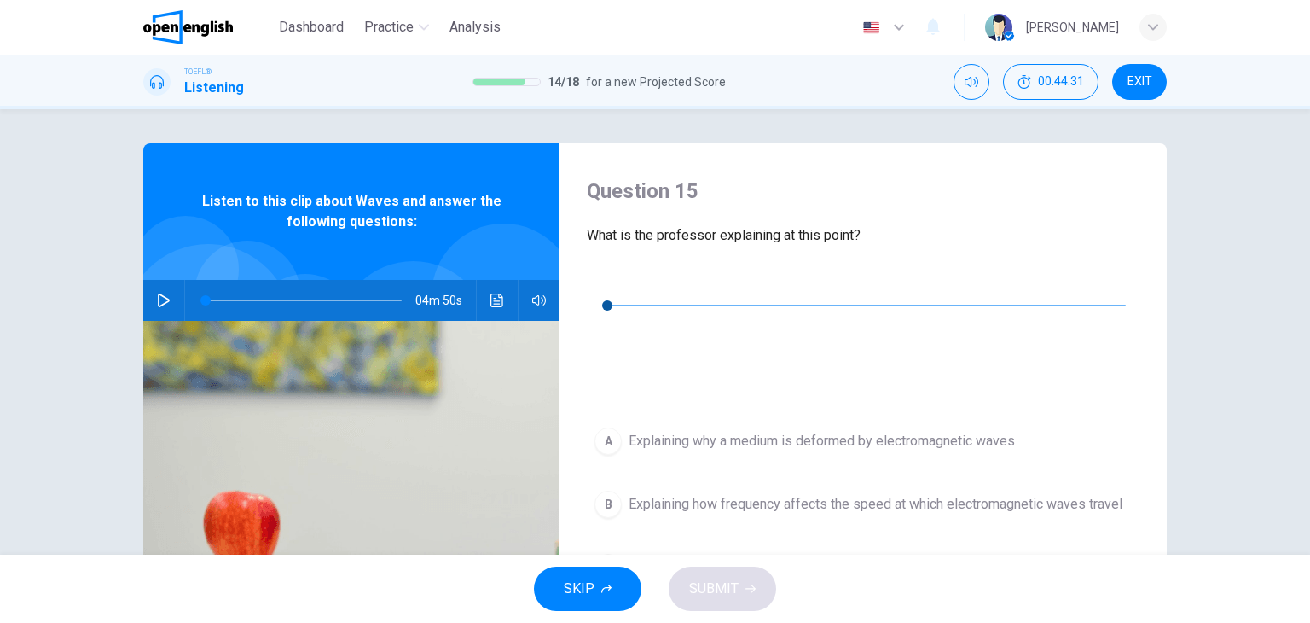
click at [595, 282] on button "button" at bounding box center [600, 279] width 27 height 27
click at [614, 331] on button "Click to see the audio transcription" at bounding box center [600, 344] width 27 height 27
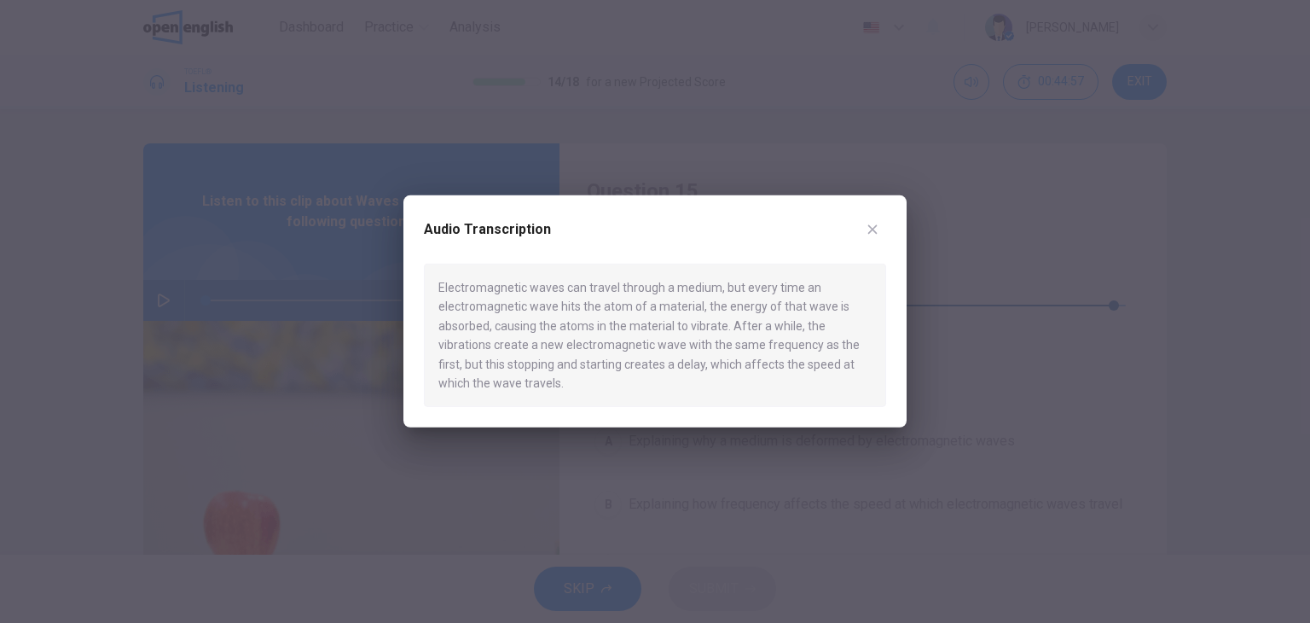
type input "*"
click at [875, 224] on icon "button" at bounding box center [873, 230] width 14 height 14
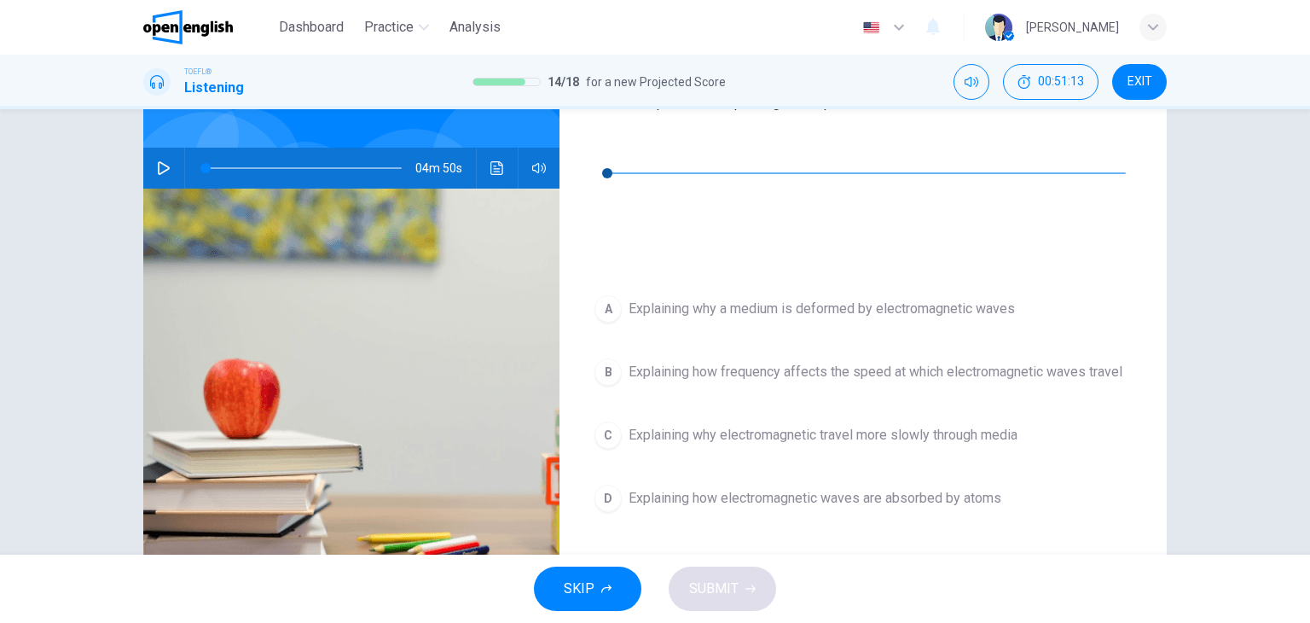
scroll to position [171, 0]
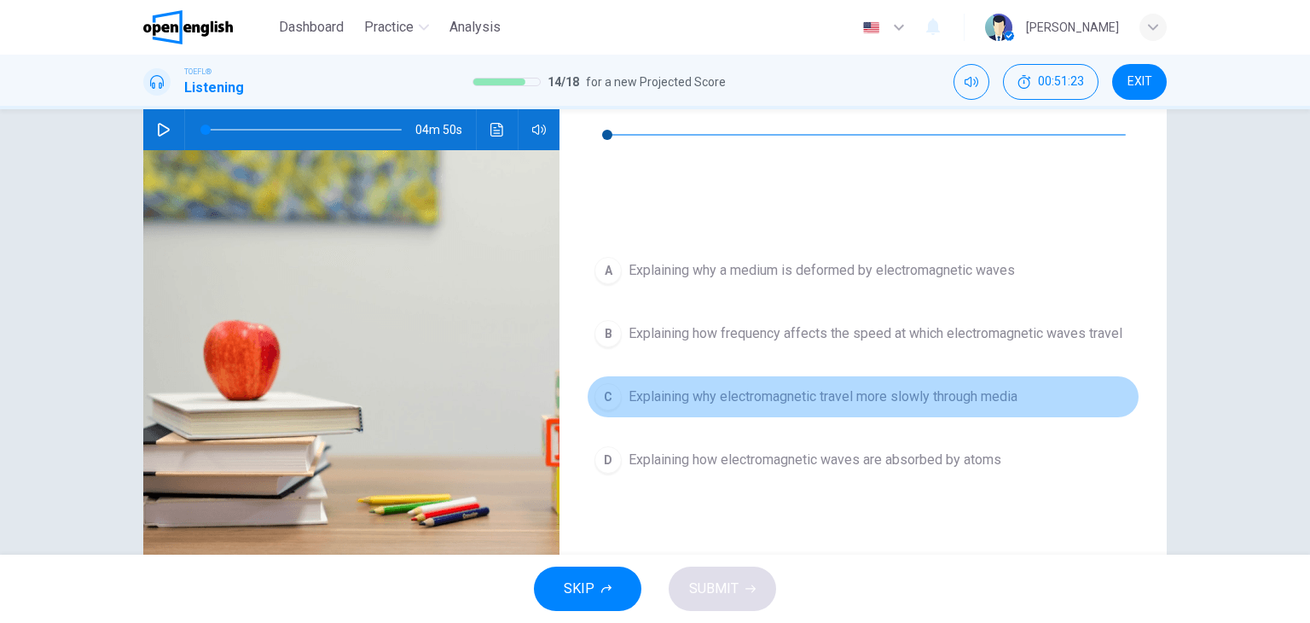
click at [967, 386] on span "Explaining why electromagnetic travel more slowly through media" at bounding box center [823, 396] width 389 height 20
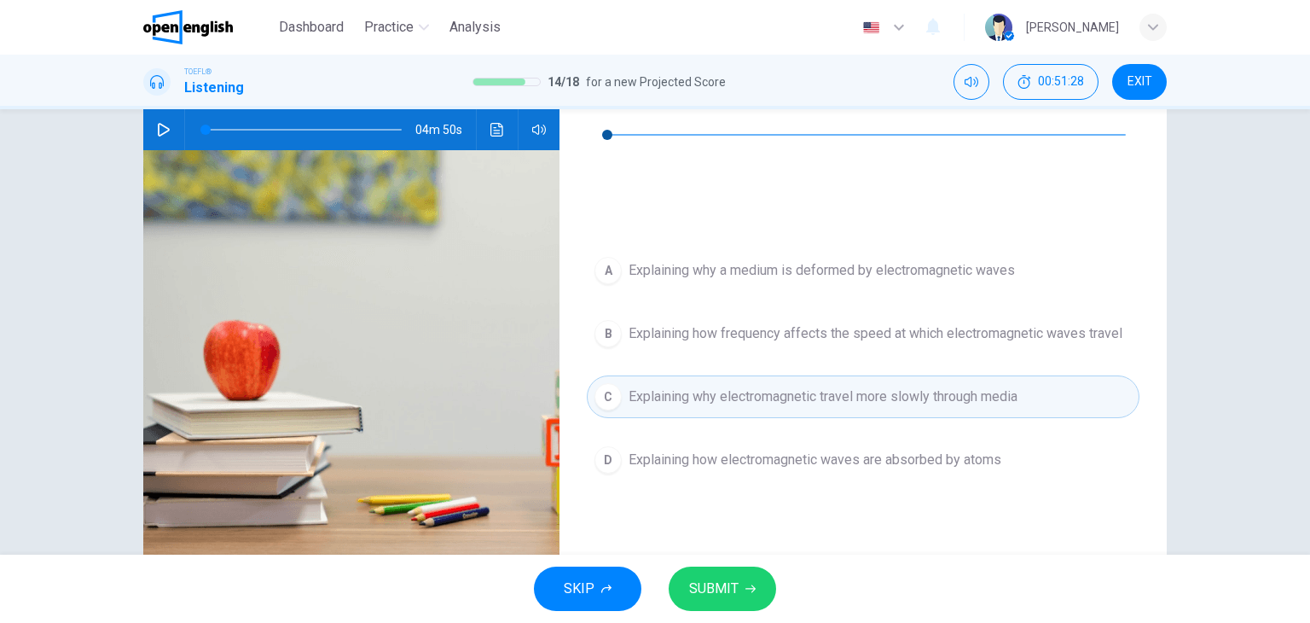
click at [734, 578] on span "SUBMIT" at bounding box center [713, 589] width 49 height 24
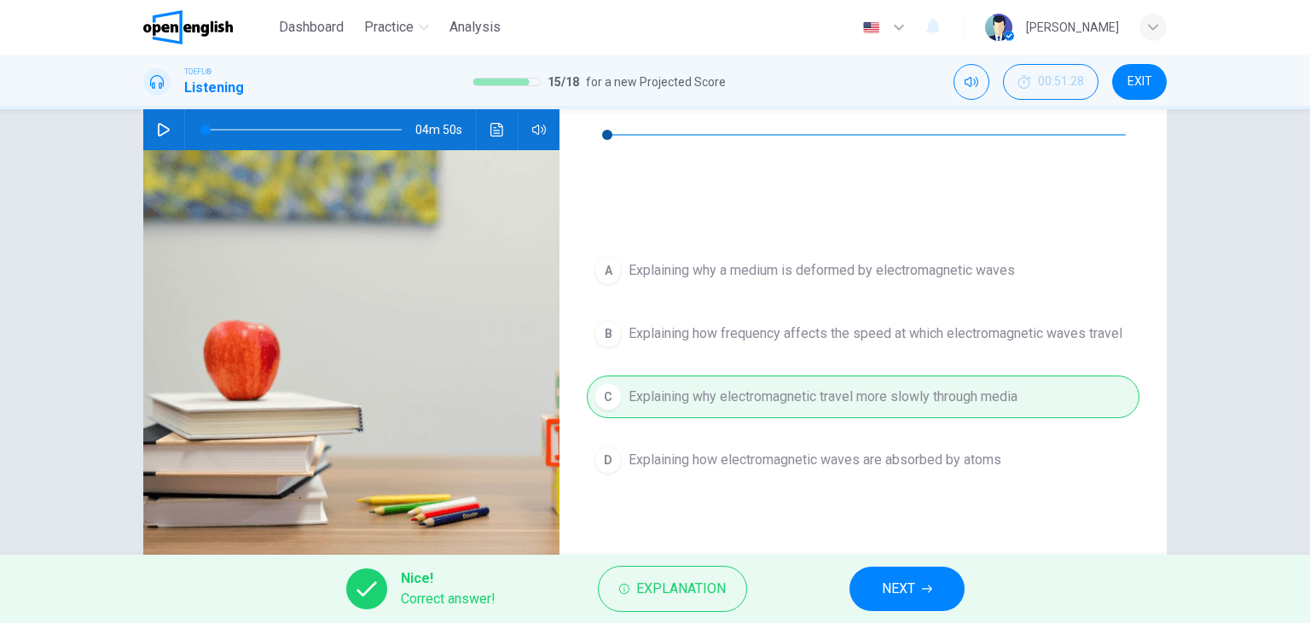
click at [887, 583] on span "NEXT" at bounding box center [898, 589] width 33 height 24
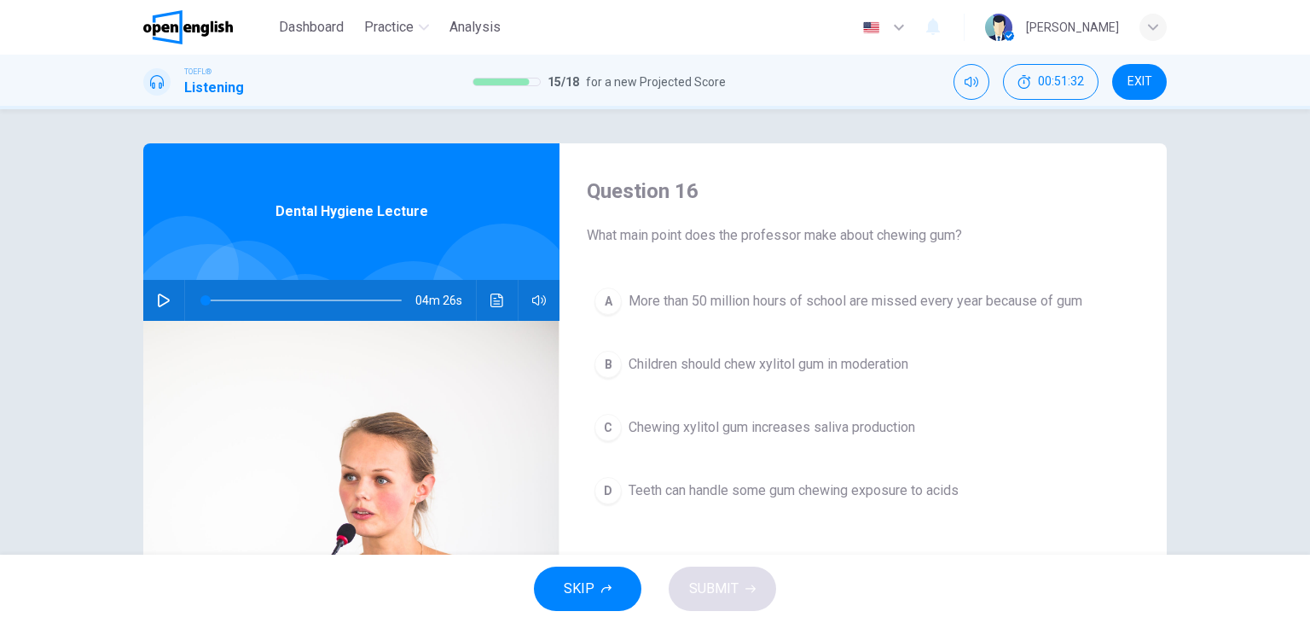
click at [163, 305] on icon "button" at bounding box center [164, 300] width 14 height 14
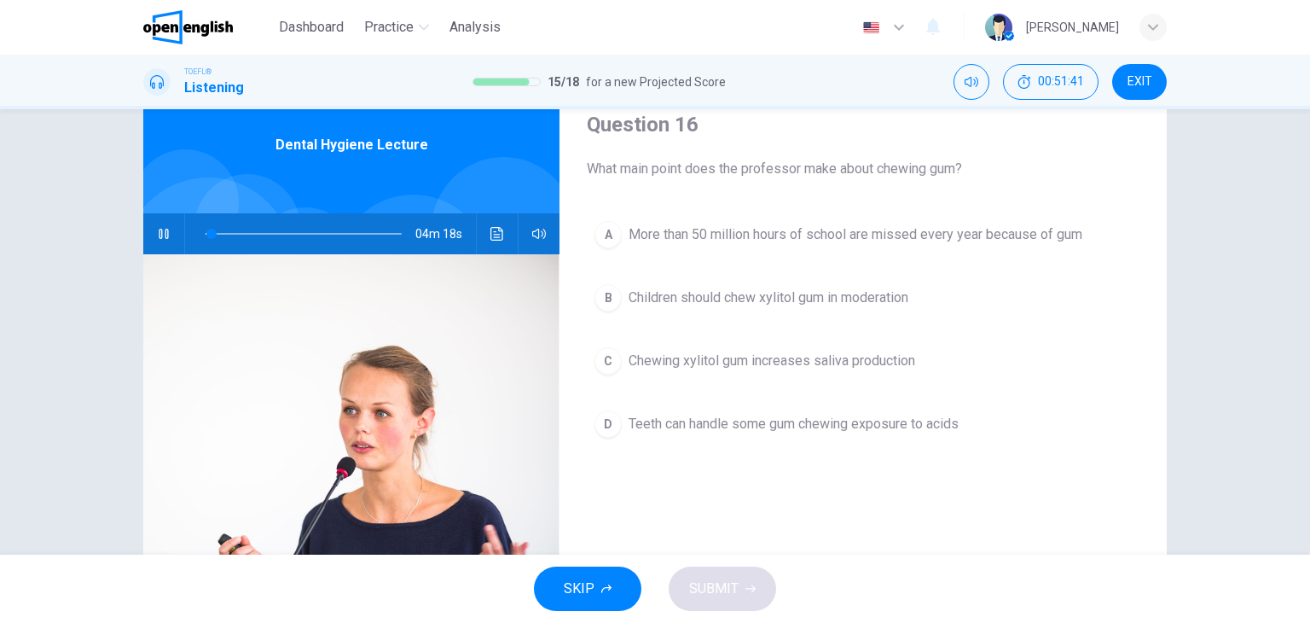
scroll to position [45, 0]
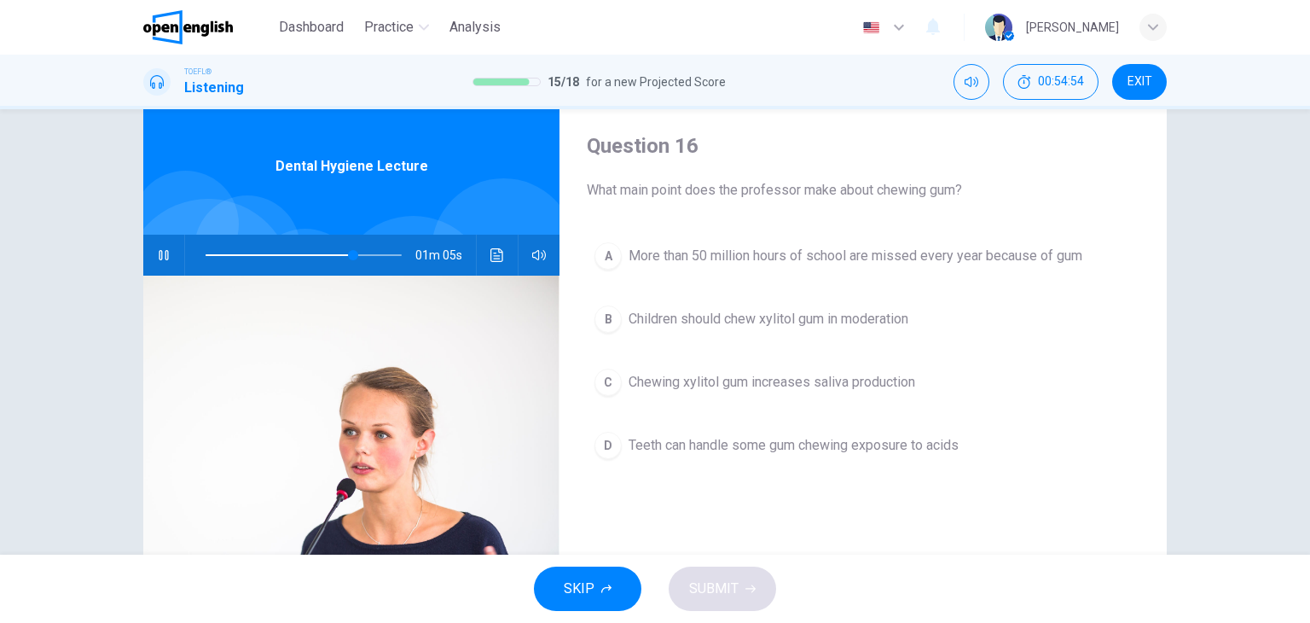
click at [158, 253] on icon "button" at bounding box center [164, 255] width 14 height 14
click at [157, 253] on icon "button" at bounding box center [164, 255] width 14 height 14
drag, startPoint x: 585, startPoint y: 191, endPoint x: 828, endPoint y: 183, distance: 243.3
click at [828, 183] on span "What main point does the professor make about chewing gum?" at bounding box center [863, 190] width 553 height 20
type input "*"
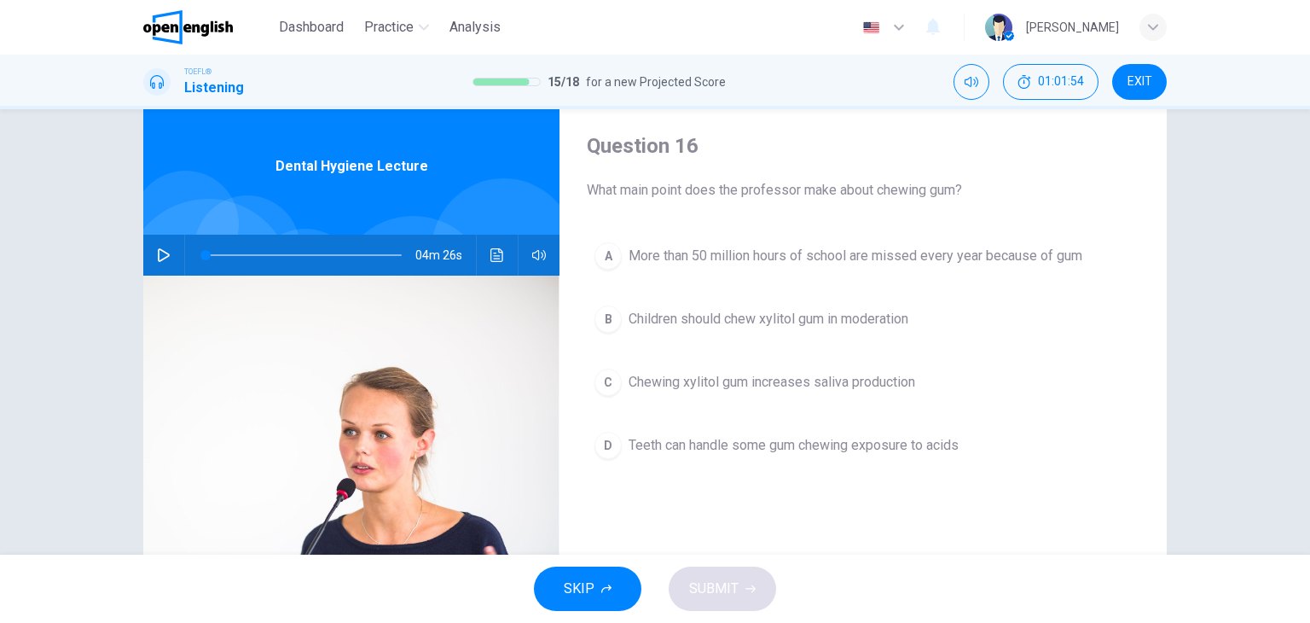
click at [686, 393] on button "C Chewing xylitol gum increases saliva production" at bounding box center [863, 382] width 553 height 43
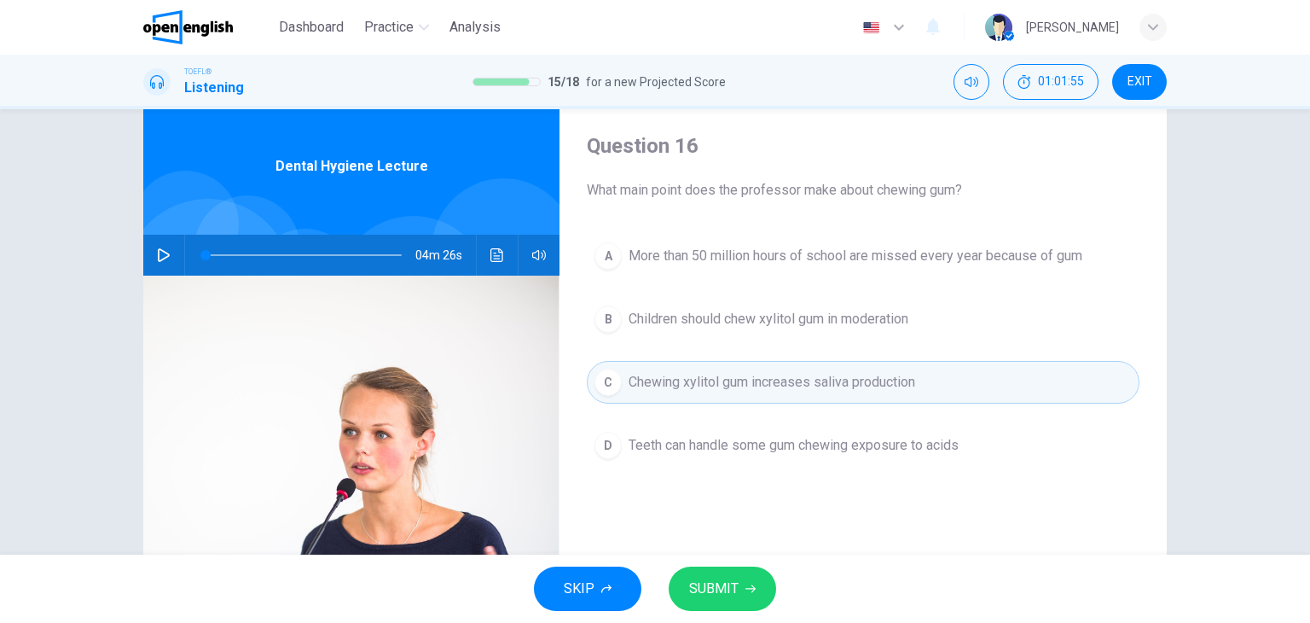
click at [746, 588] on icon "button" at bounding box center [751, 589] width 10 height 8
click at [740, 591] on button "SUBMIT" at bounding box center [723, 589] width 108 height 44
